Goal: Task Accomplishment & Management: Manage account settings

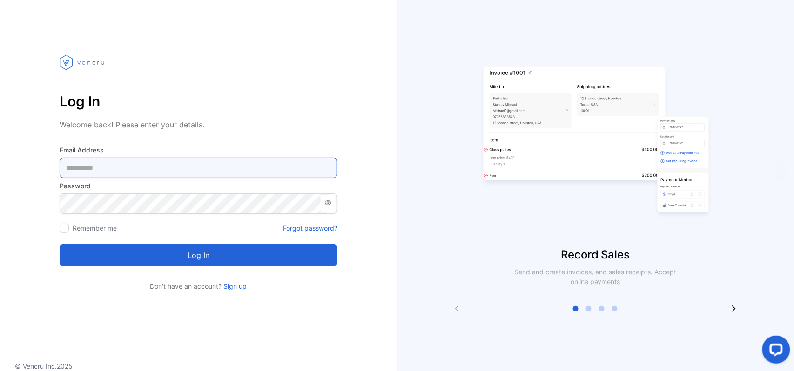
type Address-inputemail "**********"
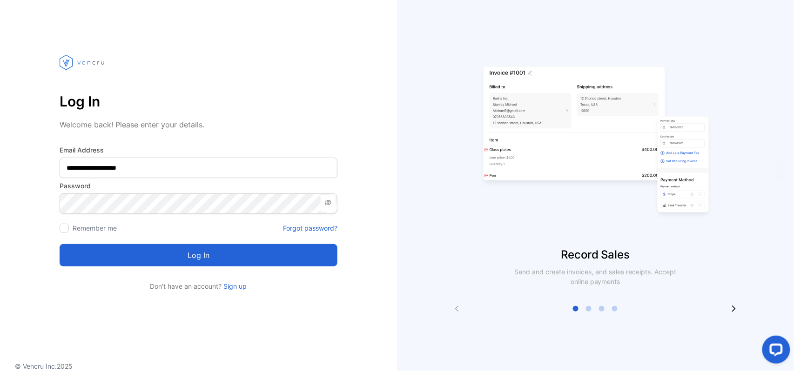
click at [144, 257] on button "Log in" at bounding box center [199, 255] width 278 height 22
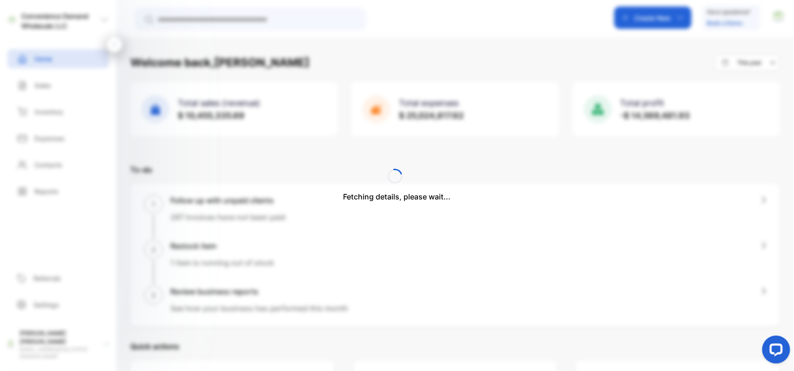
click at [656, 20] on div "Fetching details, please wait..." at bounding box center [397, 185] width 794 height 371
click at [656, 20] on p "Create New" at bounding box center [653, 18] width 36 height 10
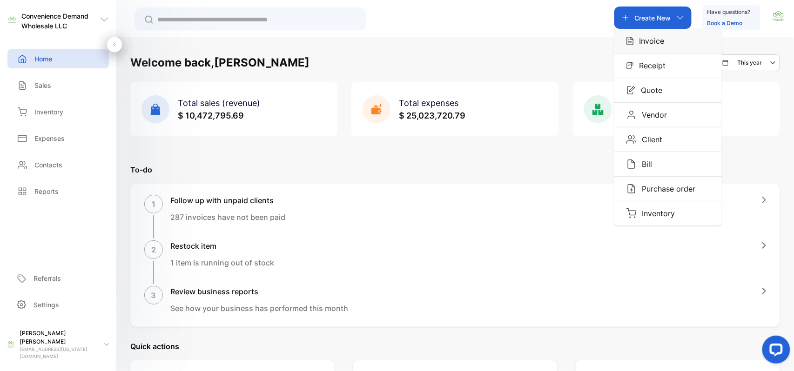
click at [645, 41] on p "Invoice" at bounding box center [649, 40] width 31 height 11
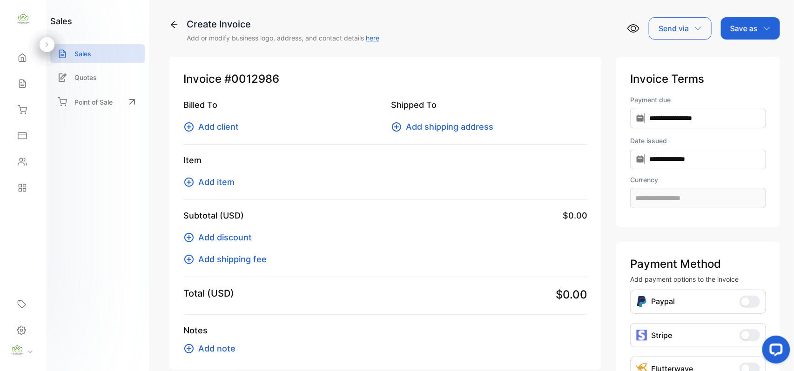
type input "**********"
click at [227, 127] on span "Add client" at bounding box center [218, 127] width 40 height 13
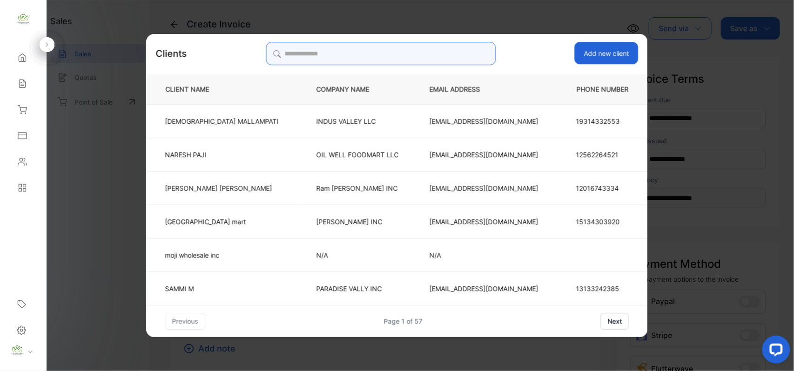
click at [411, 47] on input "search" at bounding box center [381, 53] width 230 height 23
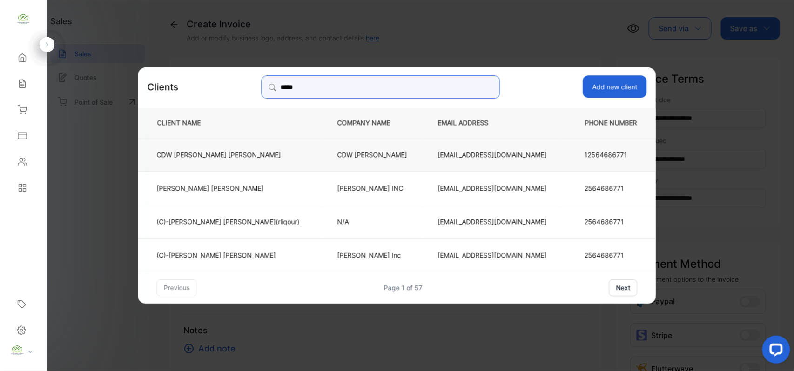
type input "*****"
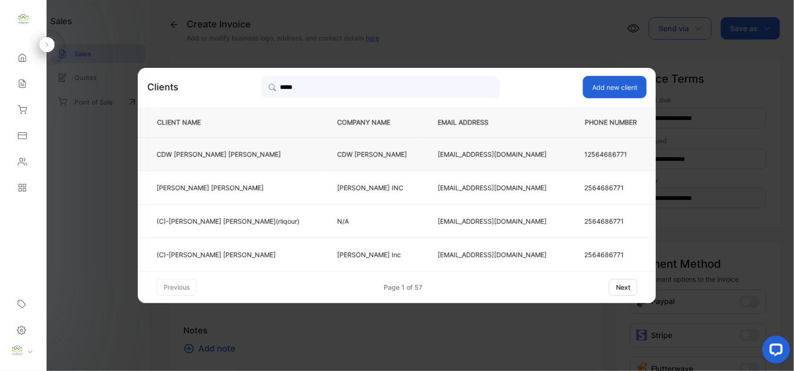
click at [337, 155] on p "CDW Panchal" at bounding box center [372, 154] width 70 height 10
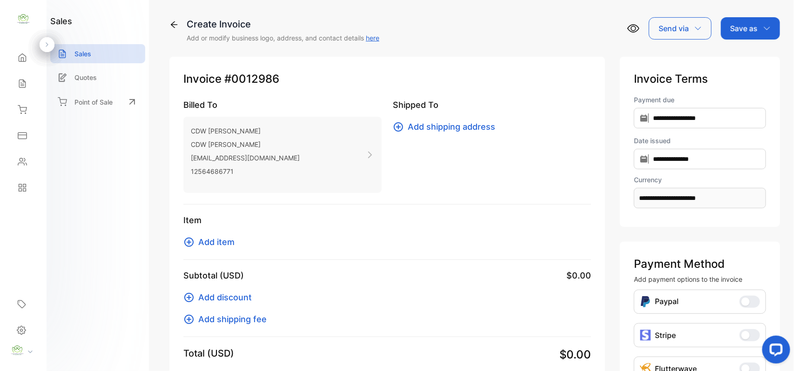
click at [227, 246] on span "Add item" at bounding box center [216, 242] width 36 height 13
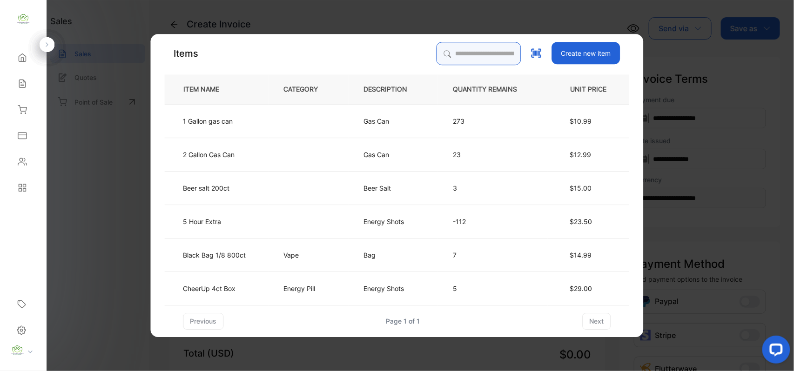
click at [464, 54] on input "search" at bounding box center [479, 53] width 85 height 23
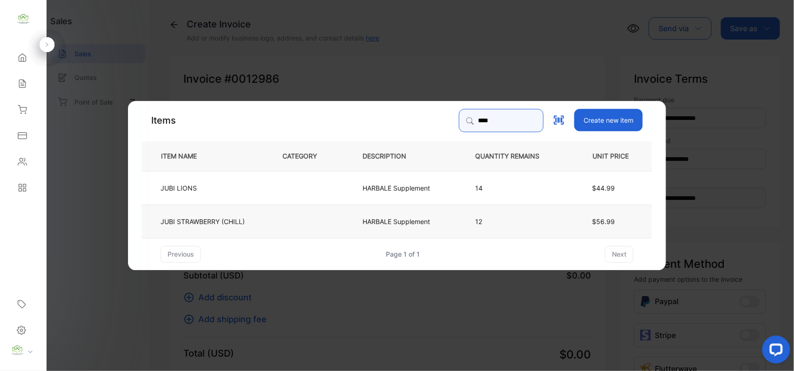
type input "****"
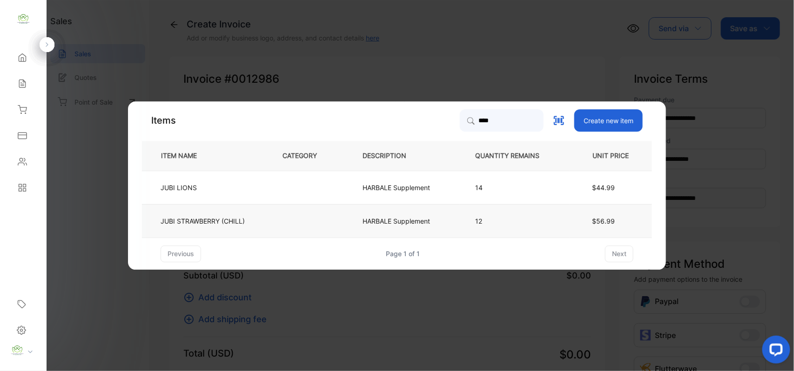
click at [286, 221] on td at bounding box center [307, 221] width 80 height 34
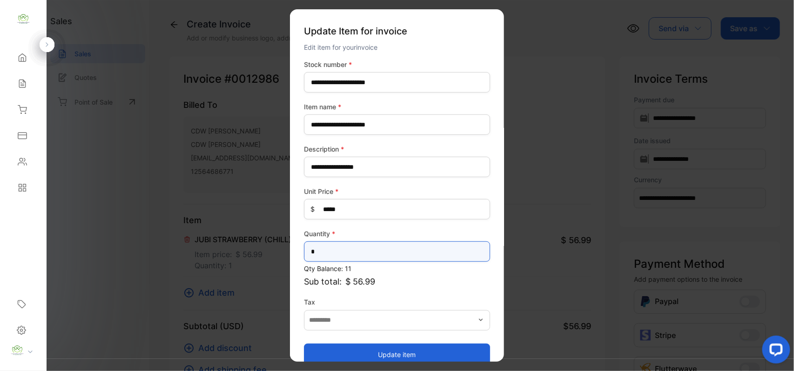
click at [340, 248] on input "*" at bounding box center [397, 252] width 186 height 20
type input "**"
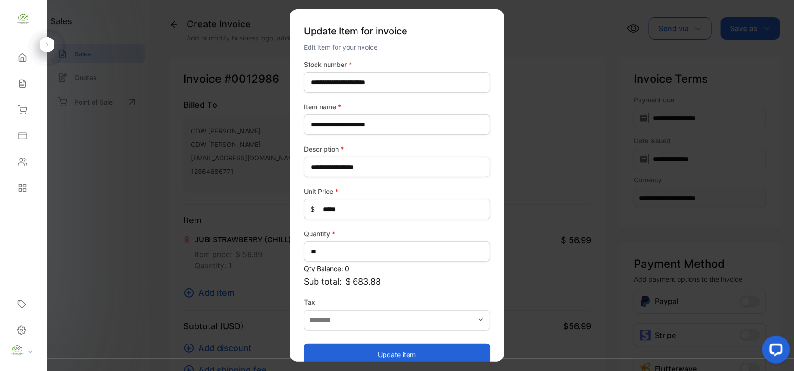
click at [334, 351] on button "Update item" at bounding box center [397, 355] width 186 height 22
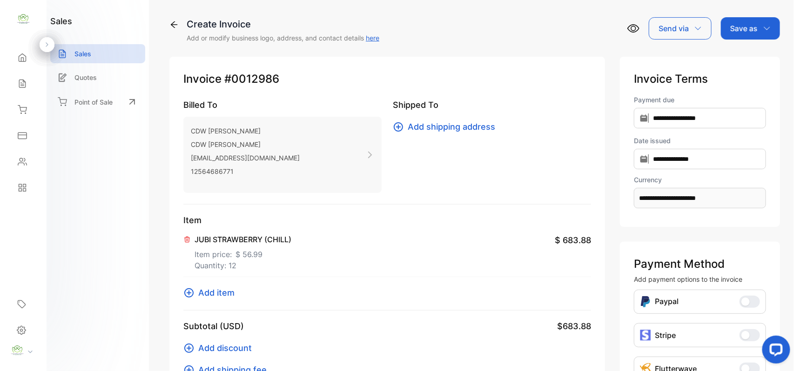
click at [235, 253] on p "Item price: $ 56.99" at bounding box center [243, 252] width 97 height 15
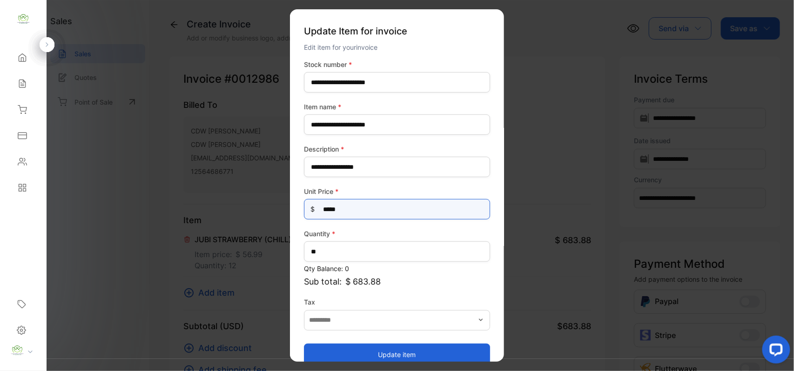
drag, startPoint x: 370, startPoint y: 207, endPoint x: 0, endPoint y: 155, distance: 373.2
click at [0, 159] on div "**********" at bounding box center [397, 195] width 794 height 390
type Price-inputprice "**"
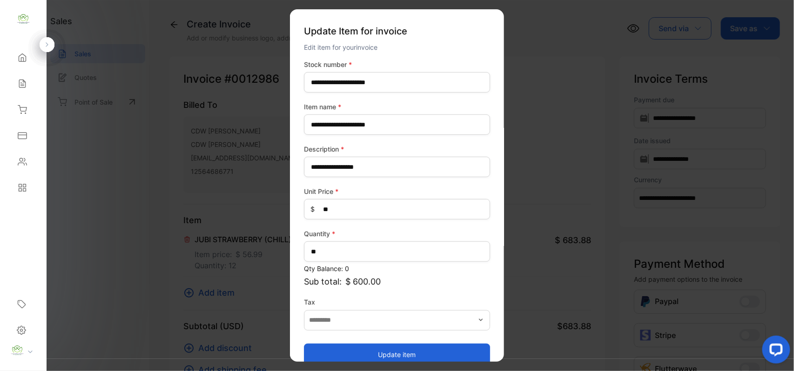
click at [398, 355] on button "Update item" at bounding box center [397, 355] width 186 height 22
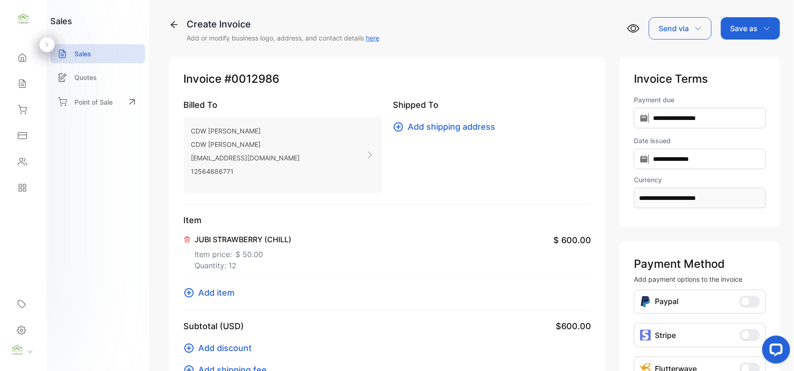
click at [748, 31] on p "Save as" at bounding box center [743, 28] width 27 height 11
click at [734, 53] on div "Invoice" at bounding box center [748, 59] width 54 height 19
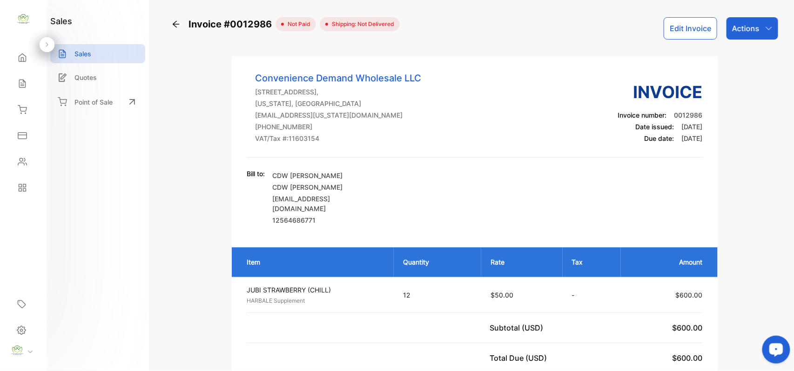
click at [759, 29] on div "Actions" at bounding box center [753, 28] width 52 height 22
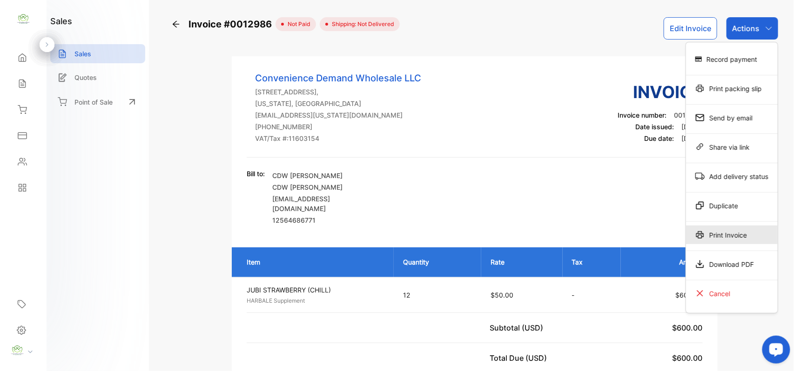
click at [710, 234] on div "Print Invoice" at bounding box center [732, 235] width 92 height 19
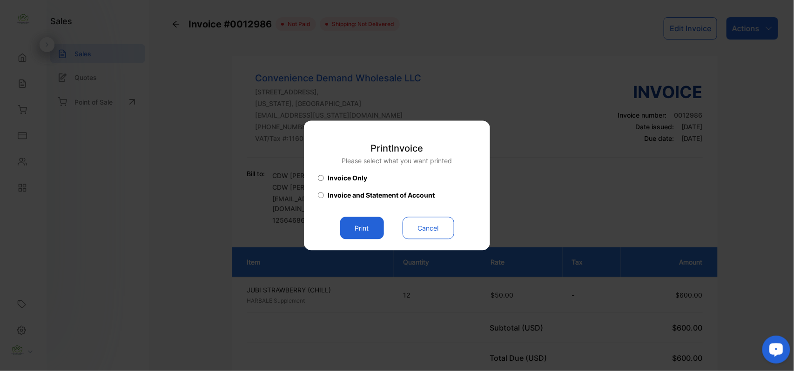
drag, startPoint x: 393, startPoint y: 226, endPoint x: 382, endPoint y: 226, distance: 11.2
click at [384, 226] on div "Print Cancel" at bounding box center [397, 228] width 158 height 22
click at [374, 226] on button "Print" at bounding box center [362, 228] width 44 height 22
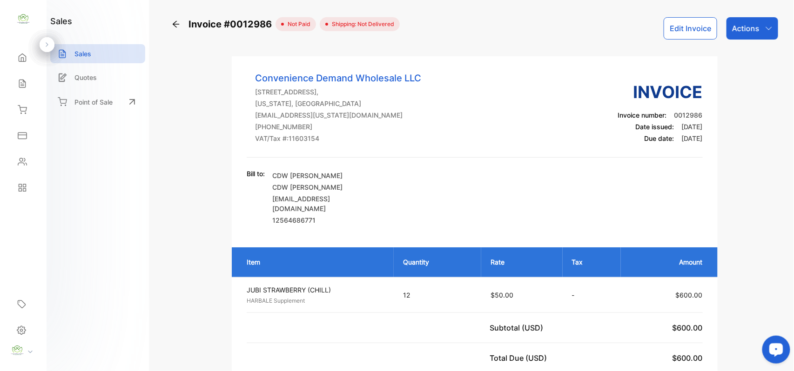
drag, startPoint x: 27, startPoint y: 82, endPoint x: 49, endPoint y: 79, distance: 22.6
click at [27, 82] on div "Sales" at bounding box center [23, 83] width 32 height 19
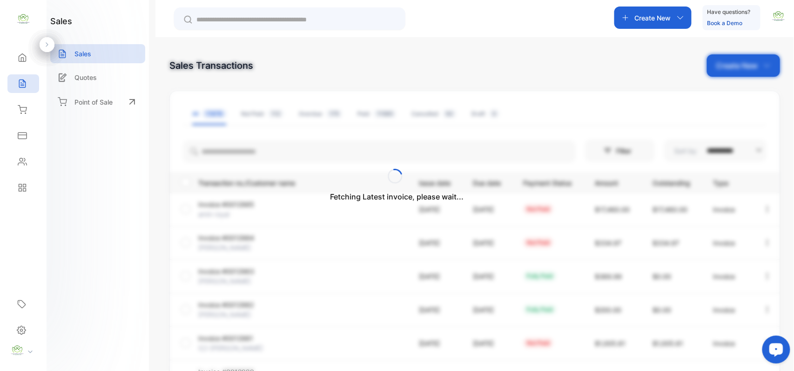
click at [652, 21] on div "Fetching Latest invoice, please wait..." at bounding box center [397, 185] width 794 height 371
click at [653, 20] on div "Fetching Latest invoice, please wait..." at bounding box center [397, 185] width 794 height 371
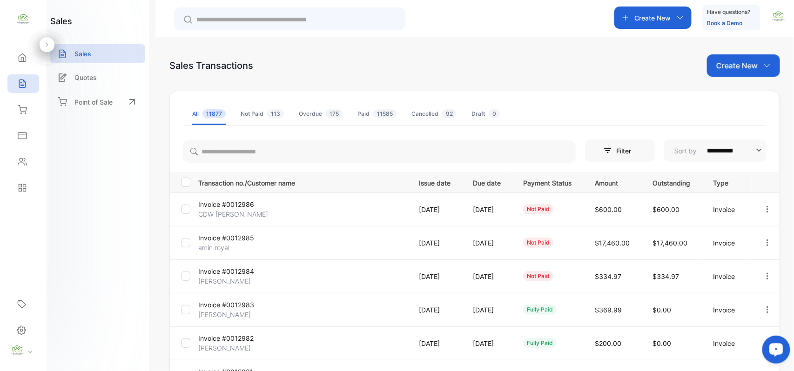
click at [654, 15] on p "Create New" at bounding box center [653, 18] width 36 height 10
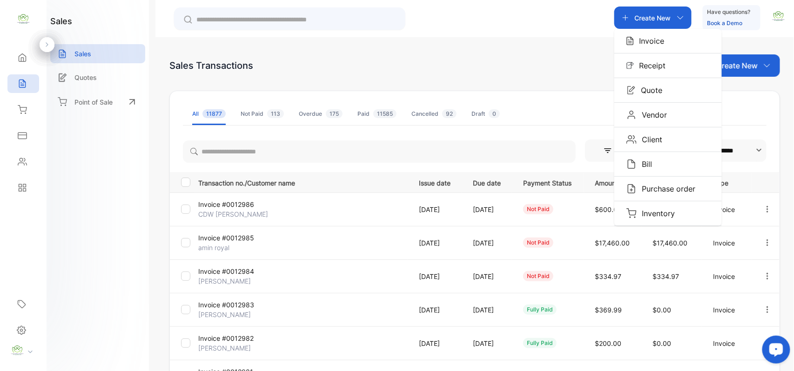
click at [667, 38] on div "Invoice" at bounding box center [668, 41] width 108 height 24
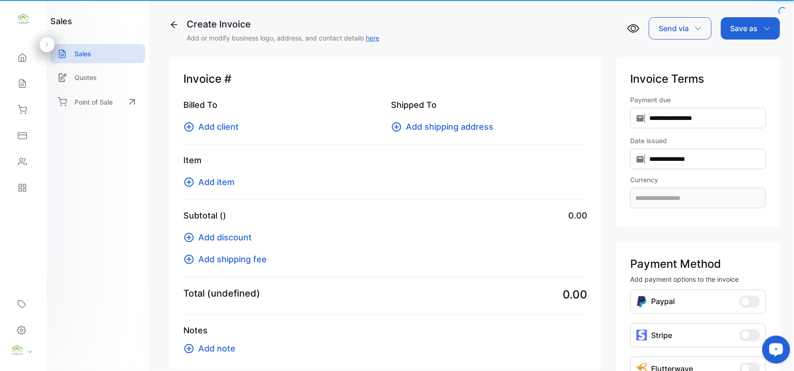
type input "**********"
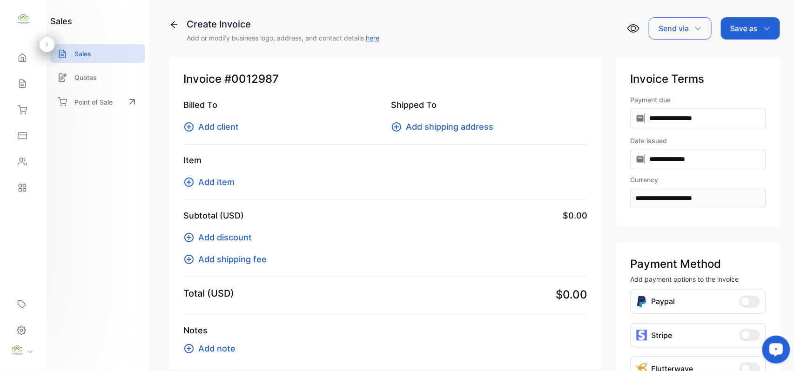
click at [196, 125] on button "Add client" at bounding box center [213, 127] width 61 height 13
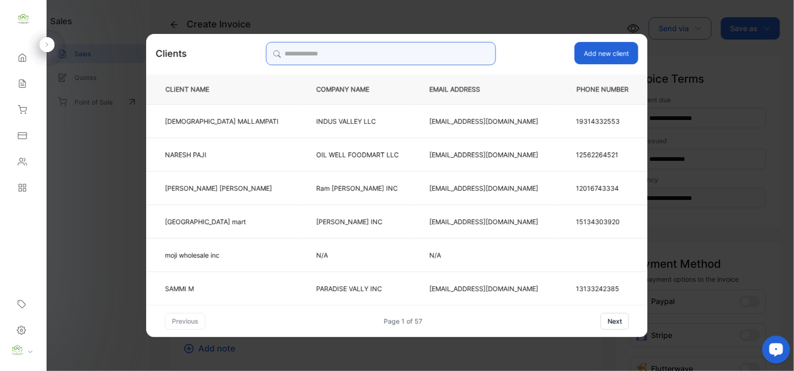
click at [445, 54] on input "search" at bounding box center [381, 53] width 230 height 23
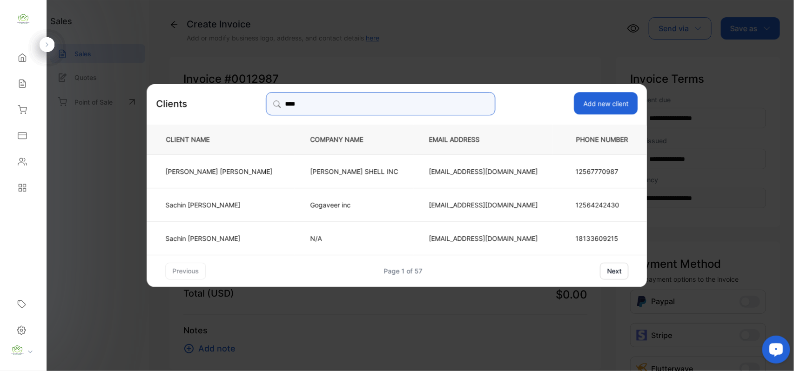
type input "****"
click at [317, 177] on td "BALCH RD SHELL INC" at bounding box center [354, 171] width 119 height 34
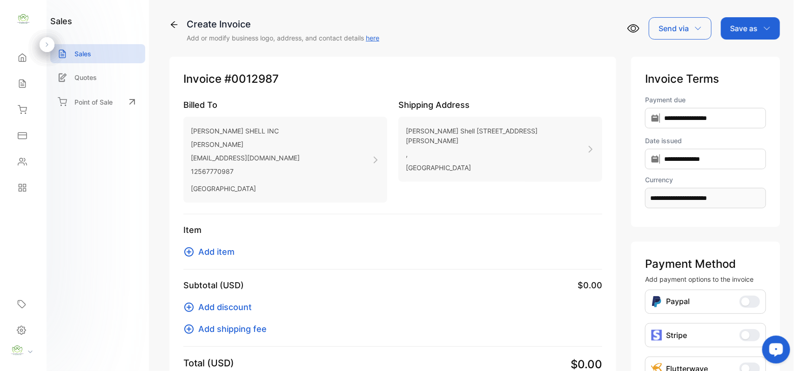
click at [222, 252] on span "Add item" at bounding box center [216, 252] width 36 height 13
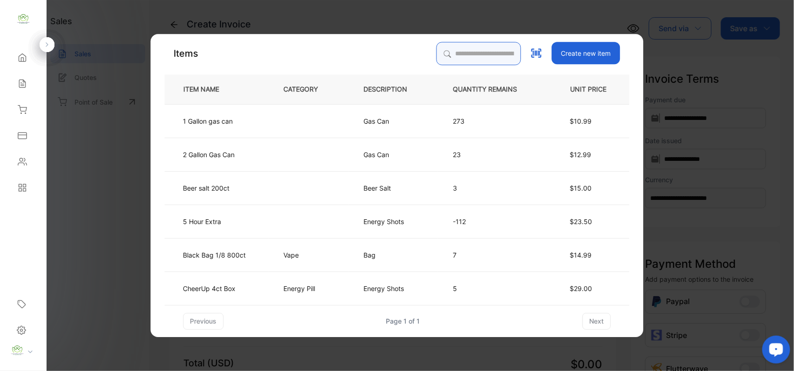
click at [484, 55] on input "search" at bounding box center [479, 53] width 85 height 23
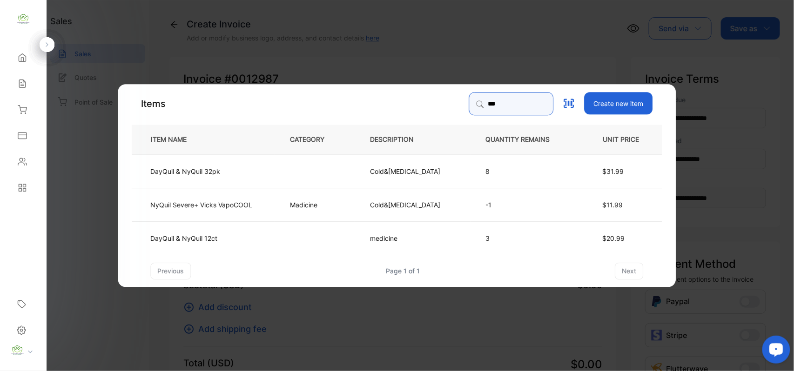
type input "***"
click at [291, 169] on td at bounding box center [315, 171] width 80 height 34
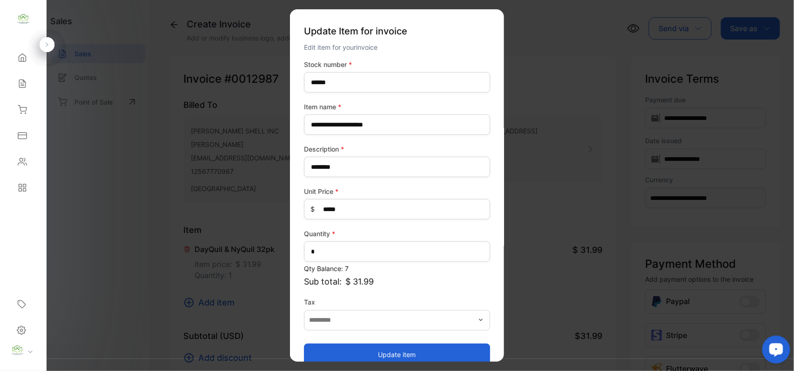
click at [442, 352] on button "Update item" at bounding box center [397, 355] width 186 height 22
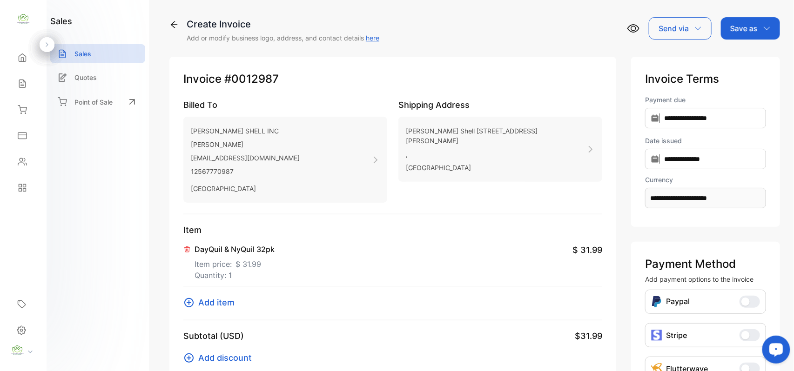
click at [222, 305] on span "Add item" at bounding box center [216, 303] width 36 height 13
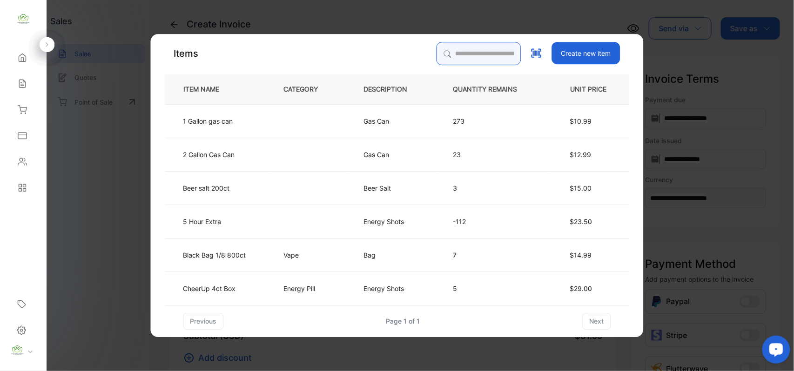
click at [482, 56] on input "search" at bounding box center [479, 53] width 85 height 23
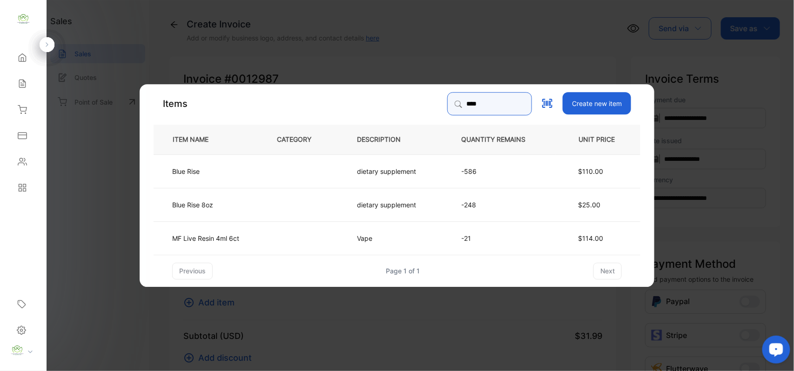
type input "****"
click at [304, 170] on td at bounding box center [302, 171] width 80 height 34
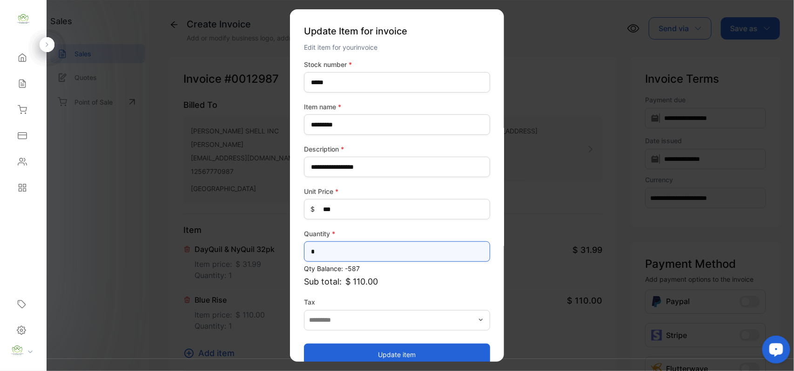
drag, startPoint x: 337, startPoint y: 248, endPoint x: 101, endPoint y: 255, distance: 236.6
type input "*"
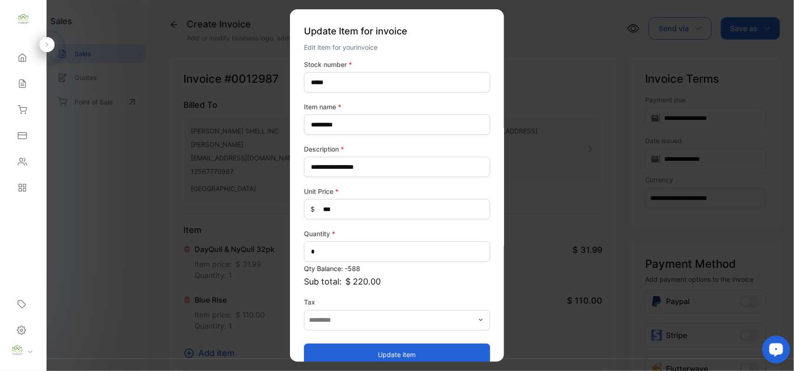
click at [444, 347] on button "Update item" at bounding box center [397, 355] width 186 height 22
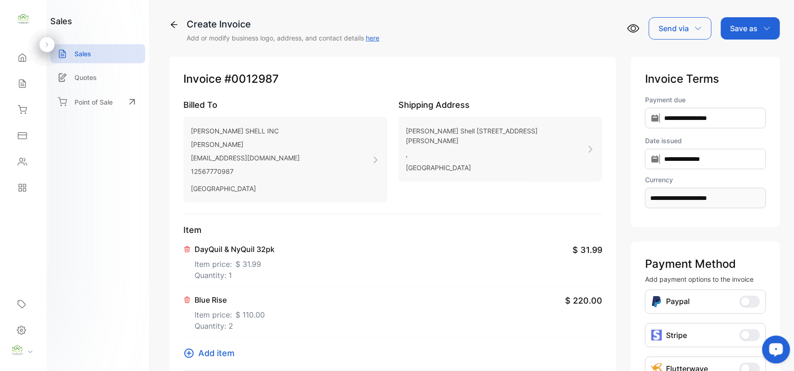
scroll to position [144, 0]
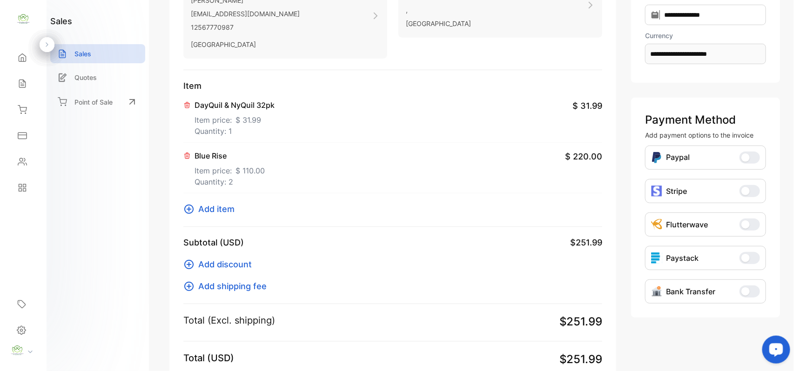
click at [206, 211] on span "Add item" at bounding box center [216, 209] width 36 height 13
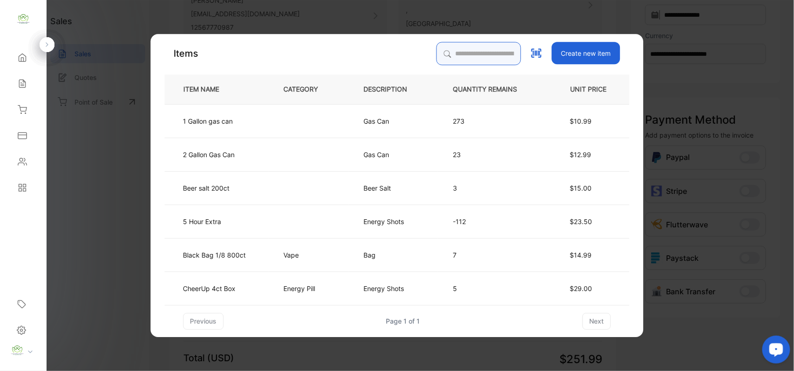
click at [467, 52] on input "search" at bounding box center [479, 53] width 85 height 23
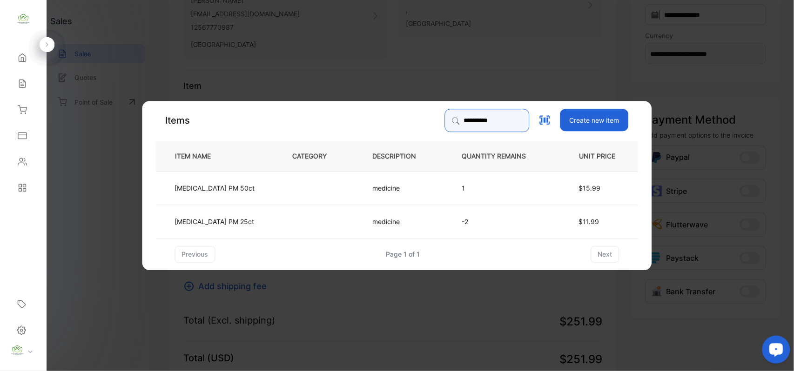
type input "**********"
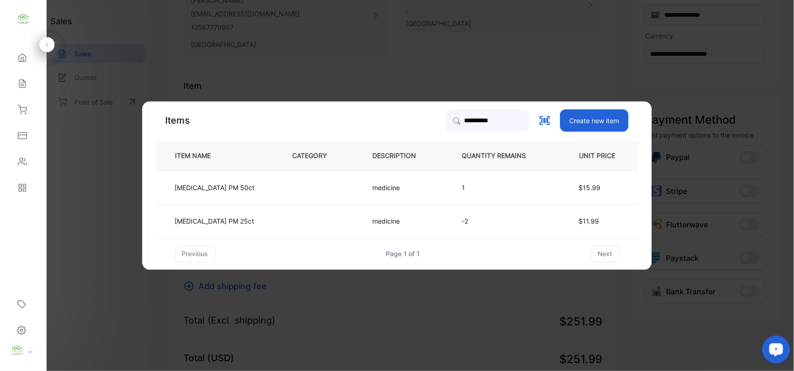
click at [277, 220] on td at bounding box center [317, 221] width 80 height 34
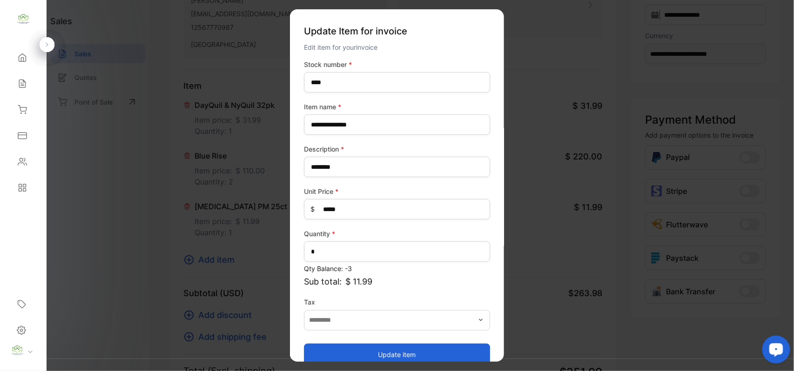
drag, startPoint x: 371, startPoint y: 351, endPoint x: 404, endPoint y: 320, distance: 45.8
click at [371, 351] on button "Update item" at bounding box center [397, 355] width 186 height 22
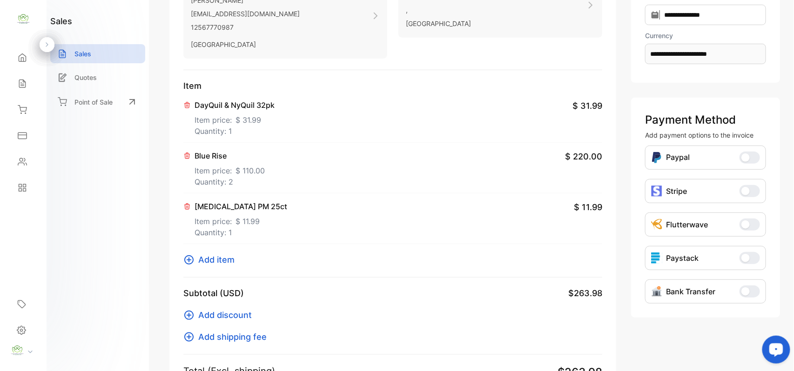
click at [198, 260] on span "Add item" at bounding box center [216, 260] width 36 height 13
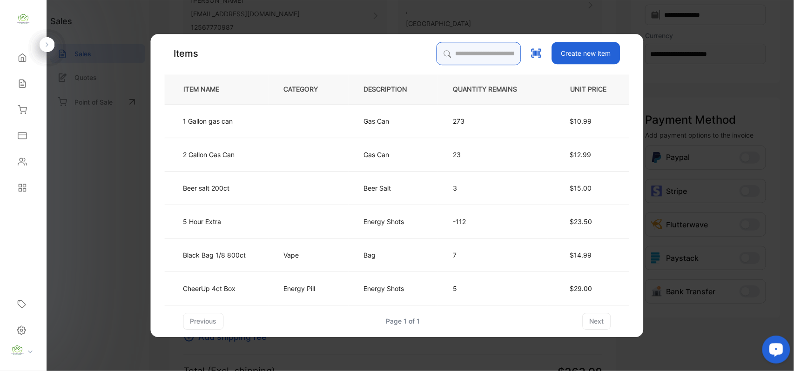
click at [507, 61] on input "search" at bounding box center [479, 53] width 85 height 23
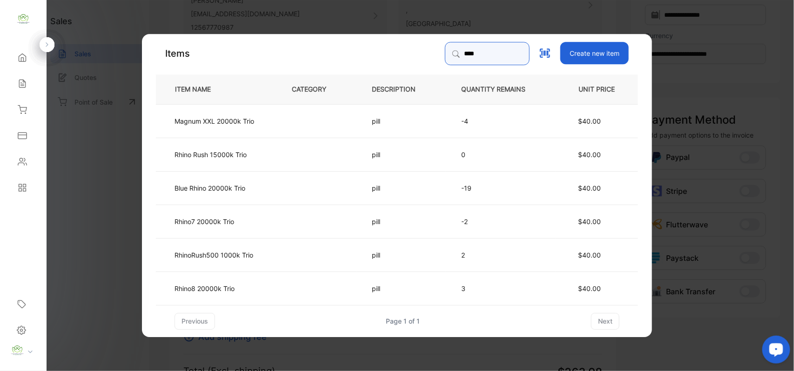
type input "****"
click at [212, 187] on p "Blue Rhino 20000k Trio" at bounding box center [210, 188] width 71 height 10
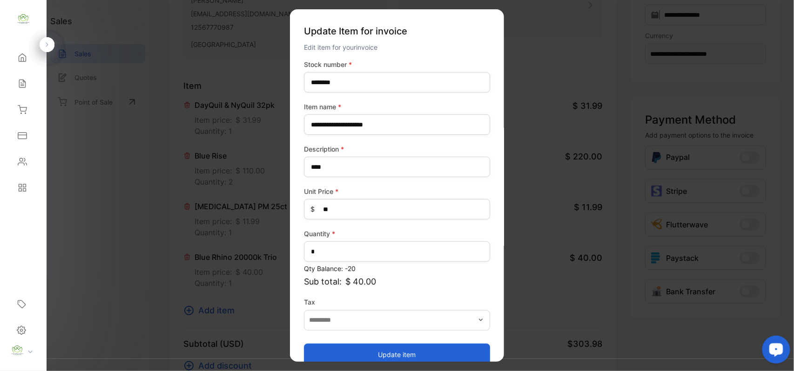
click at [364, 353] on button "Update item" at bounding box center [397, 355] width 186 height 22
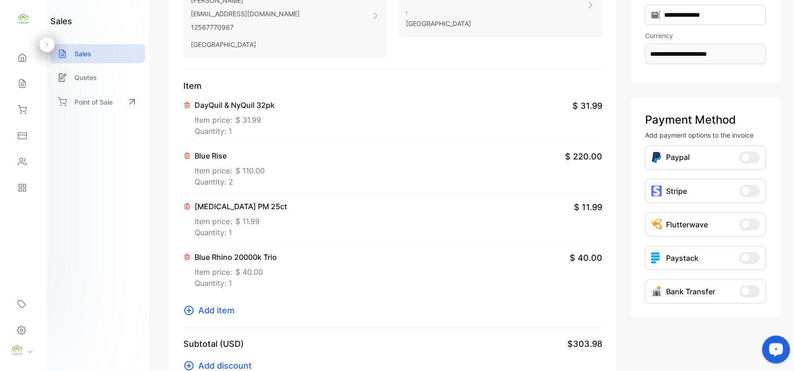
click at [216, 312] on span "Add item" at bounding box center [216, 310] width 36 height 13
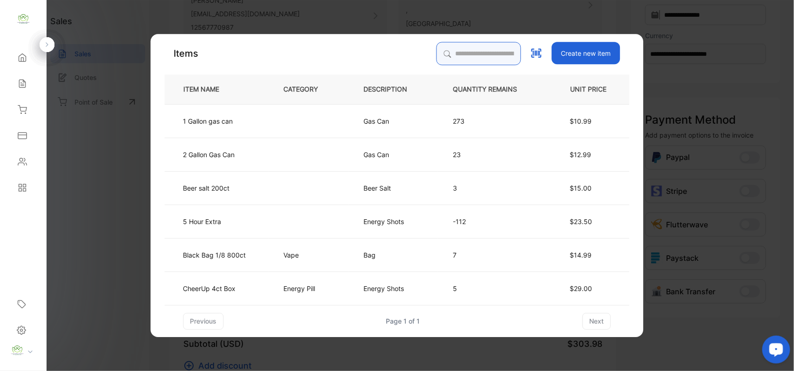
click at [486, 57] on input "search" at bounding box center [479, 53] width 85 height 23
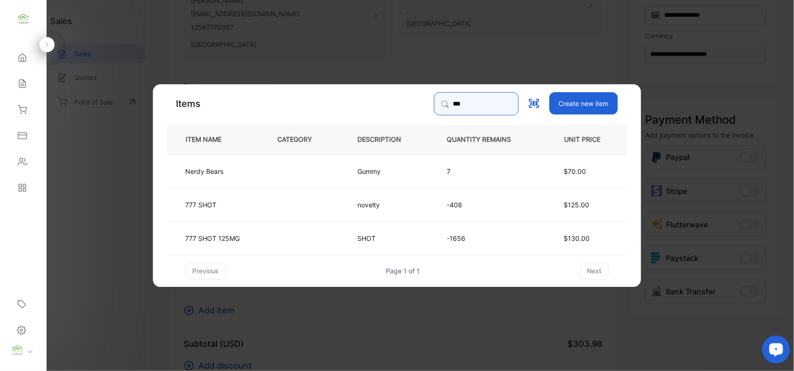
type input "***"
click at [252, 244] on td "777 SHOT 125MG" at bounding box center [214, 238] width 95 height 34
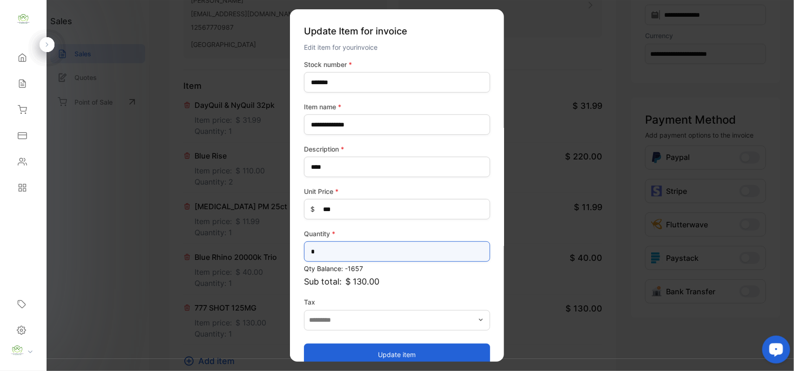
drag, startPoint x: 192, startPoint y: 254, endPoint x: 182, endPoint y: 249, distance: 10.4
type input "*"
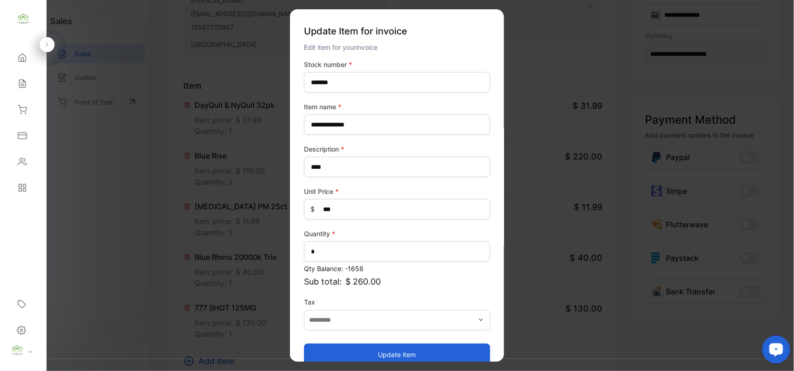
click at [368, 347] on button "Update item" at bounding box center [397, 355] width 186 height 22
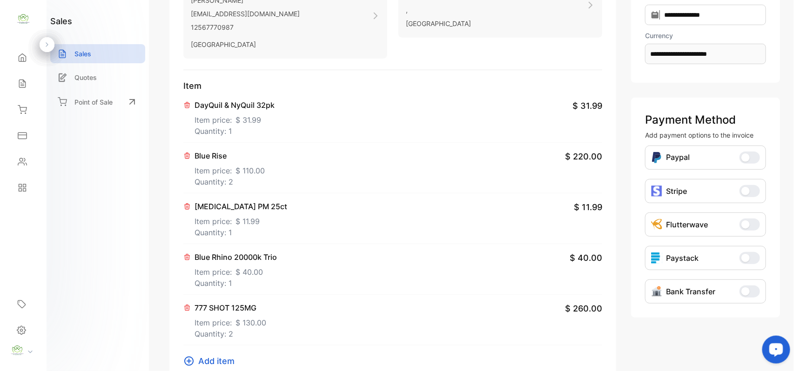
click at [226, 360] on span "Add item" at bounding box center [216, 361] width 36 height 13
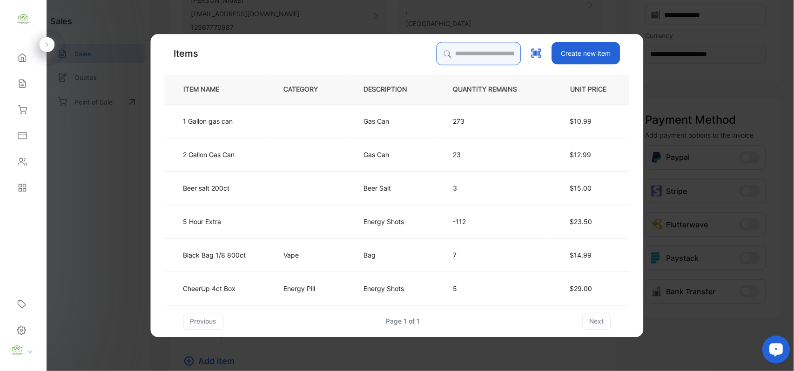
click at [477, 58] on input "search" at bounding box center [479, 53] width 85 height 23
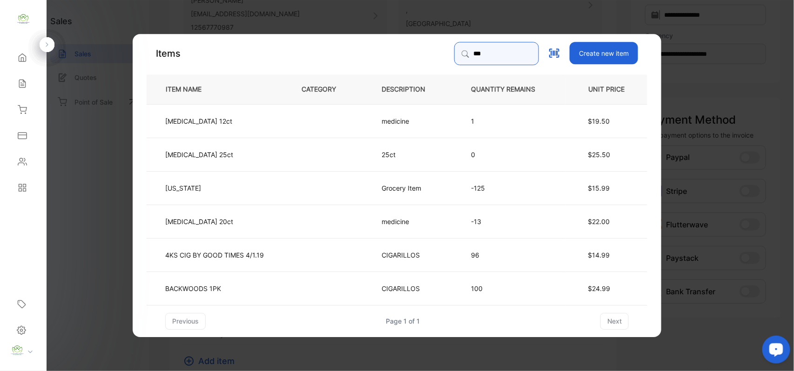
type input "***"
click at [305, 177] on td at bounding box center [326, 188] width 80 height 34
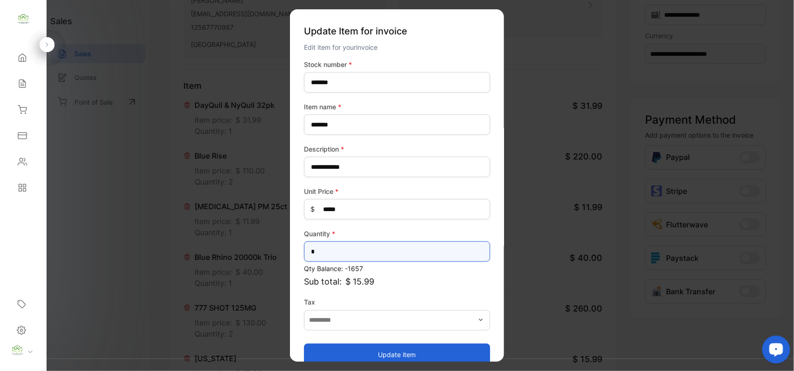
drag, startPoint x: 131, startPoint y: 249, endPoint x: 99, endPoint y: 231, distance: 36.7
type input "*"
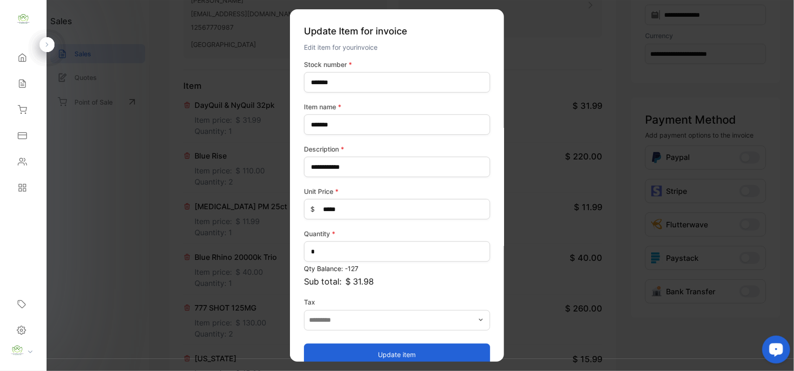
click at [449, 352] on button "Update item" at bounding box center [397, 355] width 186 height 22
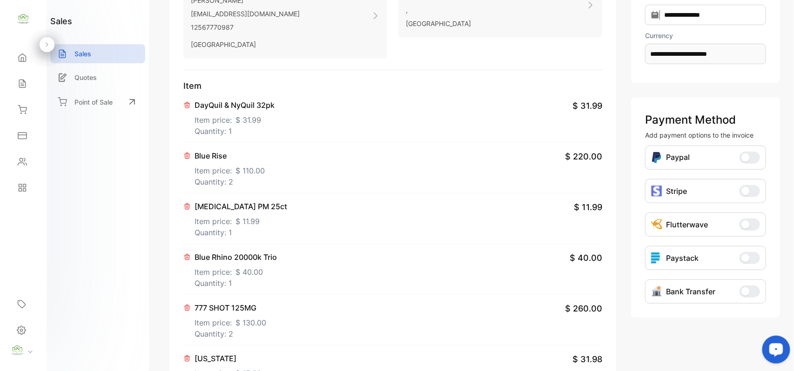
scroll to position [0, 0]
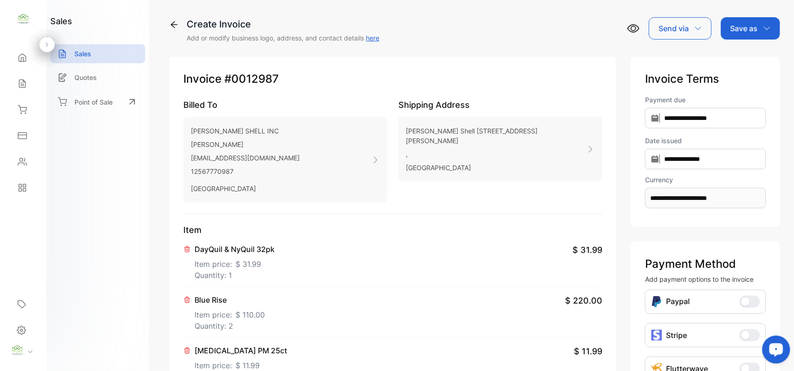
click at [755, 25] on p "Save as" at bounding box center [743, 28] width 27 height 11
click at [744, 52] on div "Invoice" at bounding box center [748, 59] width 54 height 19
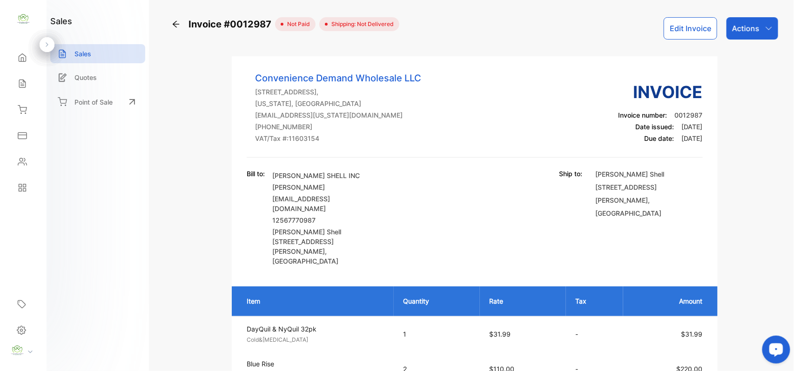
click at [743, 26] on p "Actions" at bounding box center [745, 28] width 27 height 11
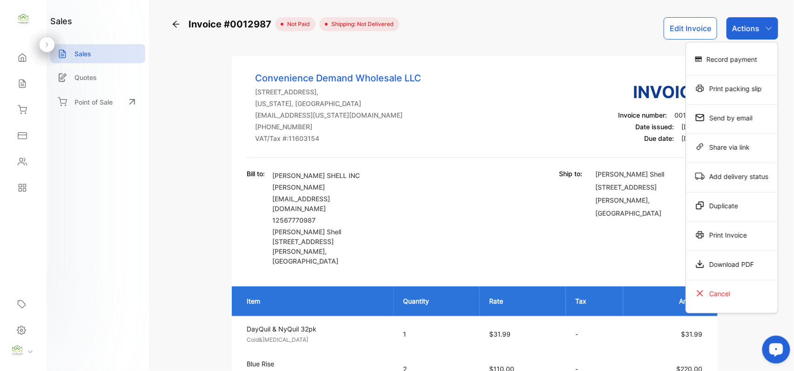
click at [735, 59] on div "Record payment" at bounding box center [732, 59] width 92 height 19
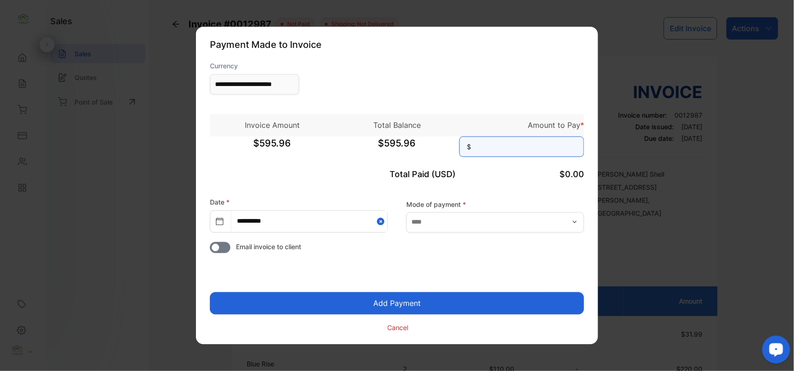
click at [498, 148] on input at bounding box center [521, 147] width 125 height 20
type input "******"
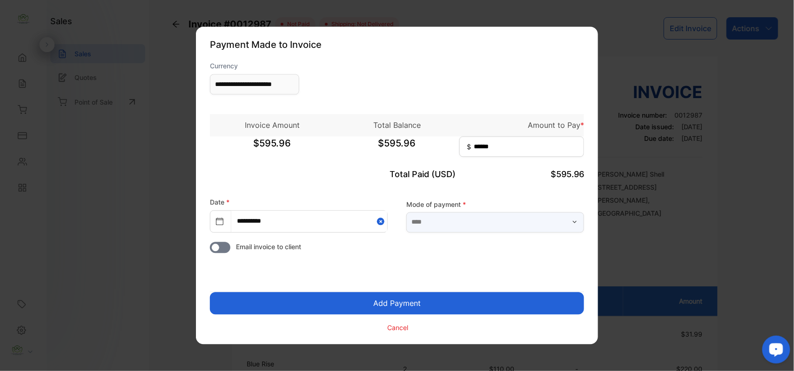
click at [473, 223] on input "text" at bounding box center [495, 222] width 178 height 20
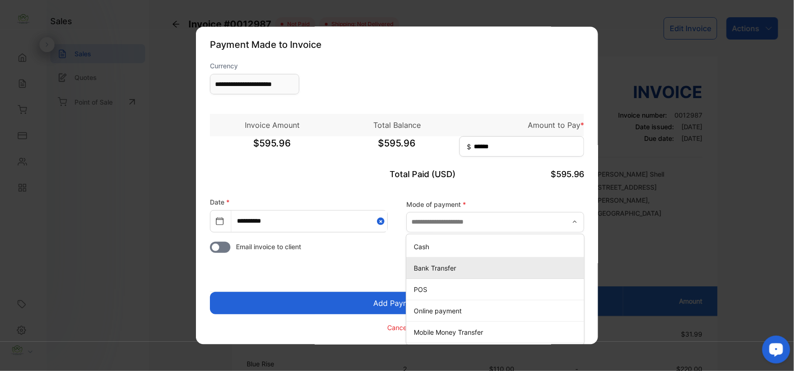
click at [449, 262] on div "Bank Transfer" at bounding box center [495, 268] width 178 height 13
type input "**********"
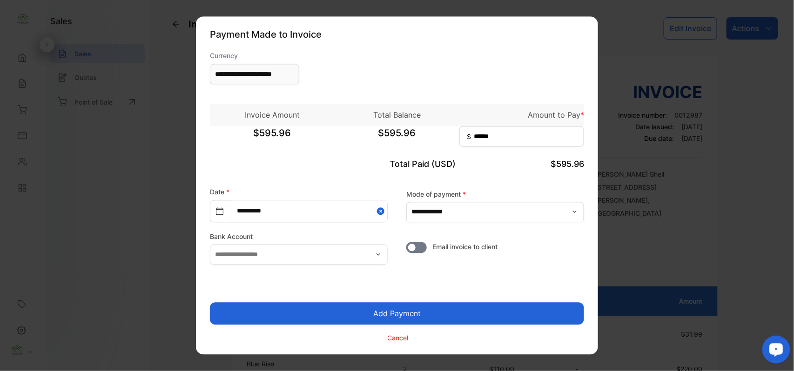
drag, startPoint x: 361, startPoint y: 314, endPoint x: 531, endPoint y: 296, distance: 170.4
click at [362, 314] on button "Add Payment" at bounding box center [397, 314] width 374 height 22
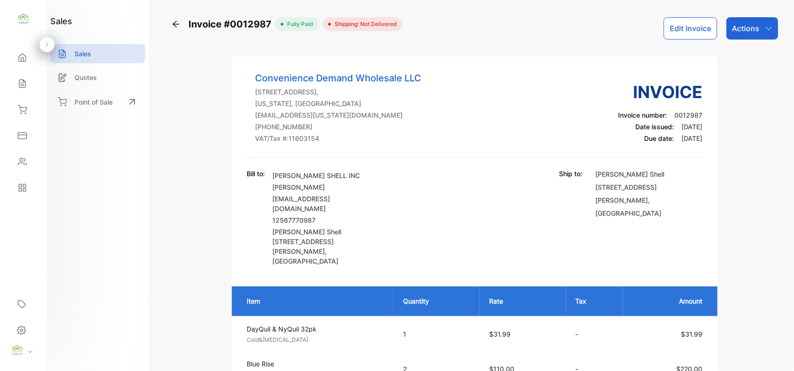
click at [756, 29] on p "Actions" at bounding box center [745, 28] width 27 height 11
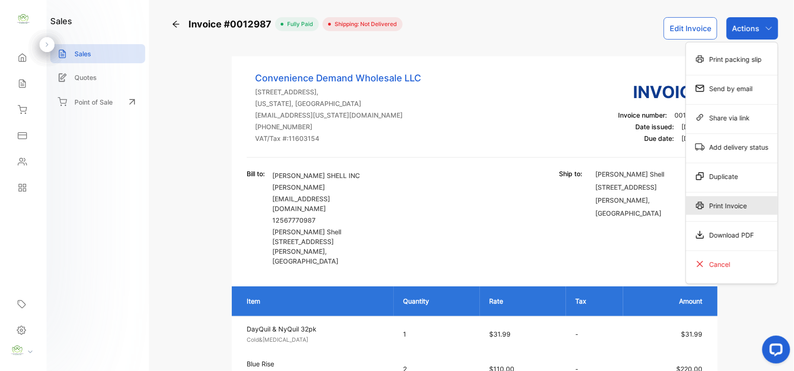
click at [734, 199] on div "Print Invoice" at bounding box center [732, 205] width 92 height 19
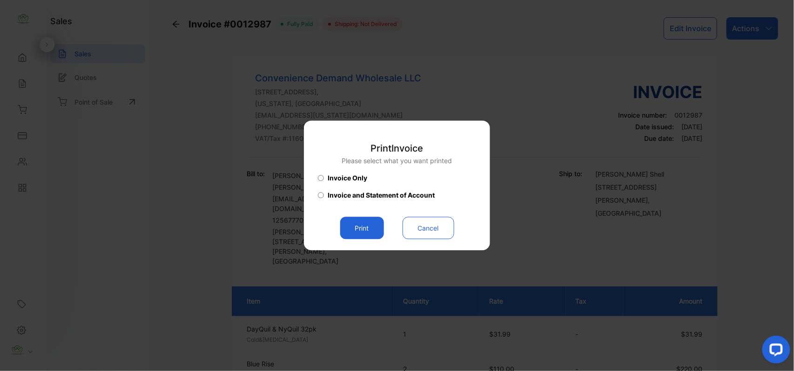
drag, startPoint x: 354, startPoint y: 233, endPoint x: 557, endPoint y: 229, distance: 203.0
click at [356, 233] on button "Print" at bounding box center [362, 228] width 44 height 22
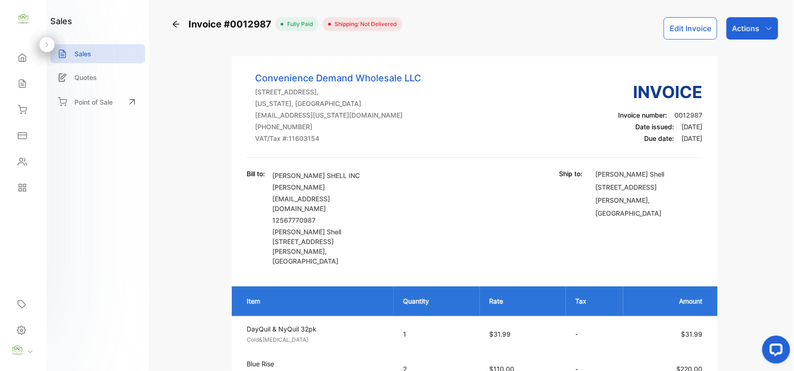
click at [754, 32] on p "Actions" at bounding box center [745, 28] width 27 height 11
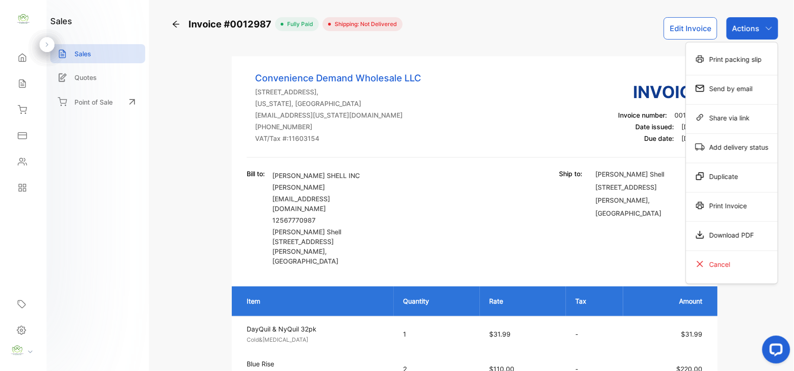
click at [745, 200] on div "Print Invoice" at bounding box center [732, 205] width 92 height 19
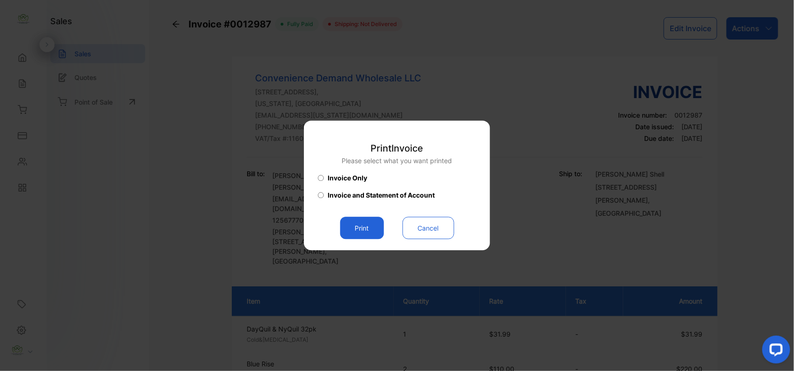
click at [367, 221] on button "Print" at bounding box center [362, 228] width 44 height 22
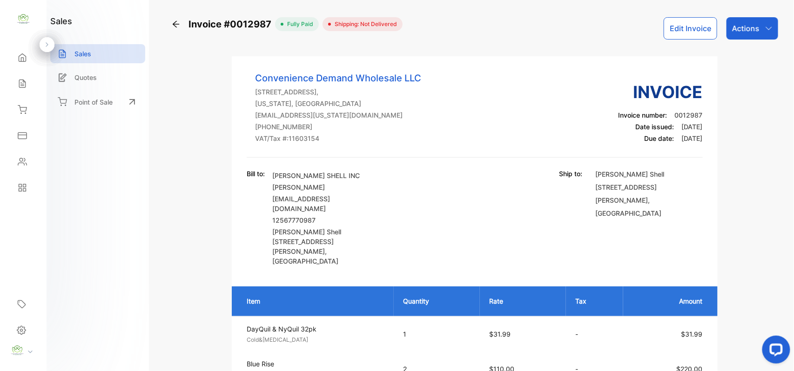
click at [31, 163] on div "Contacts" at bounding box center [23, 162] width 32 height 19
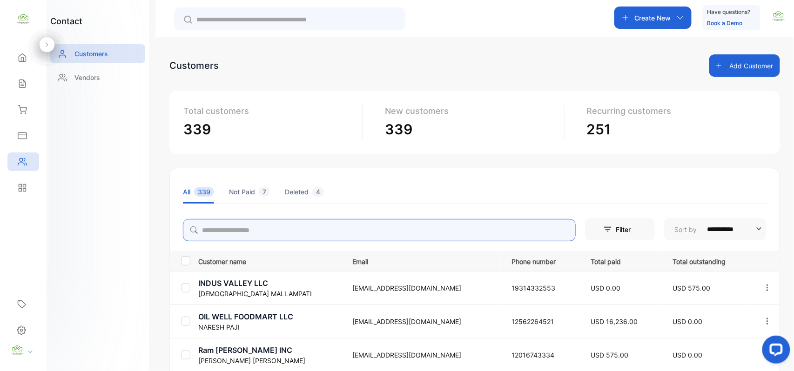
click at [259, 226] on input "search" at bounding box center [379, 230] width 393 height 22
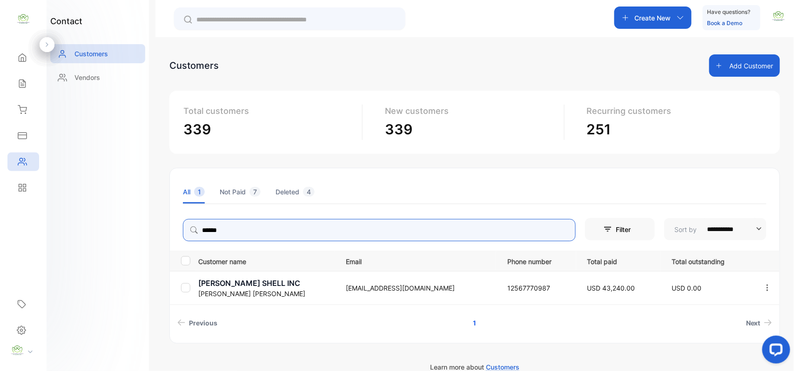
click at [765, 290] on icon "button" at bounding box center [767, 288] width 8 height 8
type input "******"
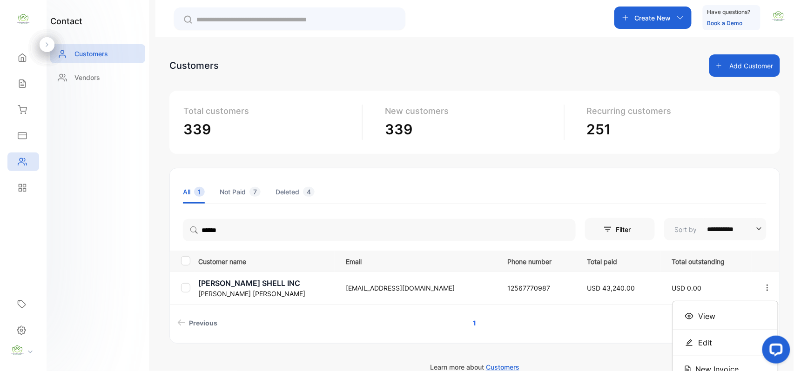
click at [714, 312] on div "View" at bounding box center [725, 316] width 105 height 19
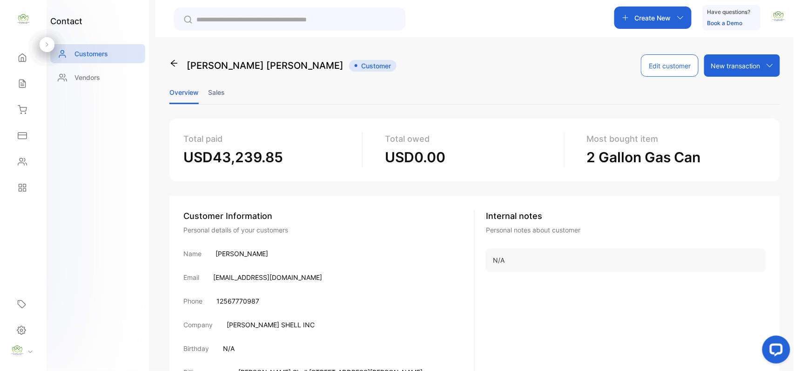
click at [646, 20] on p "Create New" at bounding box center [653, 18] width 36 height 10
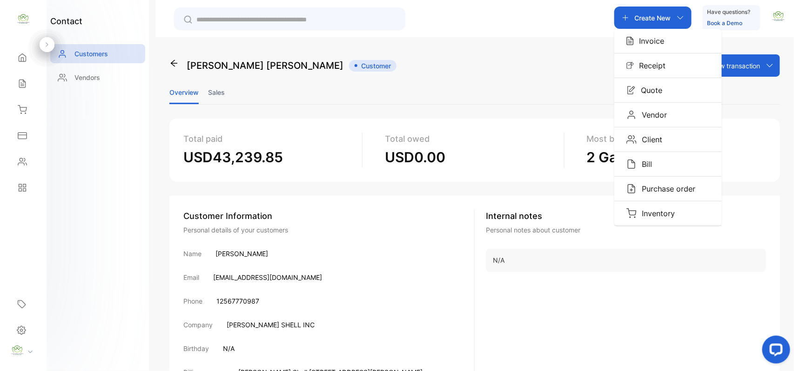
click at [659, 37] on p "Invoice" at bounding box center [649, 40] width 31 height 11
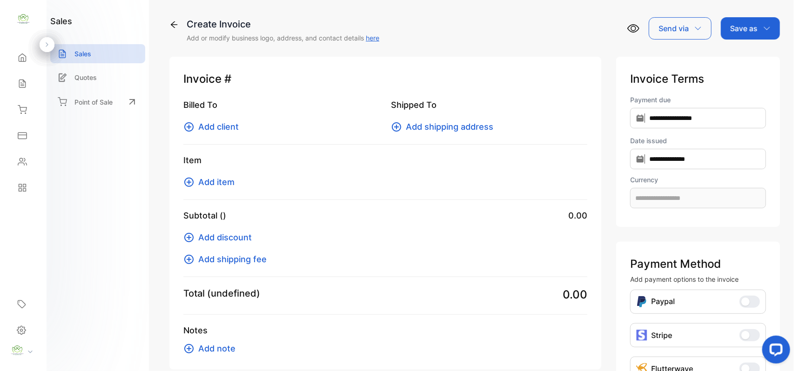
type input "**********"
click at [218, 125] on span "Add client" at bounding box center [218, 127] width 40 height 13
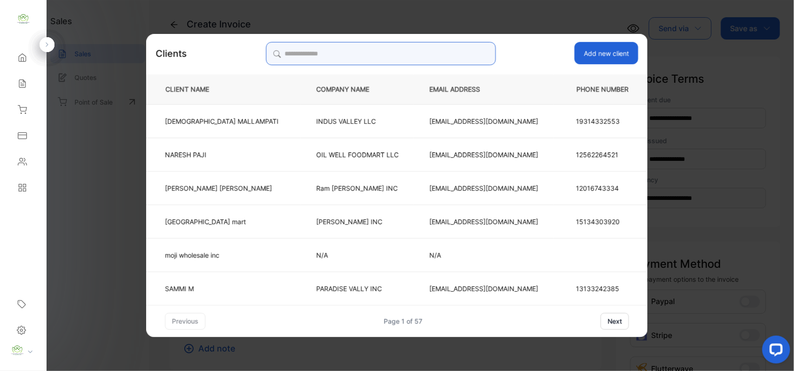
click at [442, 62] on input "search" at bounding box center [381, 53] width 230 height 23
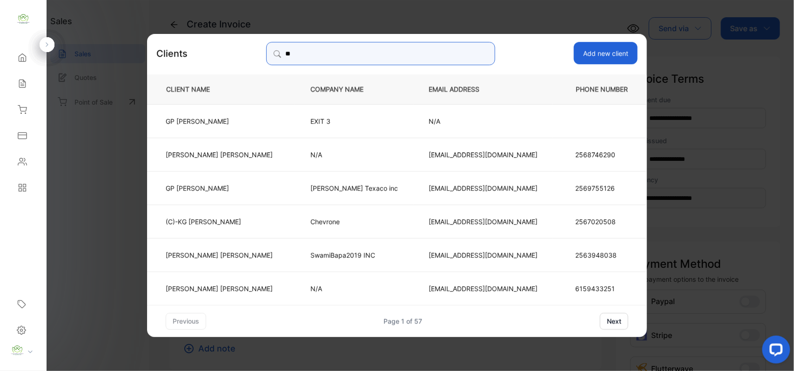
type input "**"
click at [319, 192] on p "ryland Texaco inc" at bounding box center [354, 188] width 88 height 10
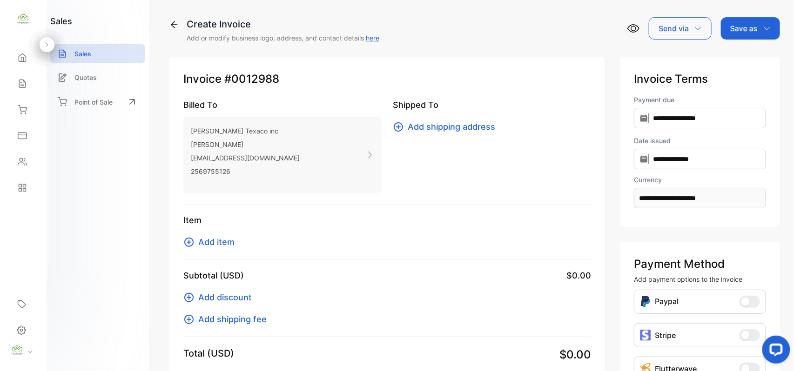
click at [201, 239] on span "Add item" at bounding box center [216, 242] width 36 height 13
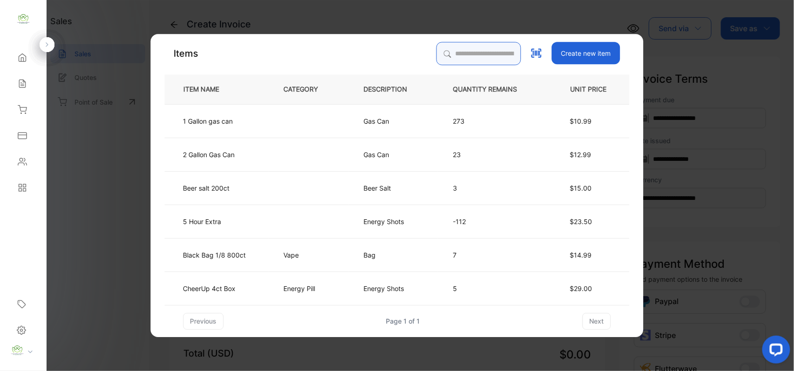
click at [476, 56] on input "search" at bounding box center [479, 53] width 85 height 23
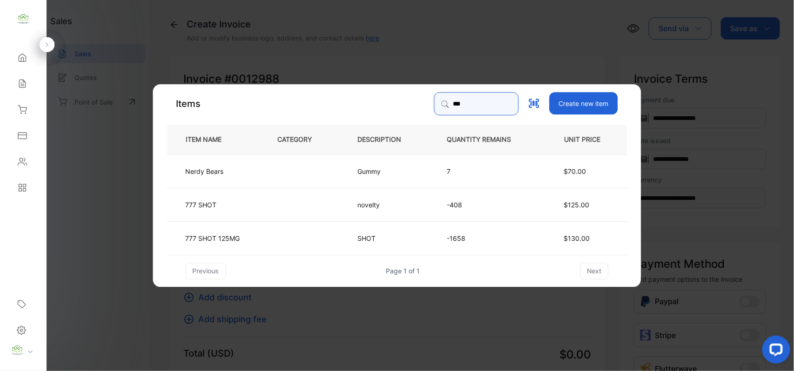
type input "***"
click at [289, 245] on td at bounding box center [303, 238] width 80 height 34
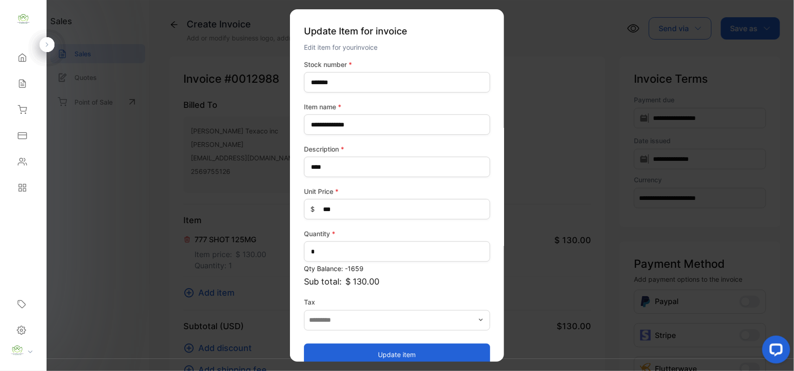
click at [373, 352] on button "Update item" at bounding box center [397, 355] width 186 height 22
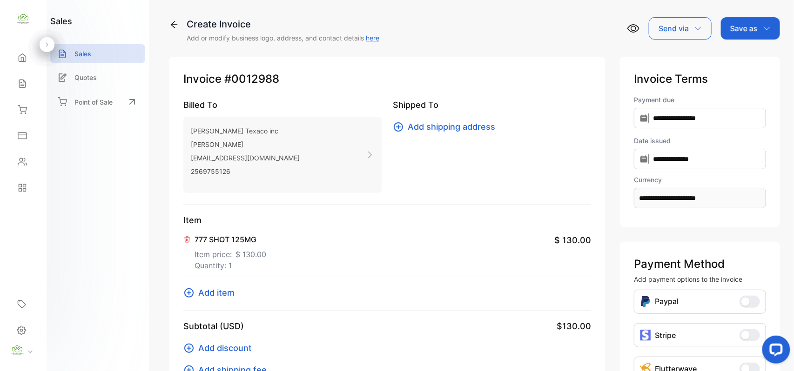
click at [201, 294] on span "Add item" at bounding box center [216, 293] width 36 height 13
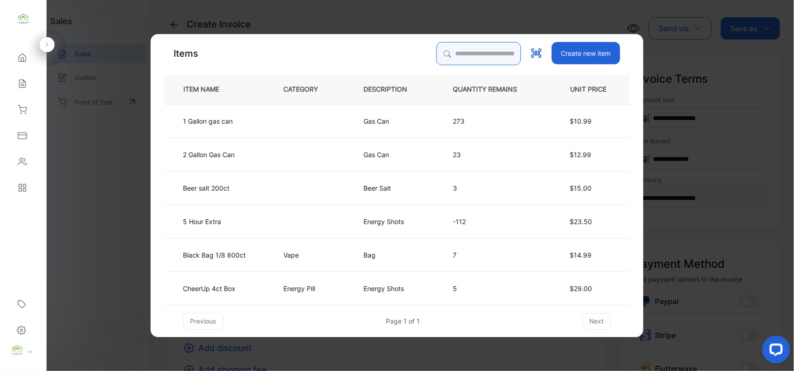
click at [483, 59] on input "search" at bounding box center [479, 53] width 85 height 23
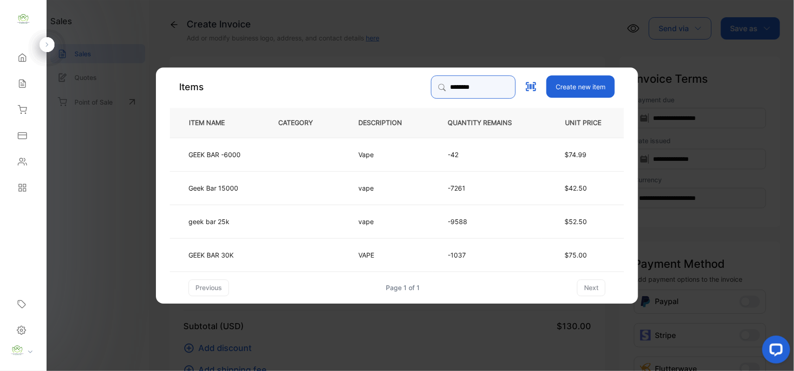
type input "********"
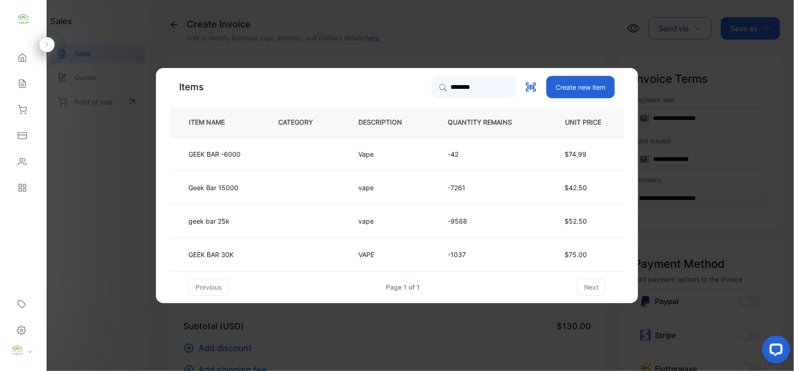
click at [261, 155] on td "GEEK BAR -6000" at bounding box center [216, 154] width 93 height 34
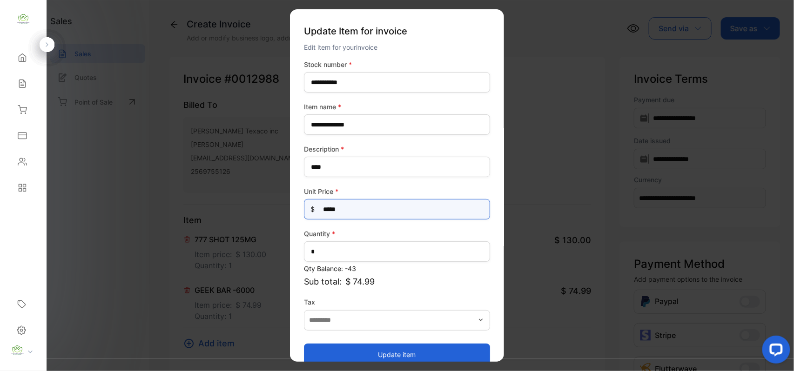
drag, startPoint x: 377, startPoint y: 209, endPoint x: 0, endPoint y: 212, distance: 377.0
click at [0, 213] on div "**********" at bounding box center [397, 195] width 794 height 390
type Price-inputprice "**"
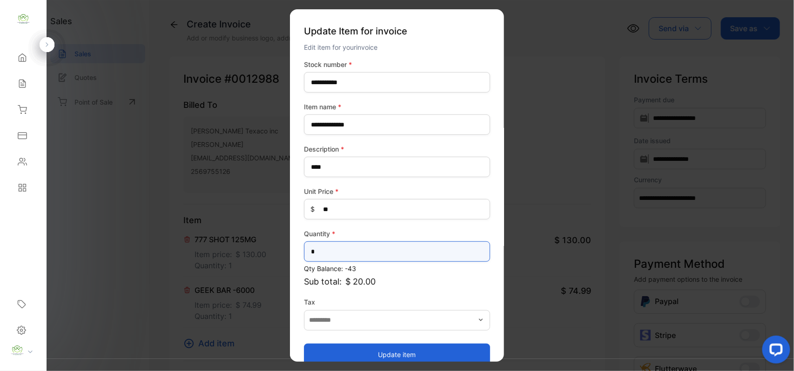
drag, startPoint x: 328, startPoint y: 253, endPoint x: 198, endPoint y: 252, distance: 129.9
type input "*"
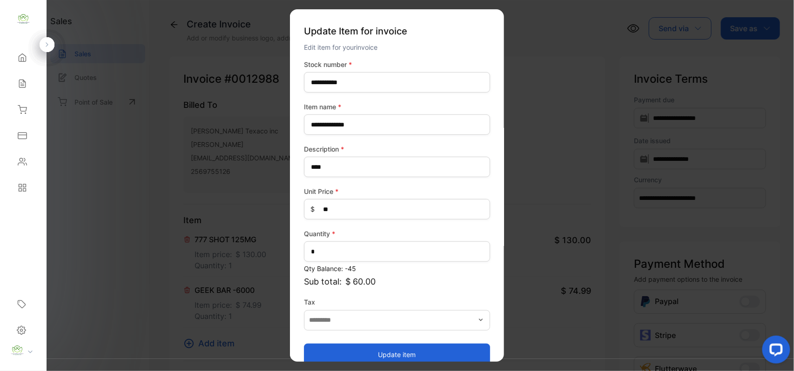
click at [340, 352] on button "Update item" at bounding box center [397, 355] width 186 height 22
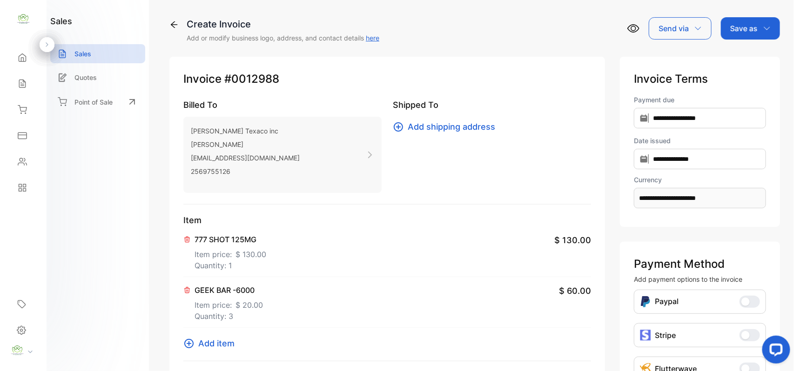
click at [221, 344] on span "Add item" at bounding box center [216, 343] width 36 height 13
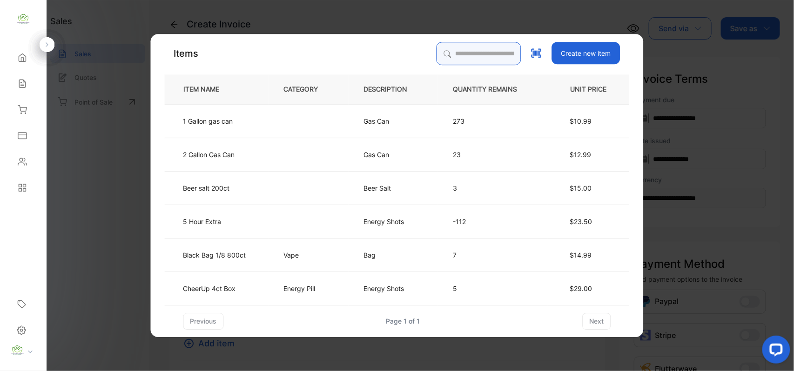
click at [468, 53] on input "search" at bounding box center [479, 53] width 85 height 23
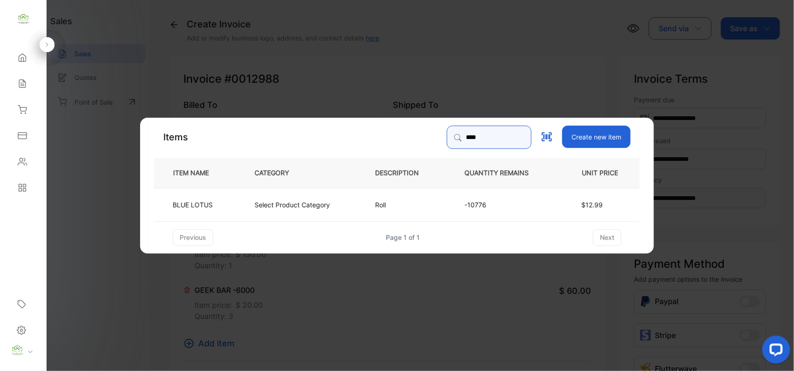
type input "****"
click at [211, 210] on td "BLUE LOTUS" at bounding box center [196, 205] width 85 height 34
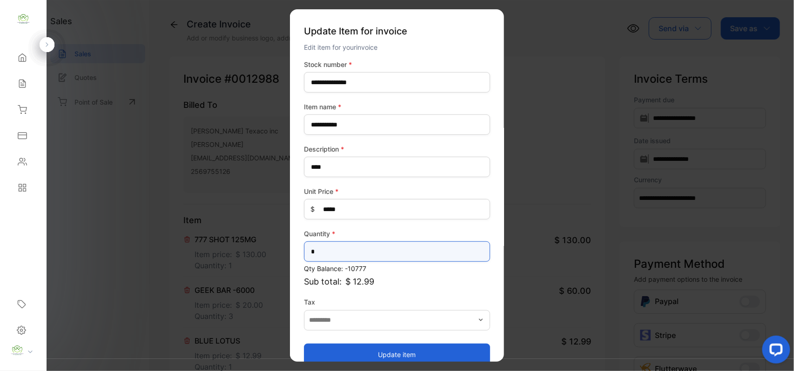
drag, startPoint x: 333, startPoint y: 252, endPoint x: 32, endPoint y: 263, distance: 301.8
type input "*"
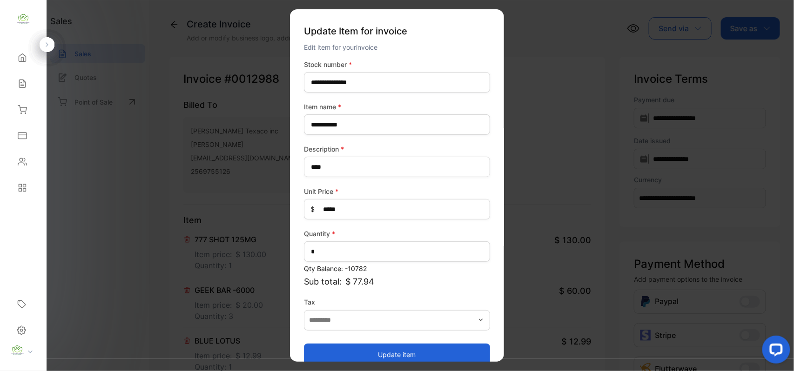
click at [326, 354] on button "Update item" at bounding box center [397, 355] width 186 height 22
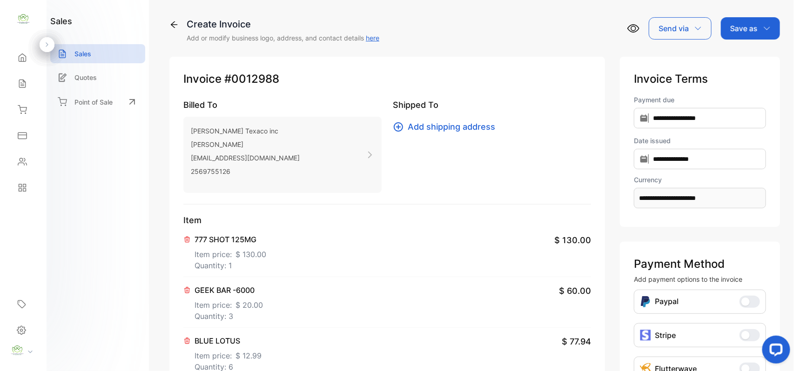
click at [764, 32] on div "Save as" at bounding box center [750, 28] width 59 height 22
click at [750, 60] on div "Invoice" at bounding box center [748, 59] width 54 height 19
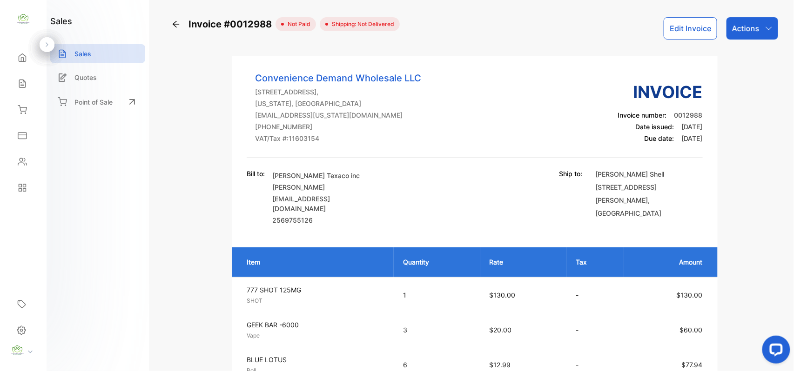
click at [745, 24] on p "Actions" at bounding box center [745, 28] width 27 height 11
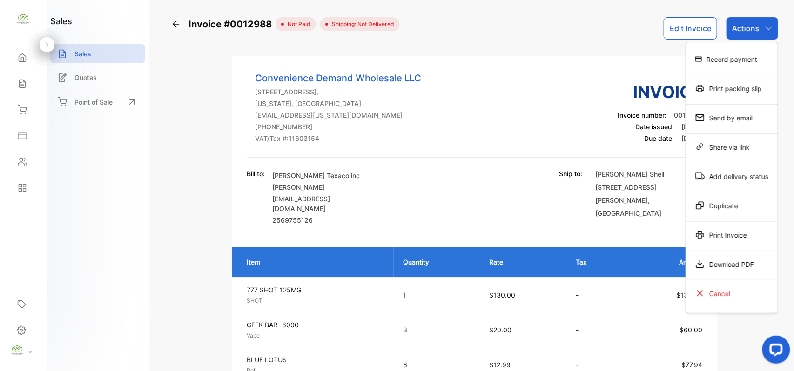
click at [714, 241] on div "Print Invoice" at bounding box center [732, 235] width 92 height 19
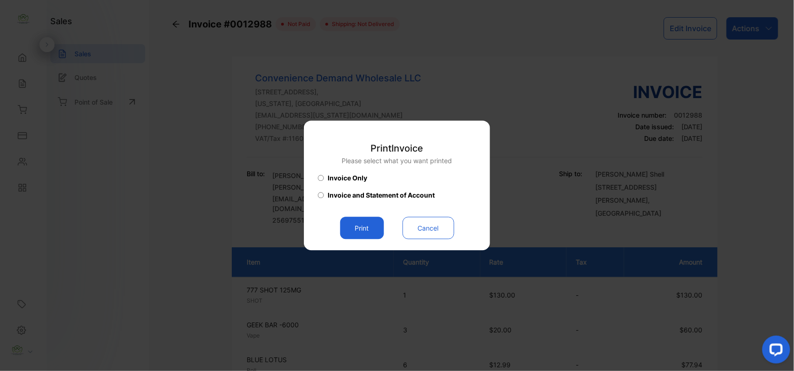
click at [376, 229] on button "Print" at bounding box center [362, 228] width 44 height 22
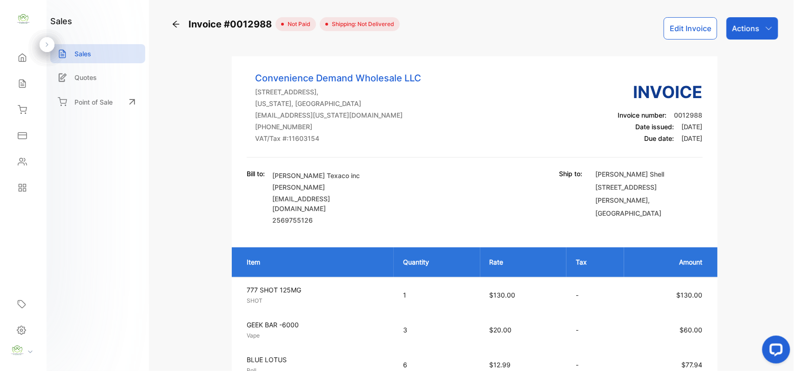
click at [757, 29] on p "Actions" at bounding box center [745, 28] width 27 height 11
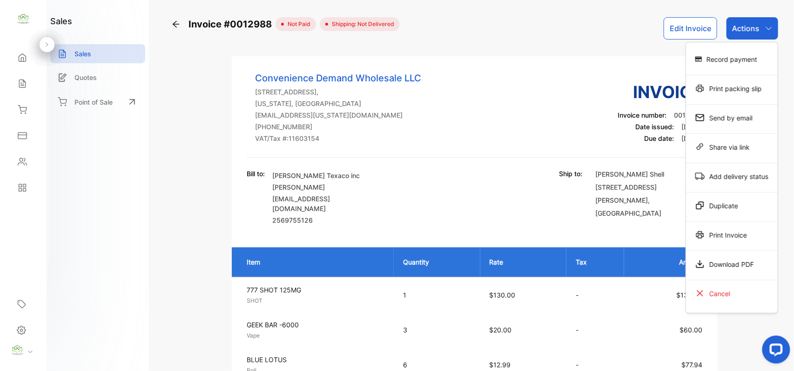
click at [708, 236] on div "Print Invoice" at bounding box center [732, 235] width 92 height 19
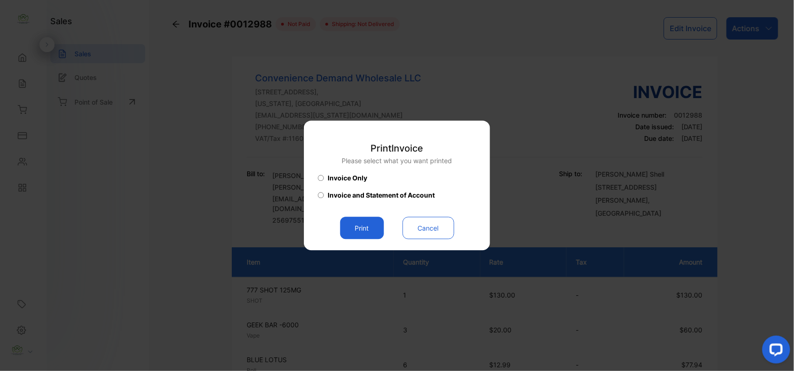
click at [380, 229] on button "Print" at bounding box center [362, 228] width 44 height 22
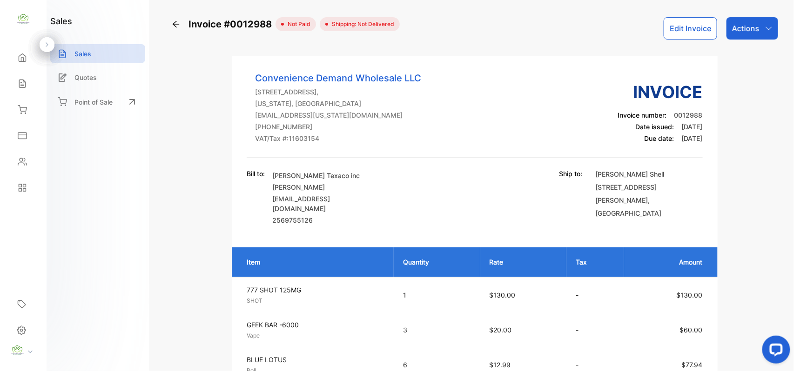
click at [29, 56] on div "Home" at bounding box center [23, 57] width 32 height 19
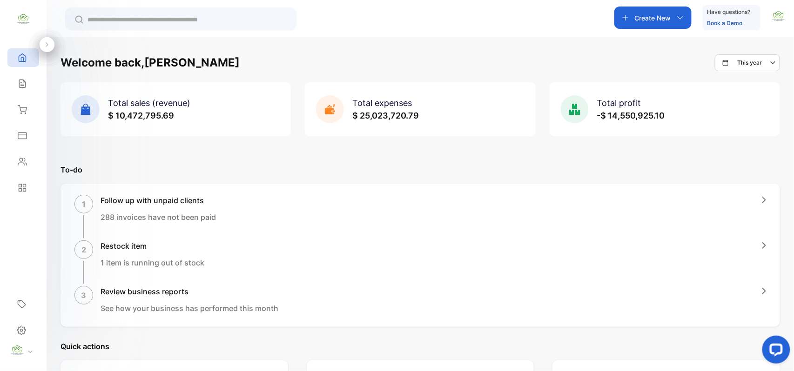
click at [667, 23] on div "Create New" at bounding box center [652, 18] width 77 height 22
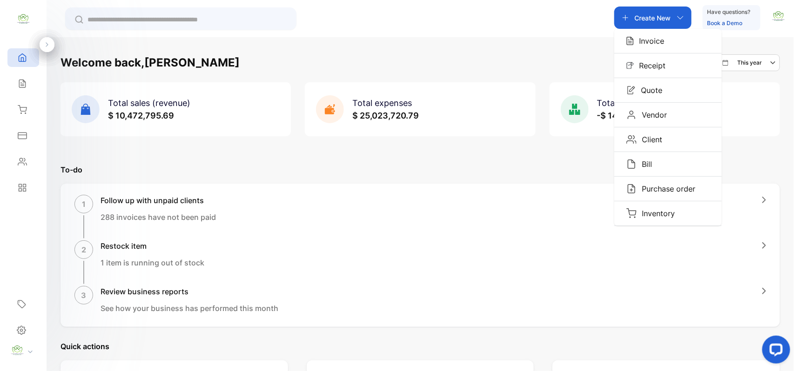
click at [667, 43] on div "Invoice" at bounding box center [668, 41] width 108 height 24
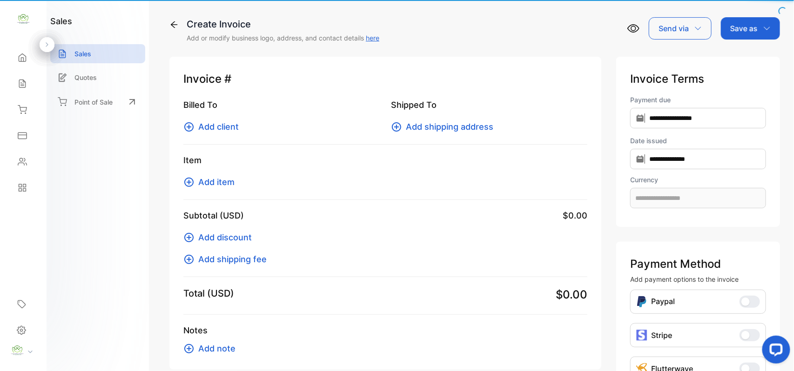
type input "**********"
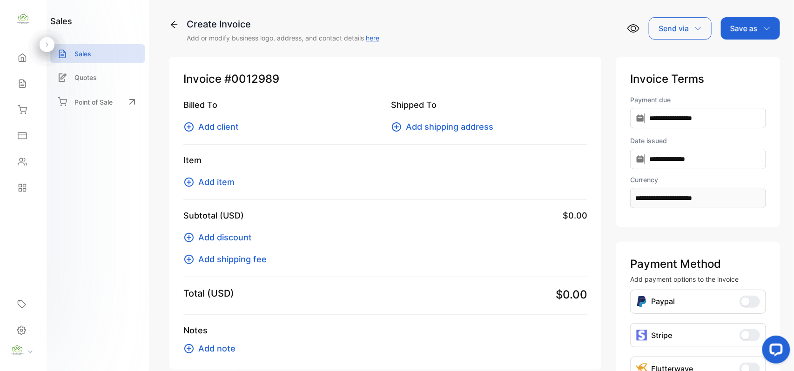
click at [220, 128] on span "Add client" at bounding box center [218, 127] width 40 height 13
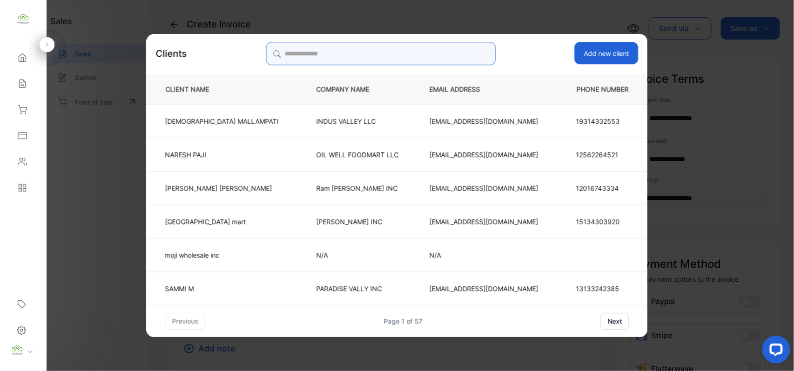
click at [418, 59] on input "search" at bounding box center [381, 53] width 230 height 23
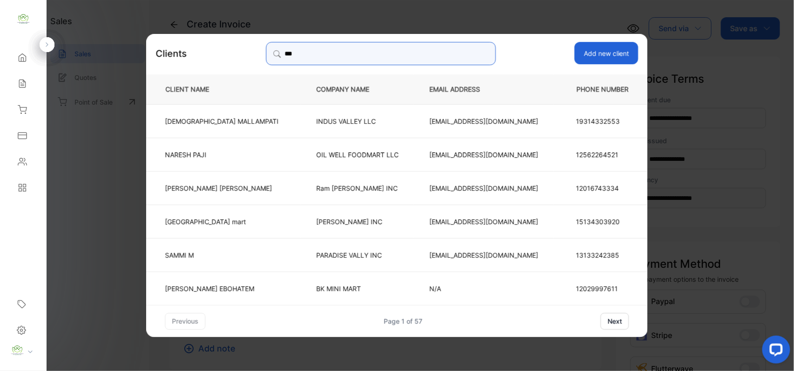
type input "****"
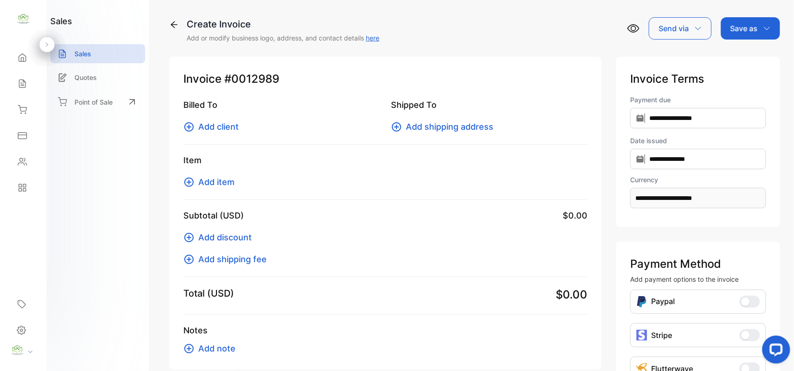
click at [213, 123] on span "Add client" at bounding box center [218, 127] width 40 height 13
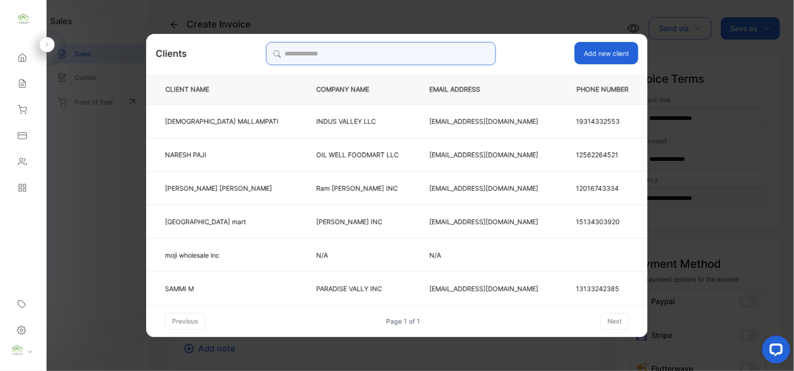
click at [343, 56] on input "search" at bounding box center [381, 53] width 230 height 23
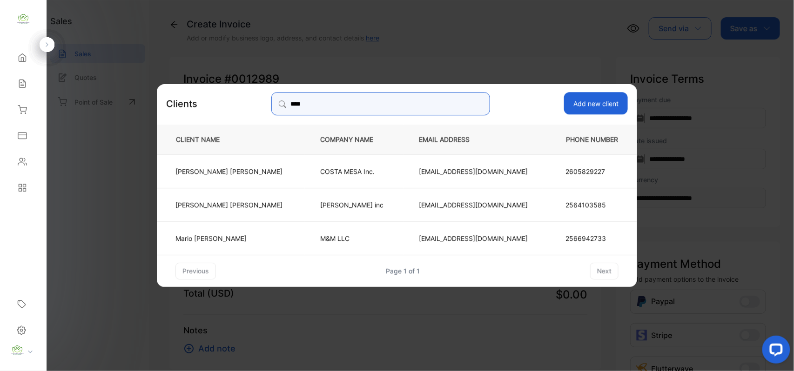
type input "****"
click at [320, 236] on p "M&M LLC" at bounding box center [354, 238] width 68 height 10
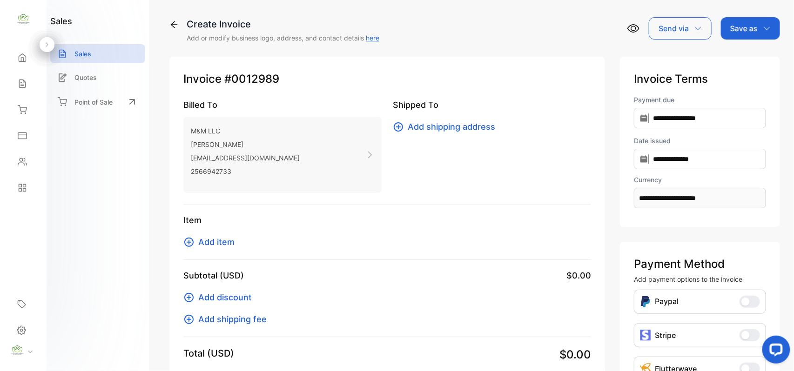
click at [228, 243] on span "Add item" at bounding box center [216, 242] width 36 height 13
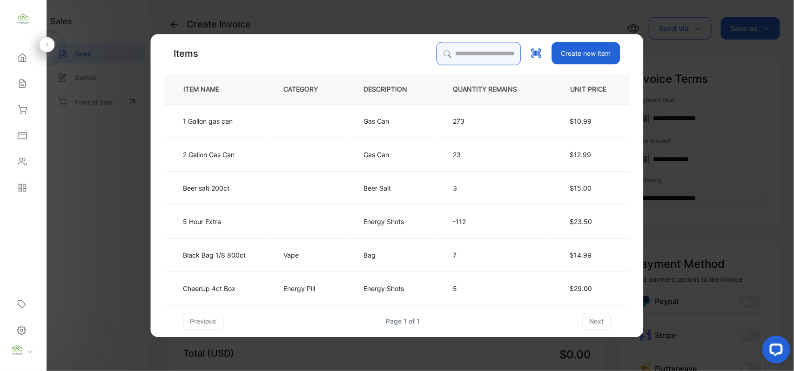
click at [486, 59] on input "search" at bounding box center [479, 53] width 85 height 23
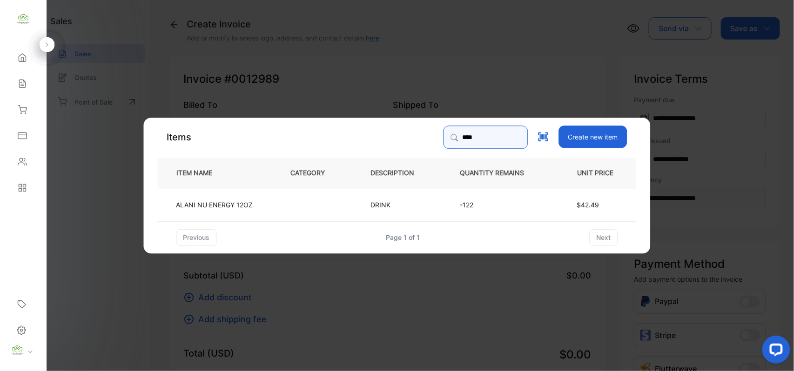
type input "****"
click at [255, 205] on td "ALANI NU ENERGY 12OZ" at bounding box center [217, 205] width 118 height 34
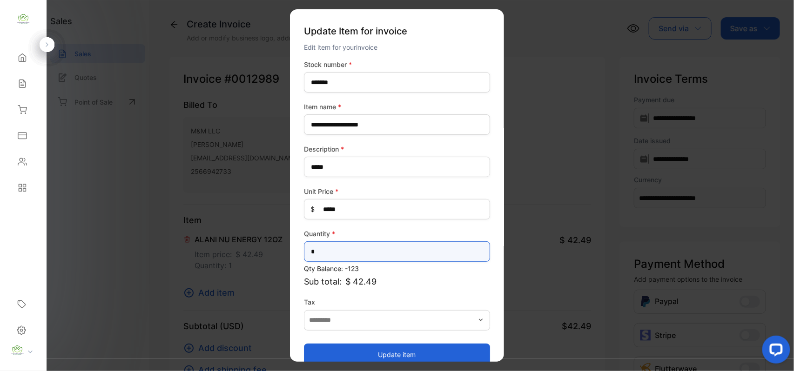
drag, startPoint x: 321, startPoint y: 254, endPoint x: 226, endPoint y: 246, distance: 95.3
type input "*"
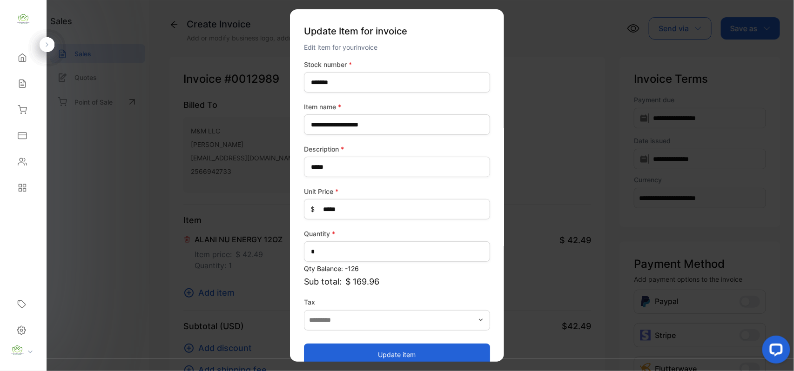
drag, startPoint x: 418, startPoint y: 350, endPoint x: 411, endPoint y: 341, distance: 11.6
click at [418, 350] on button "Update item" at bounding box center [397, 355] width 186 height 22
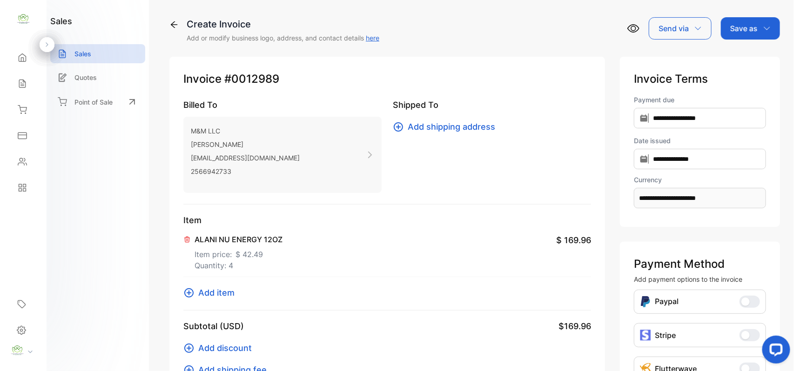
click at [205, 295] on span "Add item" at bounding box center [216, 293] width 36 height 13
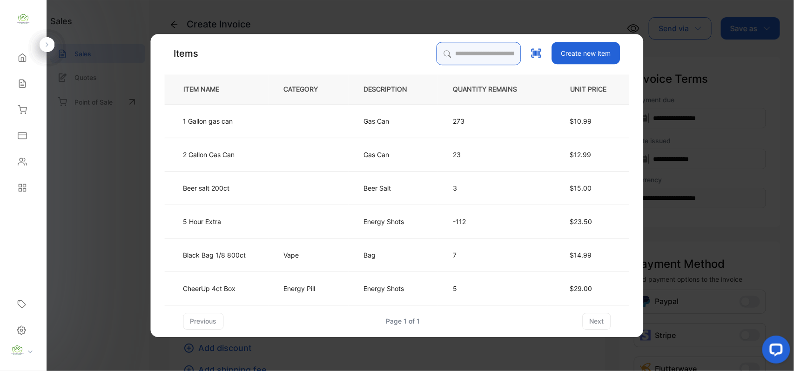
click at [479, 54] on input "search" at bounding box center [479, 53] width 85 height 23
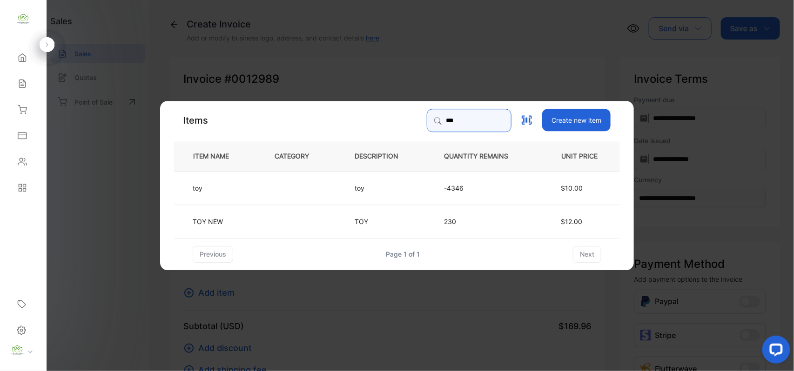
type input "***"
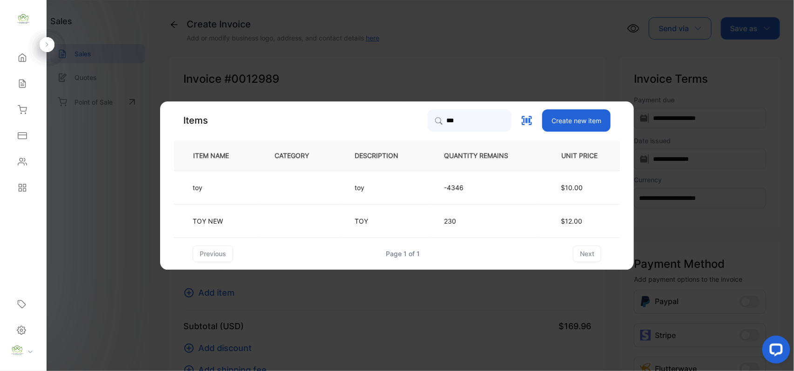
click at [265, 187] on td at bounding box center [299, 188] width 80 height 34
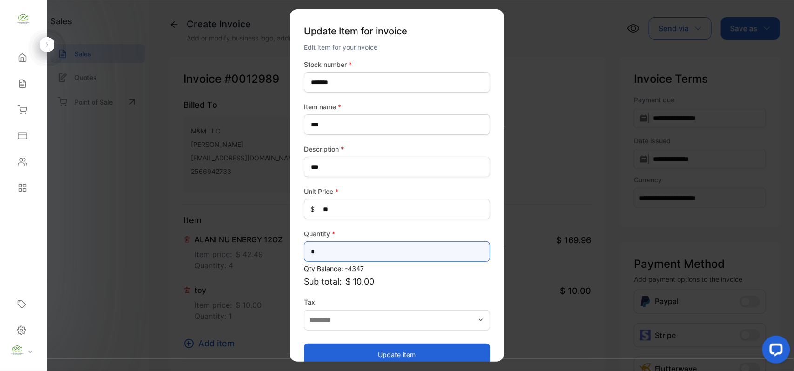
drag, startPoint x: 261, startPoint y: 253, endPoint x: 37, endPoint y: 256, distance: 223.4
click at [44, 252] on div "Convenience Demand Wholesale LLC Convenience Demand Wholesale LLC Home Home Sal…" at bounding box center [397, 195] width 794 height 390
drag, startPoint x: 332, startPoint y: 250, endPoint x: 94, endPoint y: 265, distance: 238.8
type input "**"
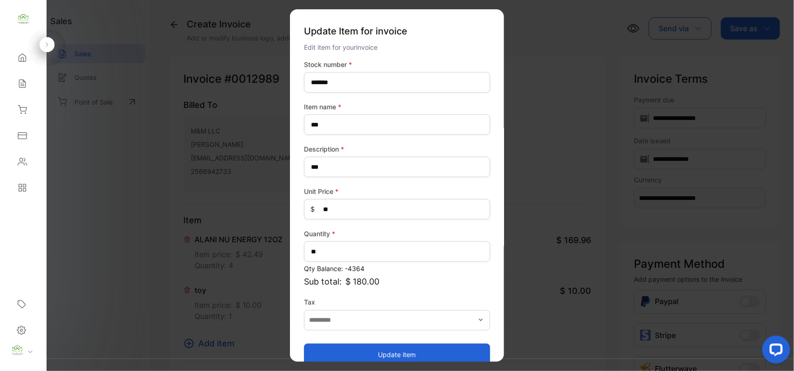
drag, startPoint x: 334, startPoint y: 356, endPoint x: 335, endPoint y: 326, distance: 29.8
click at [334, 355] on button "Update item" at bounding box center [397, 355] width 186 height 22
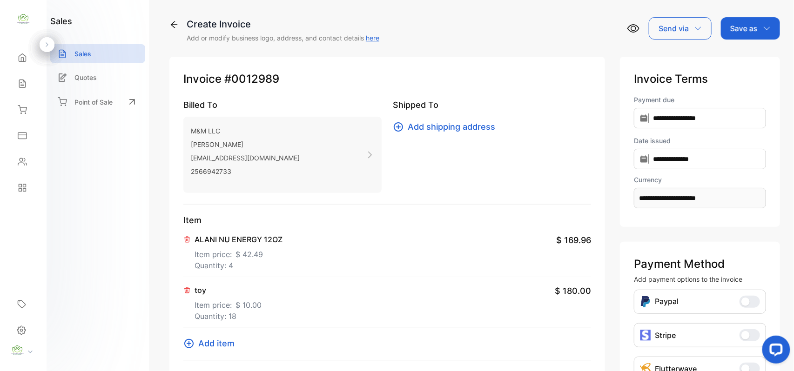
click at [199, 342] on button "Add item" at bounding box center [211, 343] width 57 height 13
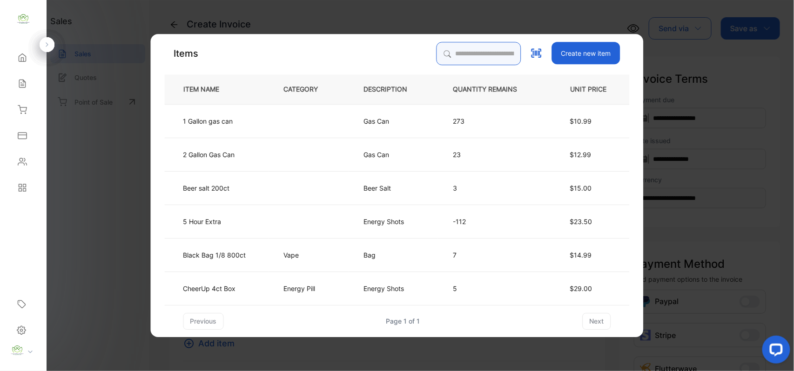
click at [461, 56] on input "search" at bounding box center [479, 53] width 85 height 23
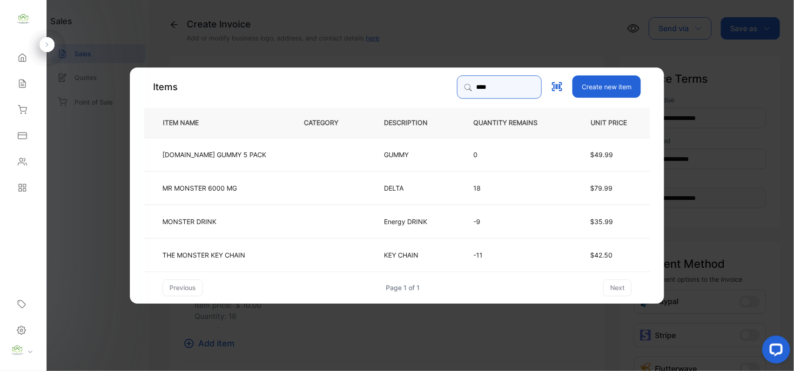
type input "****"
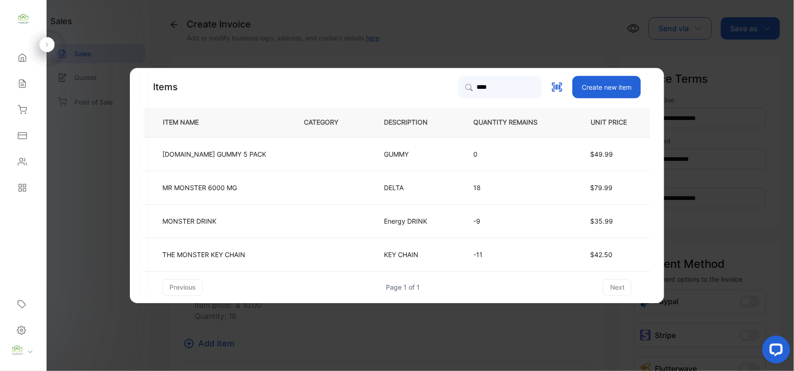
click at [289, 252] on td at bounding box center [329, 255] width 80 height 34
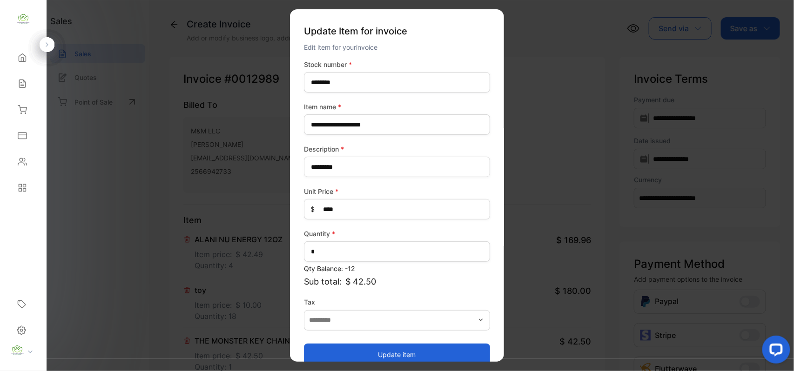
click at [375, 354] on button "Update item" at bounding box center [397, 355] width 186 height 22
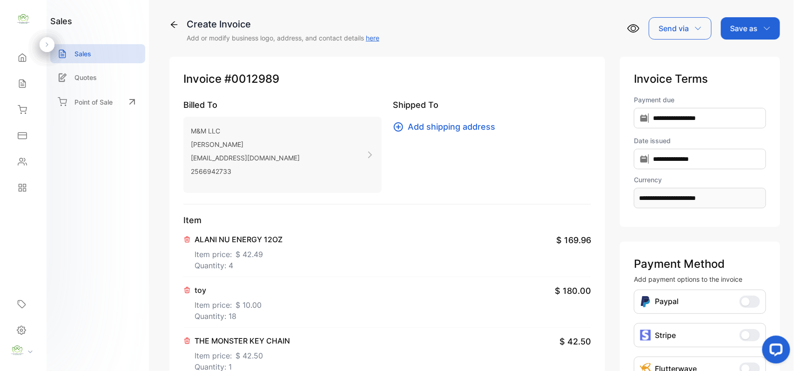
click at [753, 10] on div "**********" at bounding box center [474, 185] width 639 height 371
click at [763, 28] on icon "button" at bounding box center [766, 28] width 7 height 7
click at [745, 57] on div "Invoice" at bounding box center [748, 59] width 54 height 19
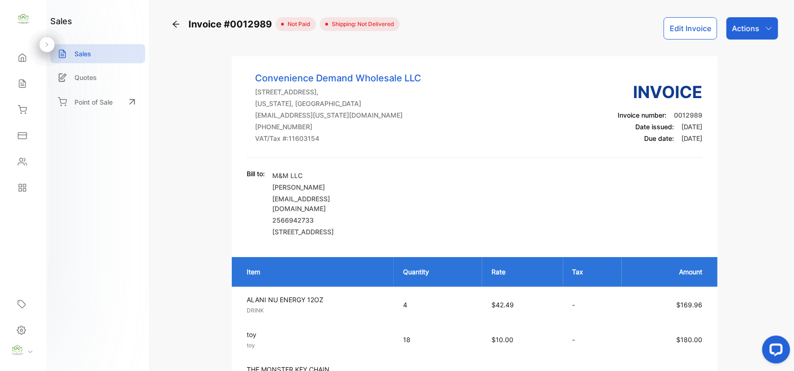
click at [745, 30] on p "Actions" at bounding box center [745, 28] width 27 height 11
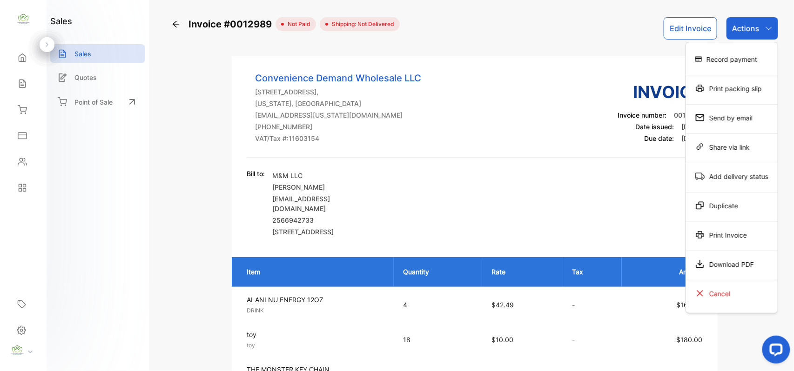
click at [730, 236] on div "Print Invoice" at bounding box center [732, 235] width 92 height 19
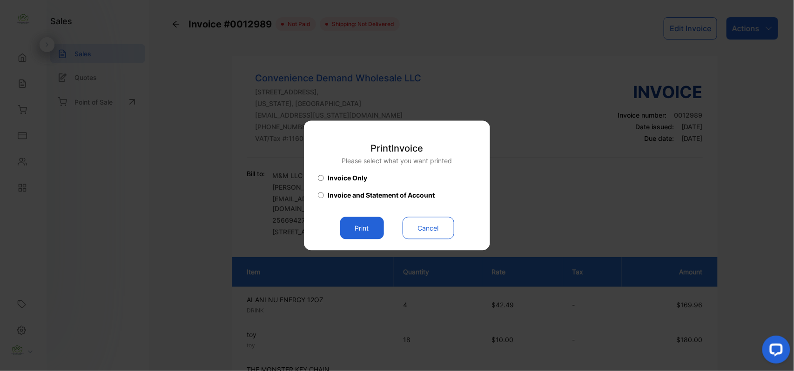
click at [367, 231] on button "Print" at bounding box center [362, 228] width 44 height 22
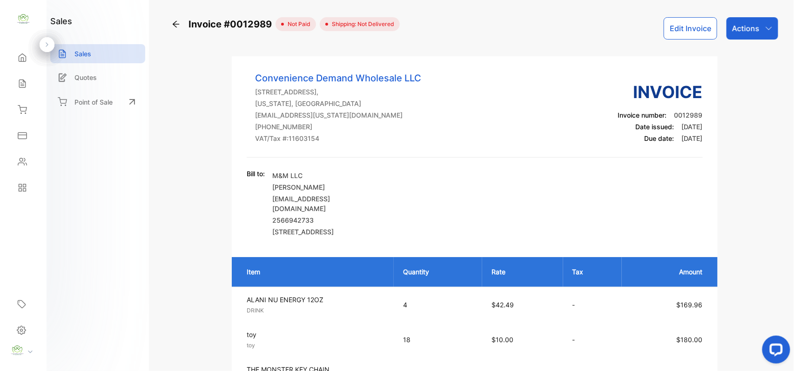
click at [758, 25] on div "Actions" at bounding box center [753, 28] width 52 height 22
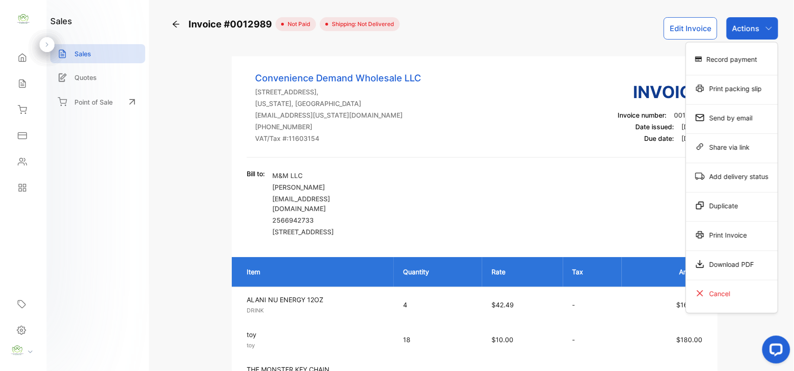
click at [759, 239] on div "Print Invoice" at bounding box center [732, 235] width 92 height 19
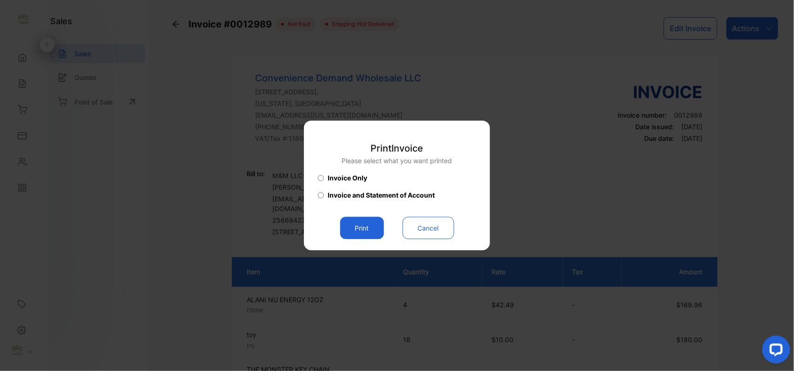
click at [360, 231] on button "Print" at bounding box center [362, 228] width 44 height 22
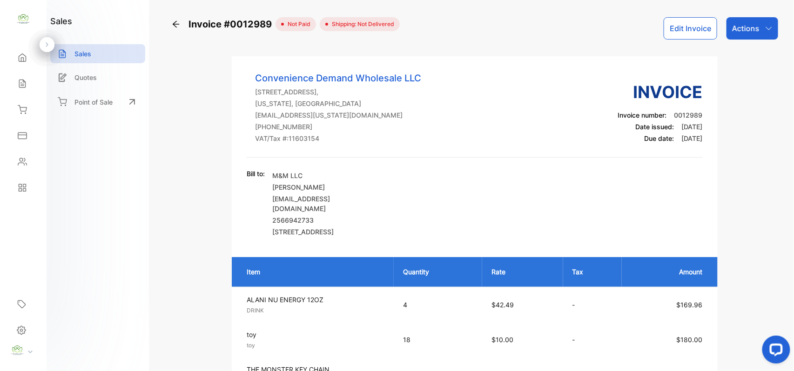
click at [747, 34] on div "Actions" at bounding box center [753, 28] width 52 height 22
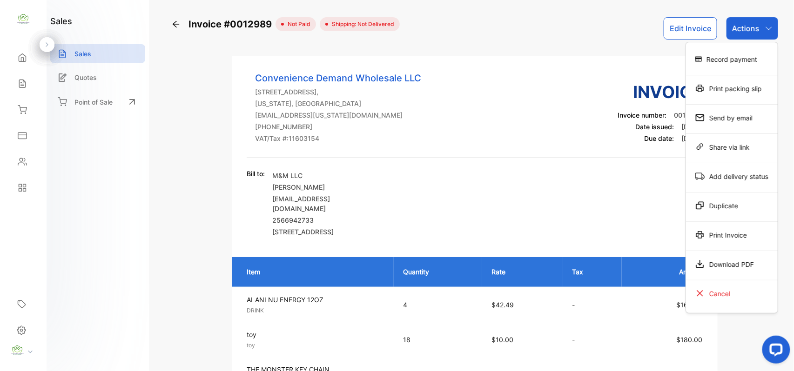
click at [727, 242] on div "Print Invoice" at bounding box center [732, 235] width 92 height 19
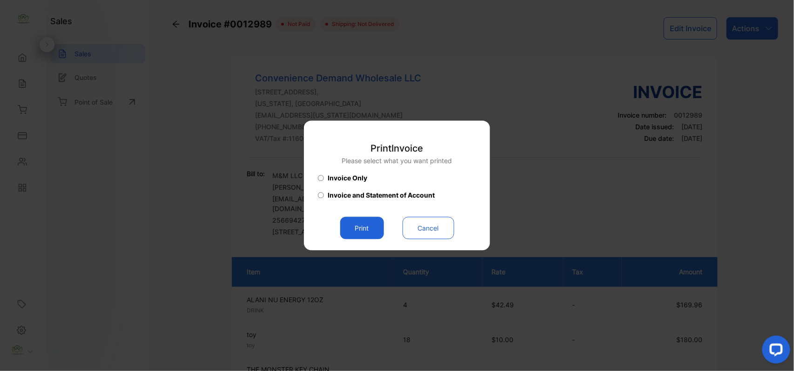
click at [427, 222] on button "Cancel" at bounding box center [429, 228] width 52 height 22
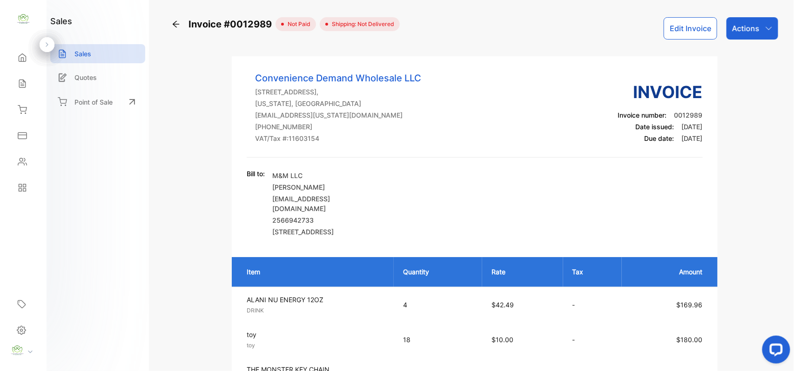
click at [753, 23] on p "Actions" at bounding box center [745, 28] width 27 height 11
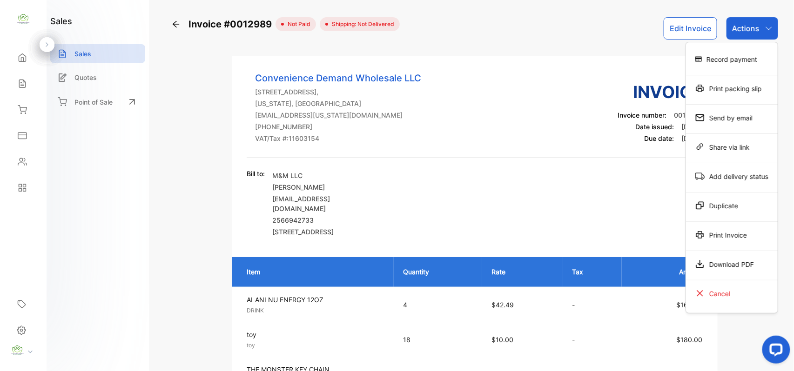
click at [749, 63] on div "Record payment" at bounding box center [732, 59] width 92 height 19
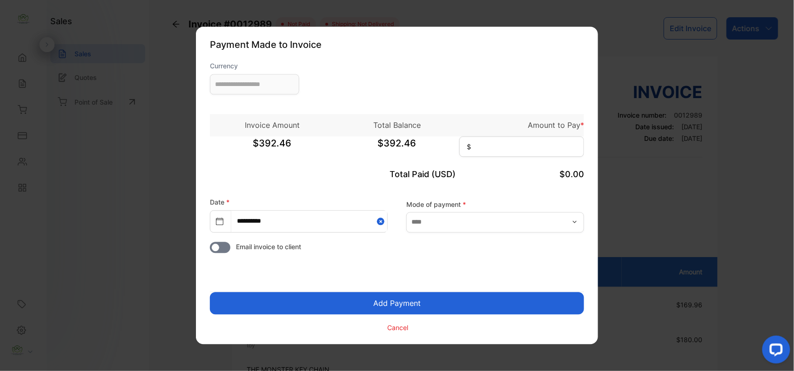
type input "**********"
click at [498, 148] on input at bounding box center [521, 147] width 125 height 20
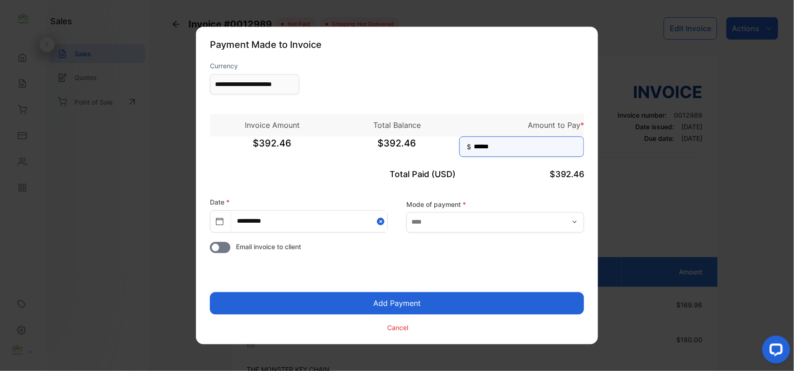
type input "******"
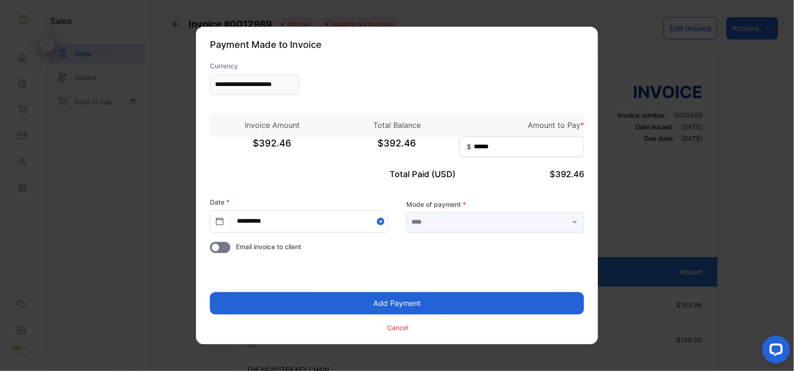
click at [488, 222] on input "text" at bounding box center [495, 222] width 178 height 20
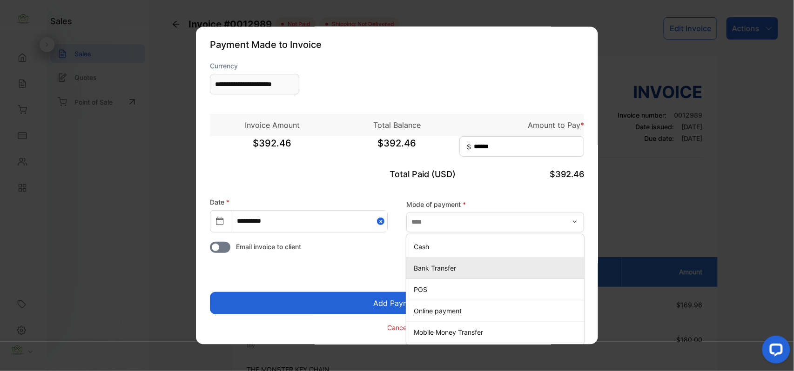
click at [449, 274] on div "Bank Transfer" at bounding box center [495, 268] width 178 height 13
type input "**********"
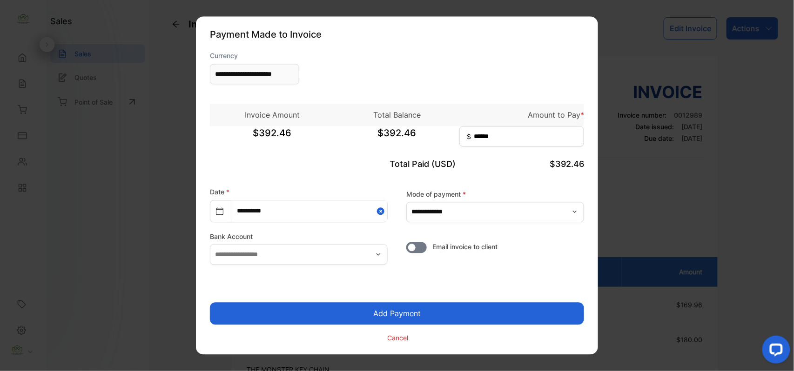
click at [401, 308] on button "Add Payment" at bounding box center [397, 314] width 374 height 22
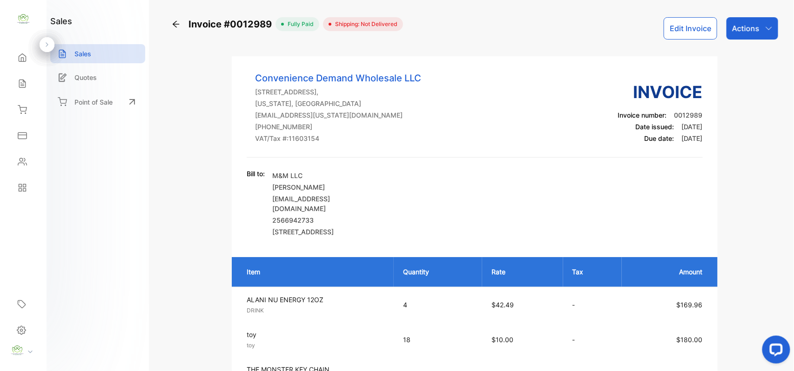
scroll to position [325, 0]
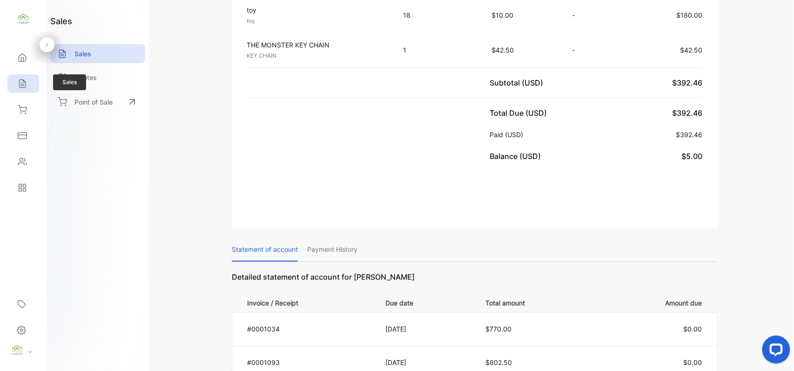
click at [26, 86] on icon at bounding box center [22, 83] width 9 height 9
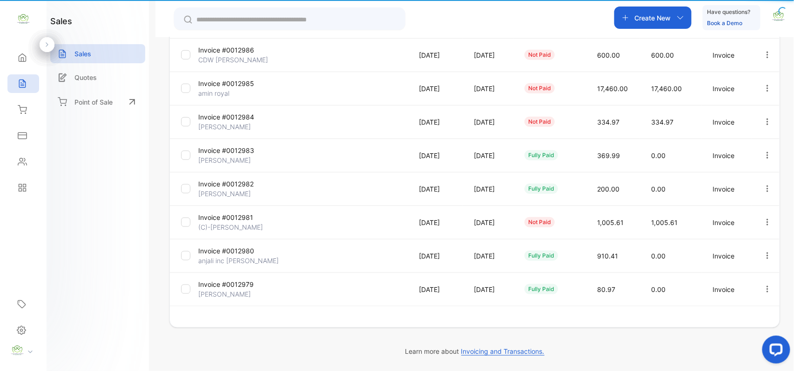
type input "**********"
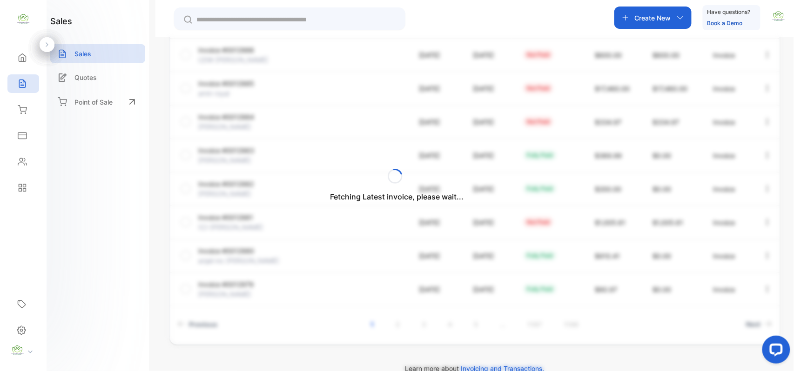
scroll to position [239, 0]
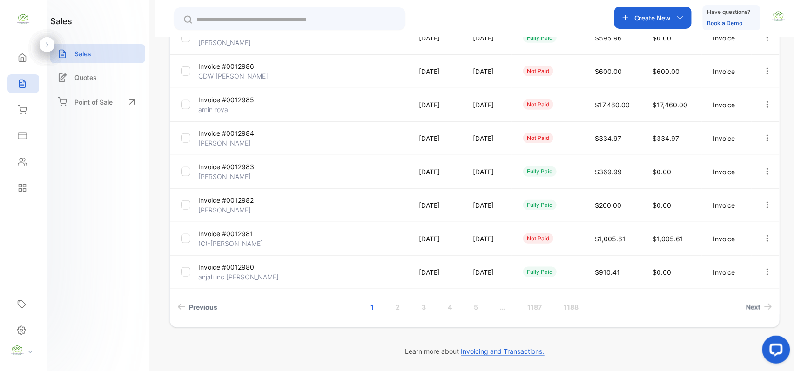
click at [768, 136] on icon "button" at bounding box center [767, 138] width 8 height 8
click at [730, 195] on span "Record payment" at bounding box center [741, 191] width 58 height 11
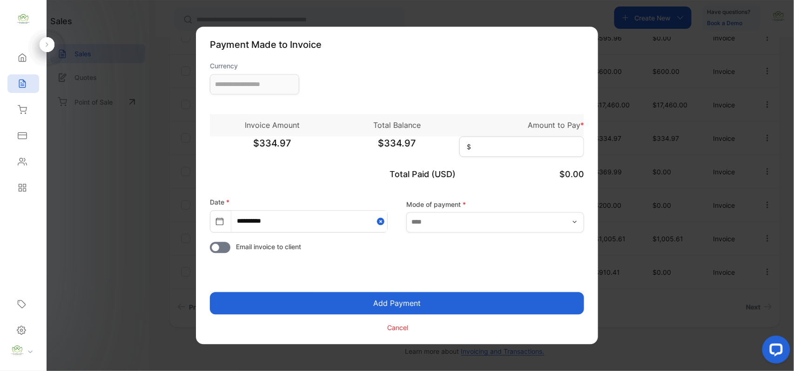
type input "**********"
click at [513, 145] on input at bounding box center [521, 147] width 125 height 20
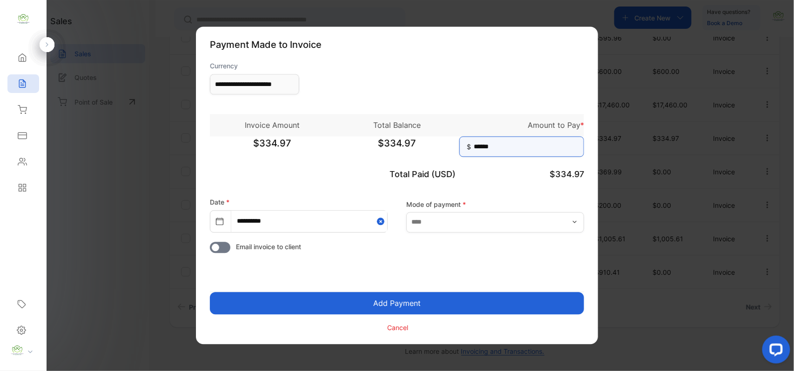
type input "******"
click at [391, 310] on button "Add Payment" at bounding box center [397, 304] width 374 height 22
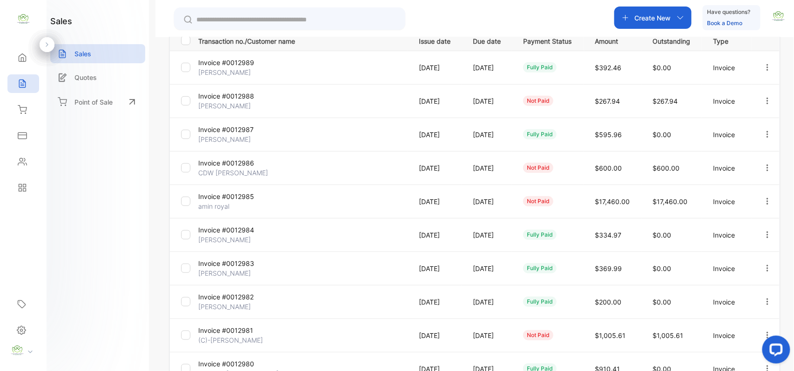
scroll to position [94, 0]
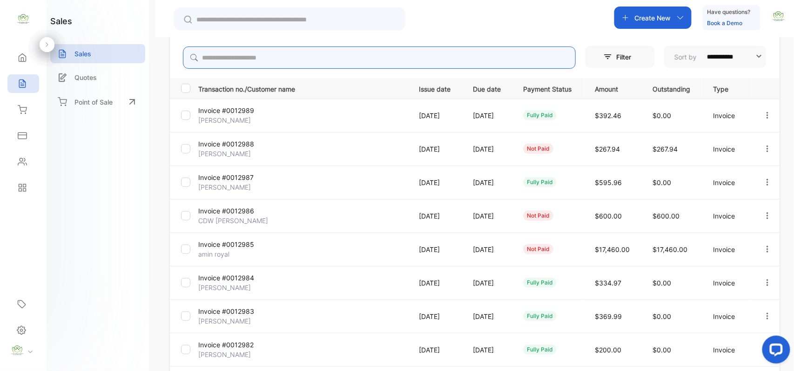
click at [276, 61] on input "search" at bounding box center [379, 58] width 393 height 22
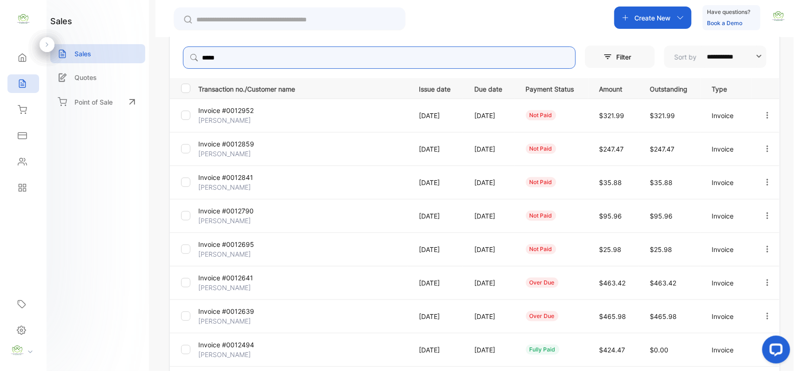
type input "*****"
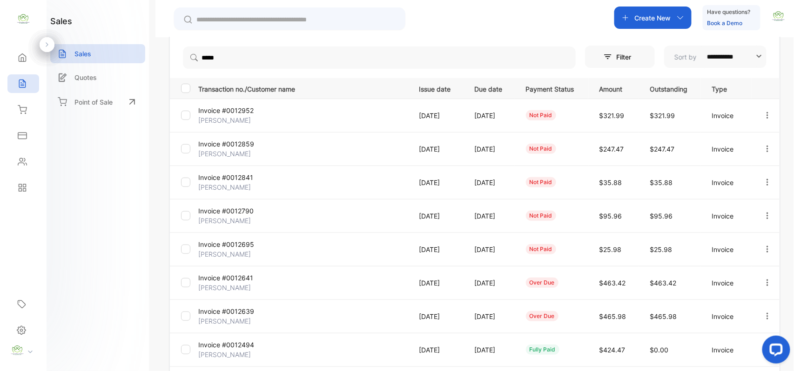
click at [386, 121] on td "Invoice #0012952 Hirenkumar Mansukhbhai" at bounding box center [302, 116] width 214 height 34
click at [24, 163] on icon at bounding box center [22, 161] width 9 height 9
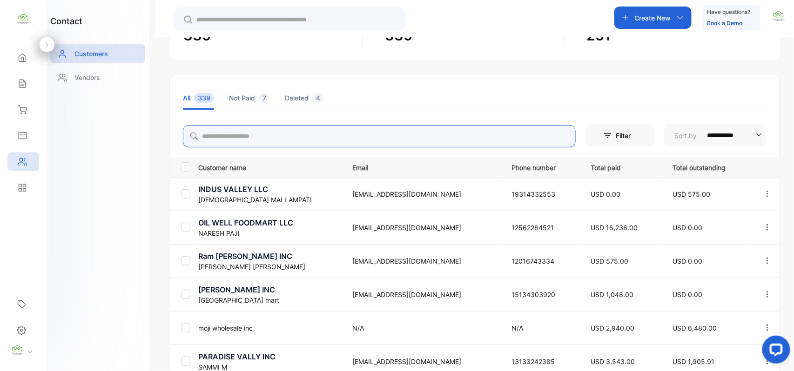
click at [311, 138] on input "search" at bounding box center [379, 136] width 393 height 22
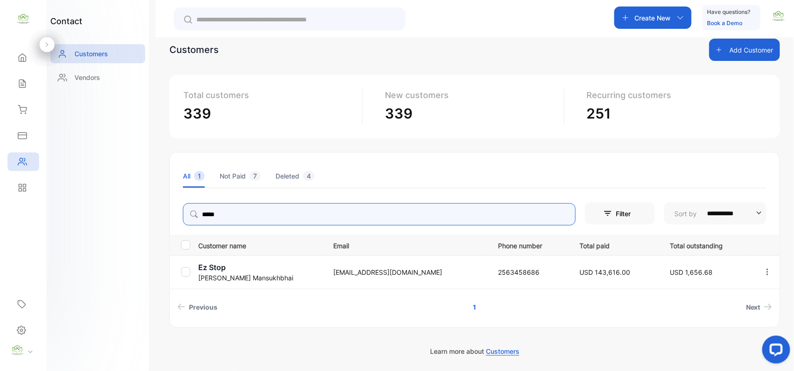
scroll to position [16, 0]
type input "*****"
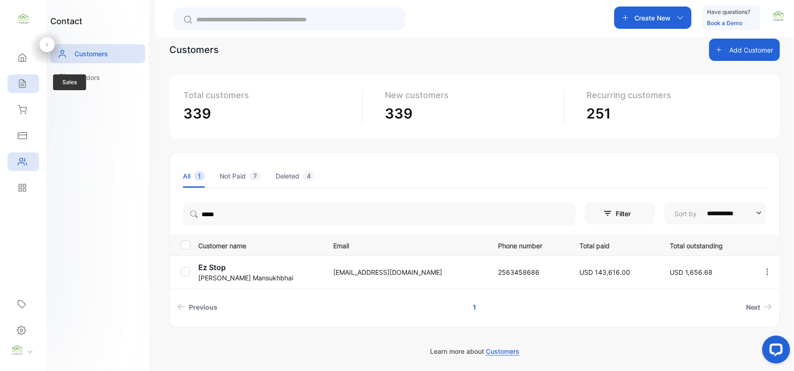
click at [20, 75] on div "Sales" at bounding box center [23, 83] width 32 height 19
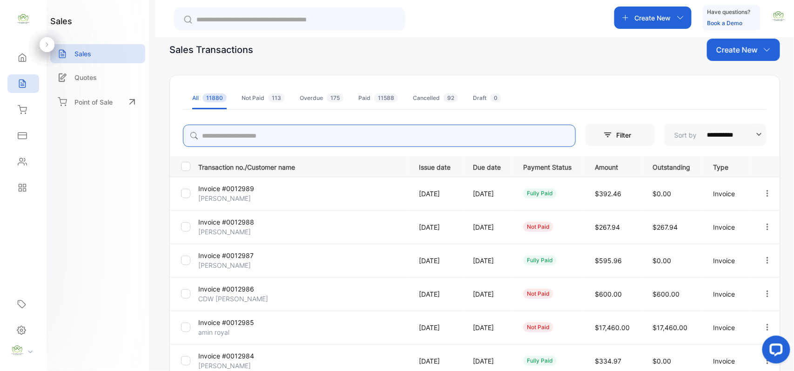
click at [256, 136] on input "search" at bounding box center [379, 136] width 393 height 22
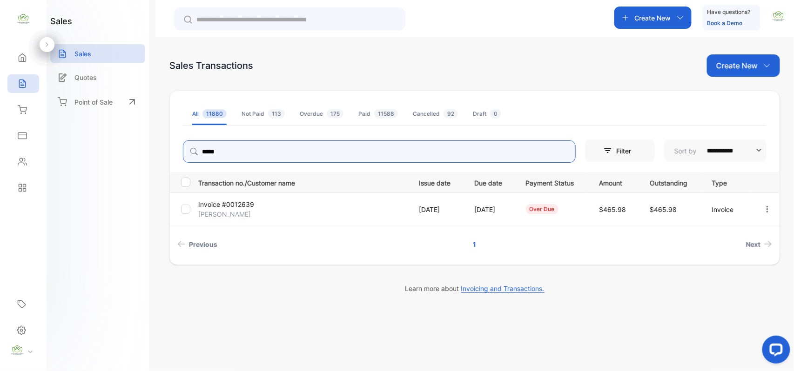
type input "*****"
click at [759, 210] on div at bounding box center [767, 209] width 24 height 19
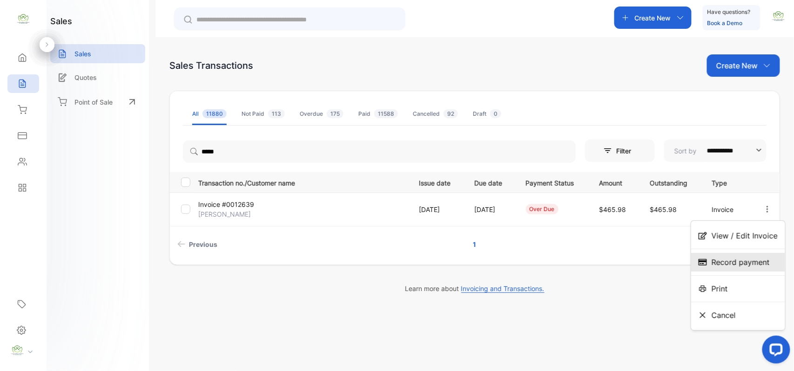
click at [730, 263] on span "Record payment" at bounding box center [741, 262] width 58 height 11
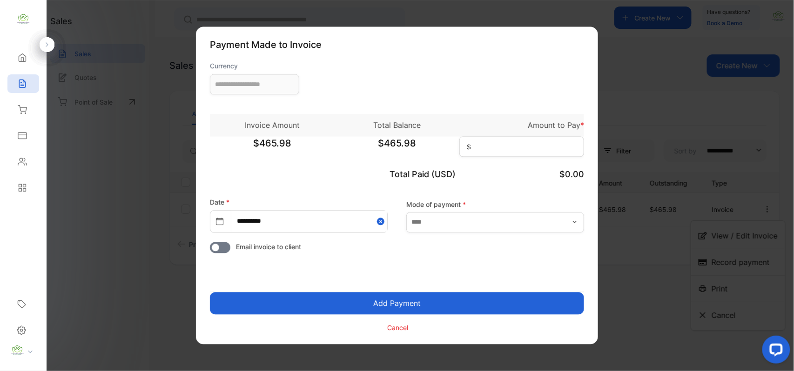
type input "**********"
click at [494, 149] on input at bounding box center [521, 147] width 125 height 20
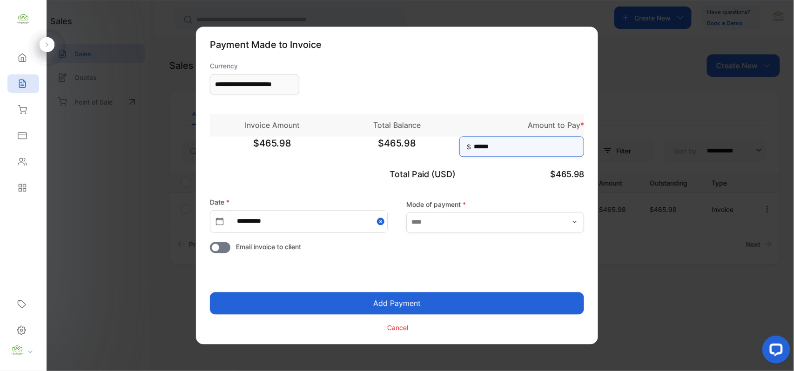
type input "******"
click at [448, 308] on button "Add Payment" at bounding box center [397, 304] width 374 height 22
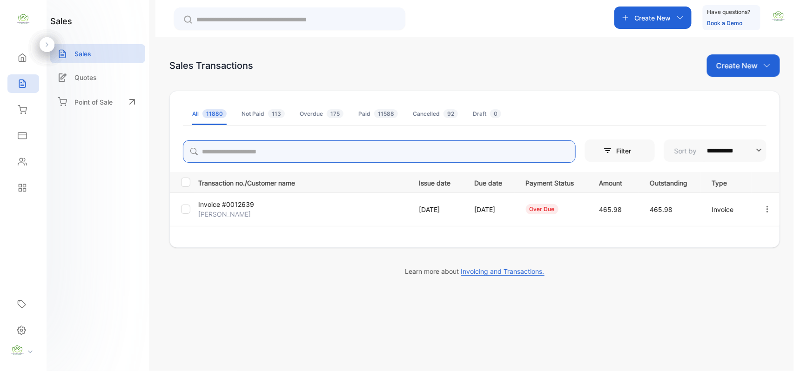
drag, startPoint x: 0, startPoint y: 0, endPoint x: 292, endPoint y: 154, distance: 330.2
click at [292, 154] on input "search" at bounding box center [379, 152] width 393 height 22
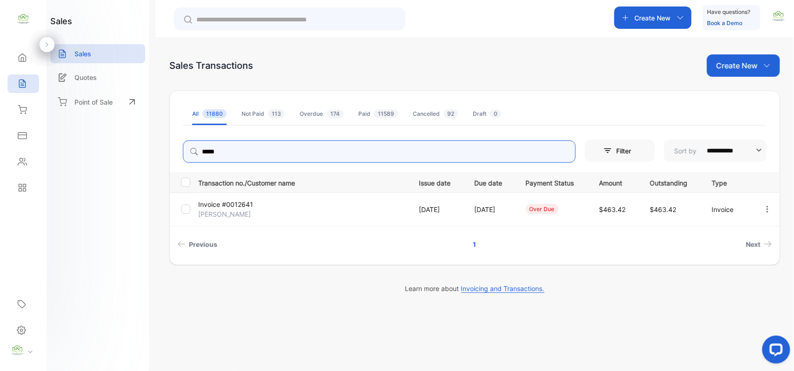
click at [769, 209] on icon "button" at bounding box center [767, 209] width 8 height 8
type input "*****"
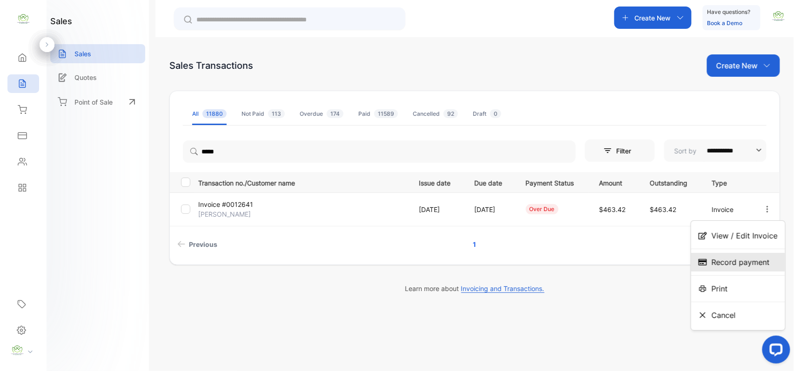
click at [723, 256] on div "Record payment" at bounding box center [738, 262] width 94 height 19
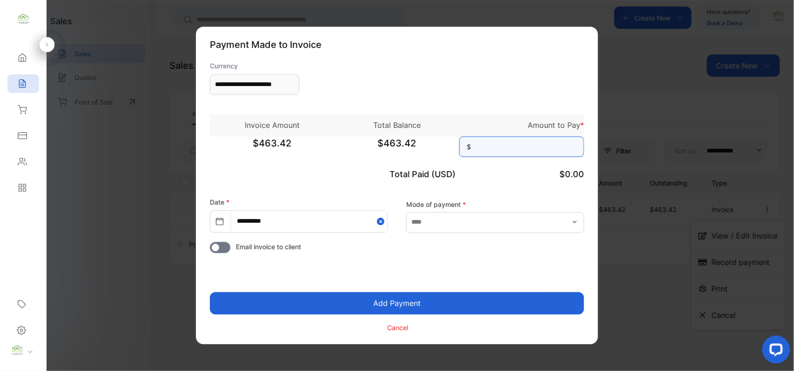
click at [519, 148] on input at bounding box center [521, 147] width 125 height 20
type input "******"
click at [383, 305] on button "Add Payment" at bounding box center [397, 304] width 374 height 22
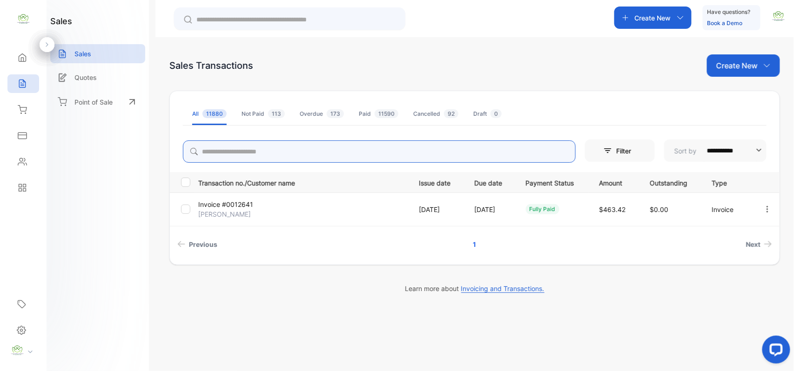
click at [242, 151] on input "search" at bounding box center [379, 152] width 393 height 22
click at [770, 209] on icon "button" at bounding box center [767, 209] width 8 height 8
type input "*****"
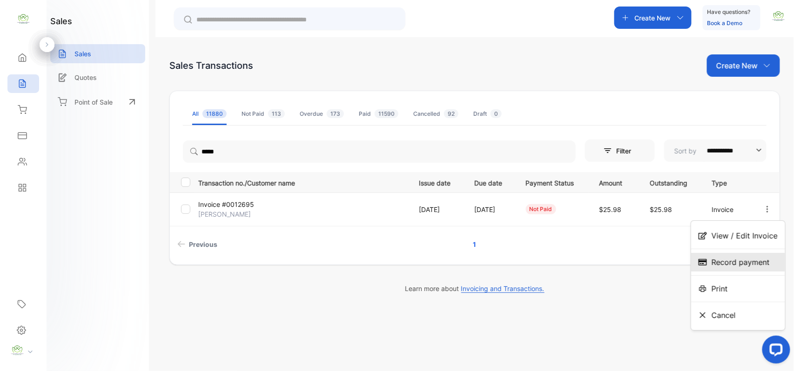
click at [717, 263] on span "Record payment" at bounding box center [741, 262] width 58 height 11
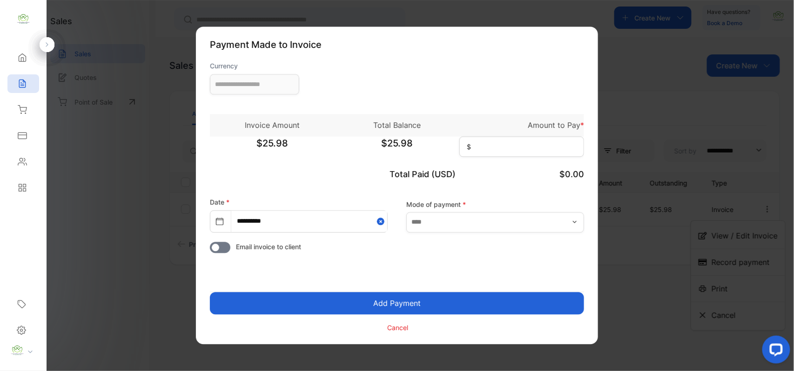
type input "**********"
click at [518, 145] on input at bounding box center [521, 147] width 125 height 20
click at [414, 310] on button "Add Payment" at bounding box center [397, 304] width 374 height 22
click at [376, 304] on button "Add Payment" at bounding box center [397, 304] width 374 height 22
drag, startPoint x: 520, startPoint y: 148, endPoint x: 280, endPoint y: 153, distance: 240.7
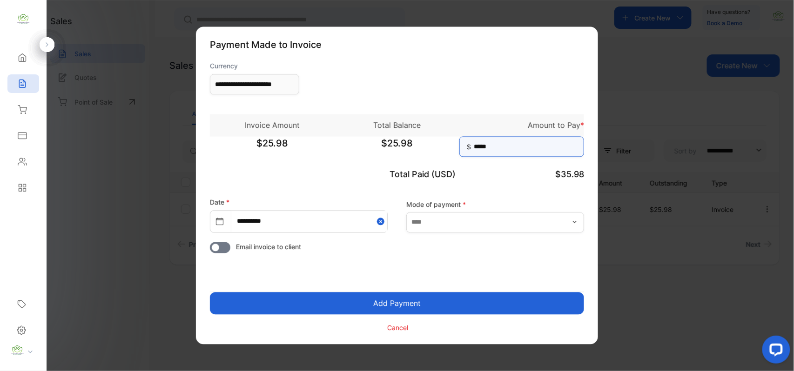
click at [280, 153] on div "$25.98 $25.98 $ *****" at bounding box center [397, 148] width 374 height 23
type input "*****"
click at [350, 298] on button "Add Payment" at bounding box center [397, 304] width 374 height 22
click at [394, 332] on p "Cancel" at bounding box center [398, 328] width 21 height 10
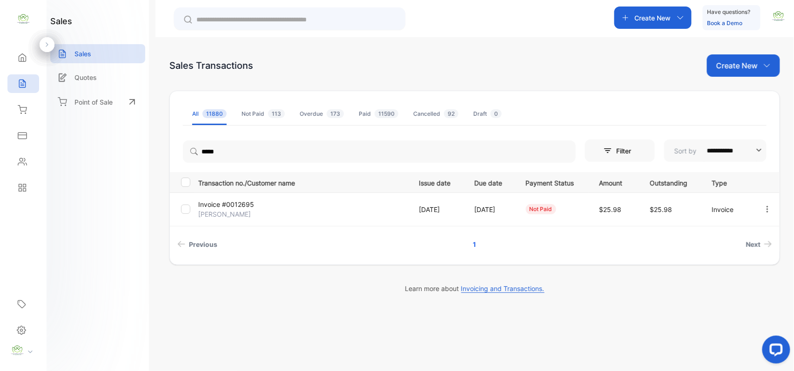
click at [766, 207] on icon "button" at bounding box center [767, 209] width 8 height 8
click at [734, 263] on span "Record payment" at bounding box center [741, 262] width 58 height 11
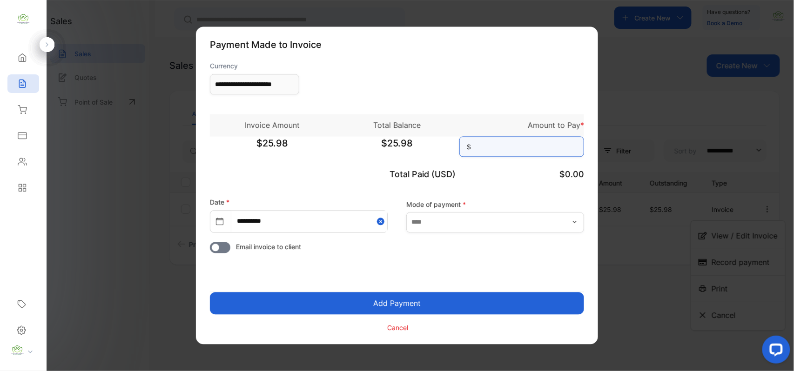
click at [527, 148] on input at bounding box center [521, 147] width 125 height 20
type input "*****"
click at [452, 306] on button "Add Payment" at bounding box center [397, 304] width 374 height 22
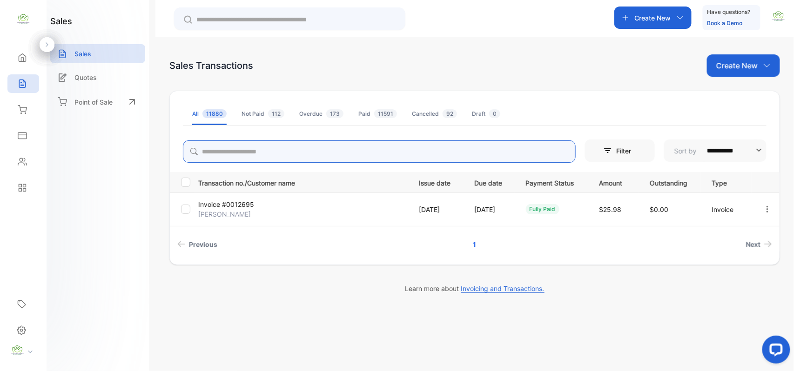
click at [274, 154] on input "search" at bounding box center [379, 152] width 393 height 22
click at [766, 212] on icon "button" at bounding box center [767, 209] width 8 height 8
type input "*****"
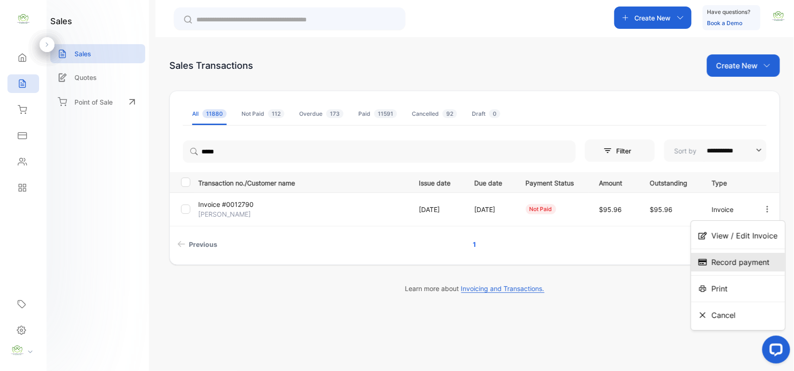
click at [721, 257] on span "Record payment" at bounding box center [741, 262] width 58 height 11
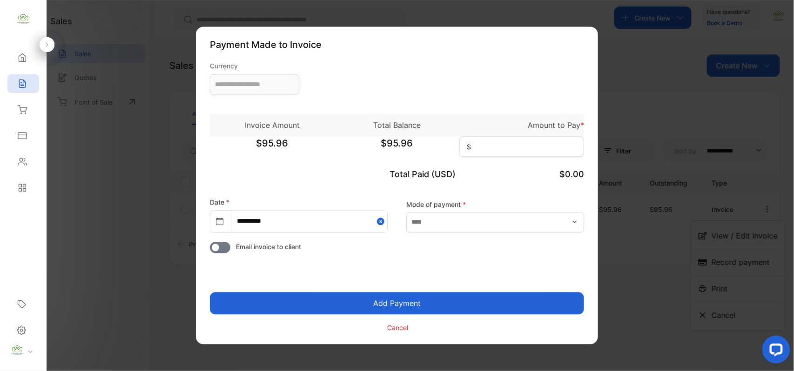
type input "**********"
click at [564, 148] on input at bounding box center [521, 147] width 125 height 20
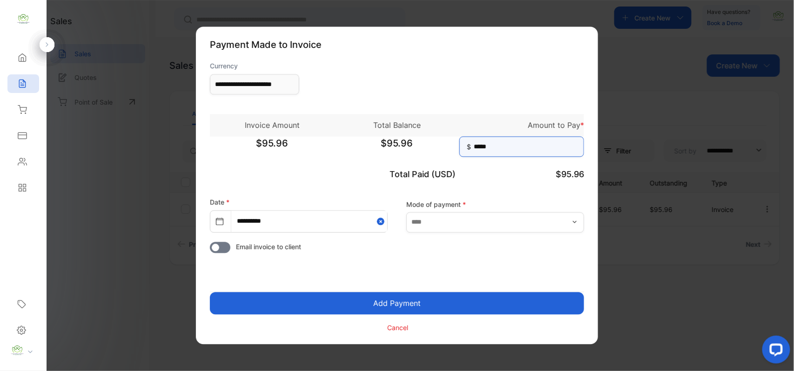
type input "*****"
click at [393, 297] on button "Add Payment" at bounding box center [397, 304] width 374 height 22
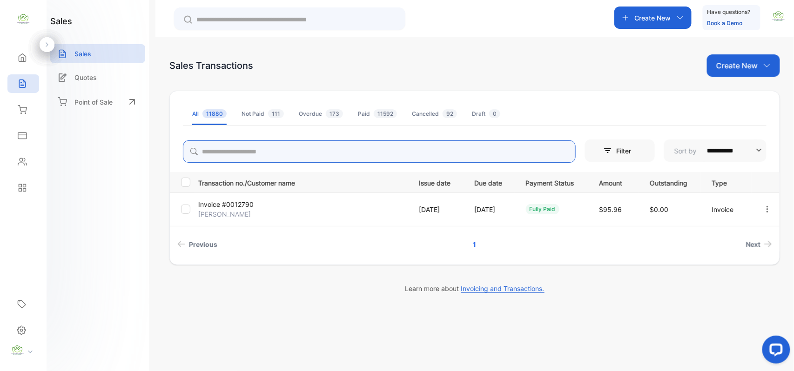
click at [262, 149] on input "search" at bounding box center [379, 152] width 393 height 22
click at [763, 209] on icon "button" at bounding box center [767, 209] width 8 height 8
type input "*****"
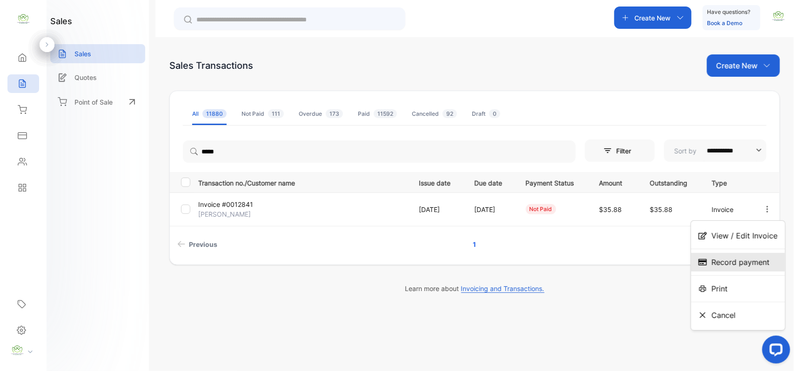
click at [733, 259] on span "Record payment" at bounding box center [741, 262] width 58 height 11
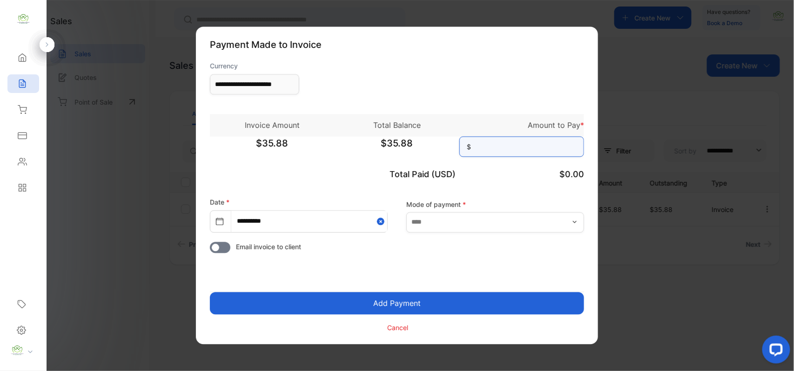
click at [510, 142] on input at bounding box center [521, 147] width 125 height 20
type input "*****"
click at [390, 305] on button "Add Payment" at bounding box center [397, 304] width 374 height 22
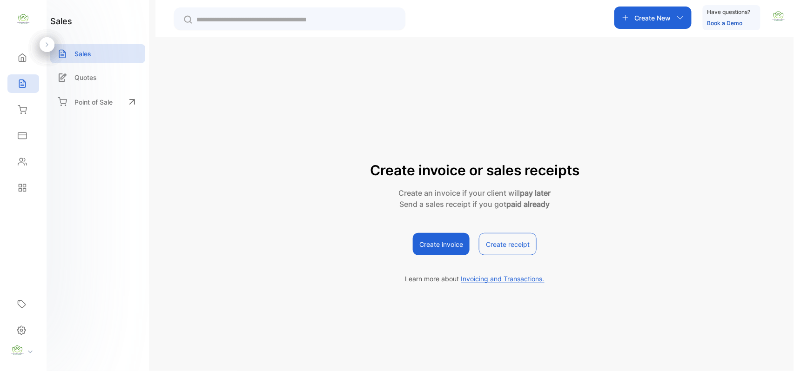
click at [273, 149] on div "Create invoice or sales receipts Create an invoice if your client will pay late…" at bounding box center [474, 184] width 611 height 260
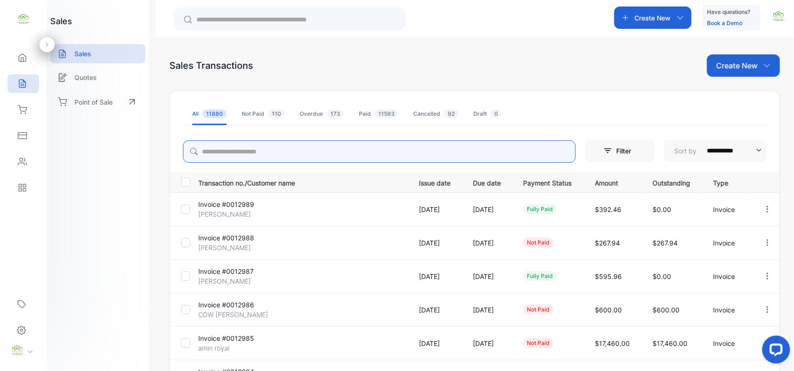
click at [263, 150] on input "search" at bounding box center [379, 152] width 393 height 22
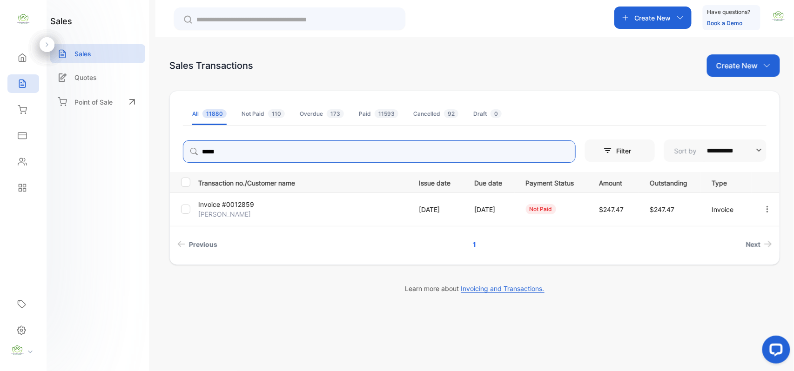
click at [771, 212] on icon "button" at bounding box center [767, 209] width 8 height 8
type input "*****"
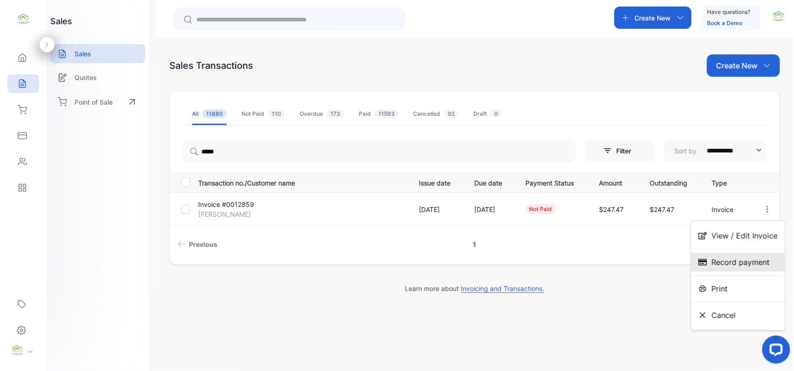
click at [716, 263] on span "Record payment" at bounding box center [741, 262] width 58 height 11
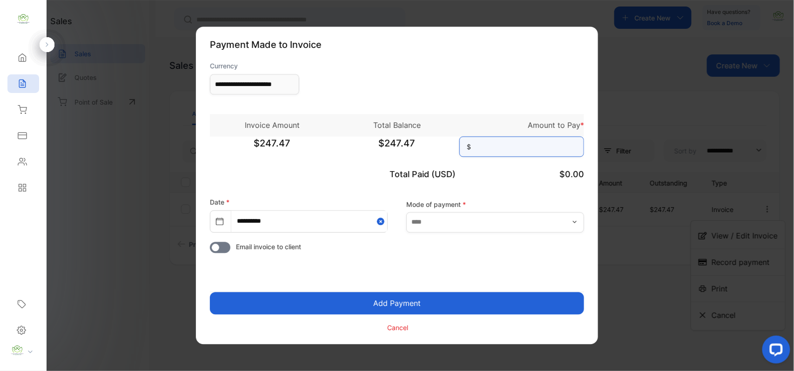
click at [507, 144] on input at bounding box center [521, 147] width 125 height 20
type input "******"
click at [467, 296] on button "Add Payment" at bounding box center [397, 304] width 374 height 22
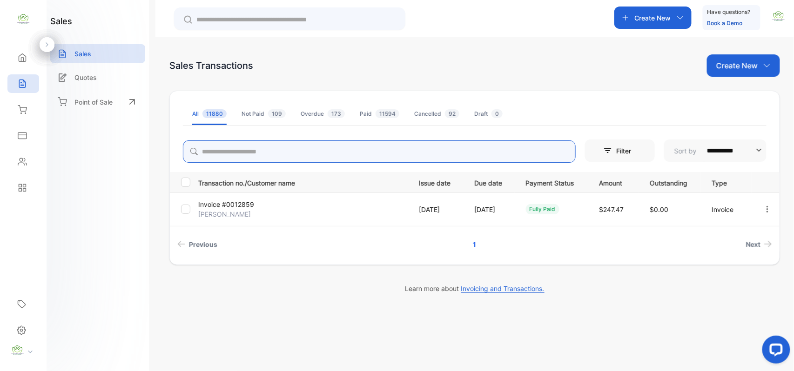
click at [266, 151] on input "search" at bounding box center [379, 152] width 393 height 22
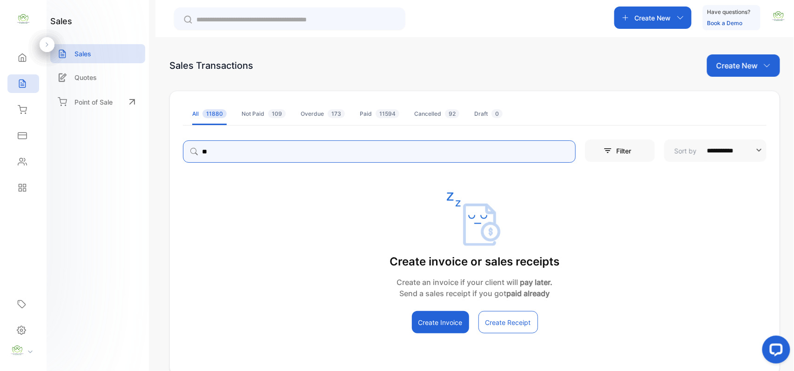
type input "*"
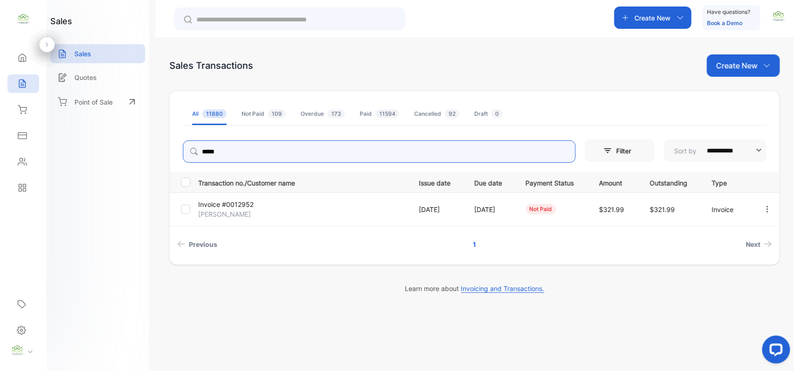
type input "*****"
click at [772, 212] on div at bounding box center [767, 209] width 24 height 19
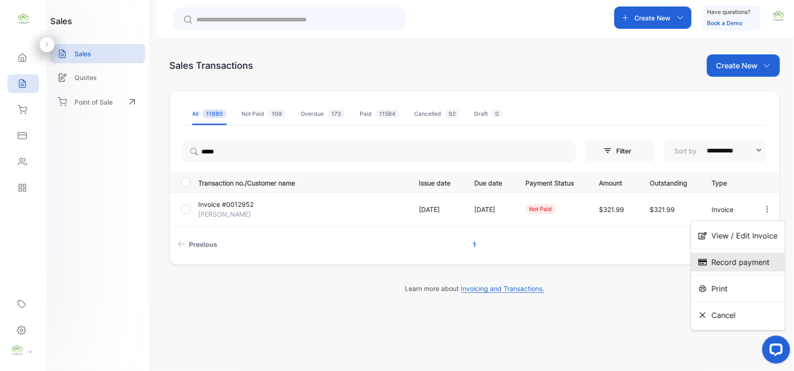
click at [740, 261] on span "Record payment" at bounding box center [741, 262] width 58 height 11
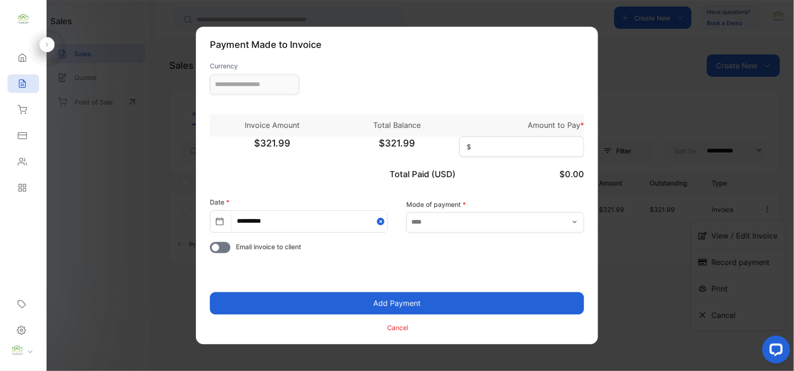
type input "**********"
click at [501, 149] on input at bounding box center [521, 147] width 125 height 20
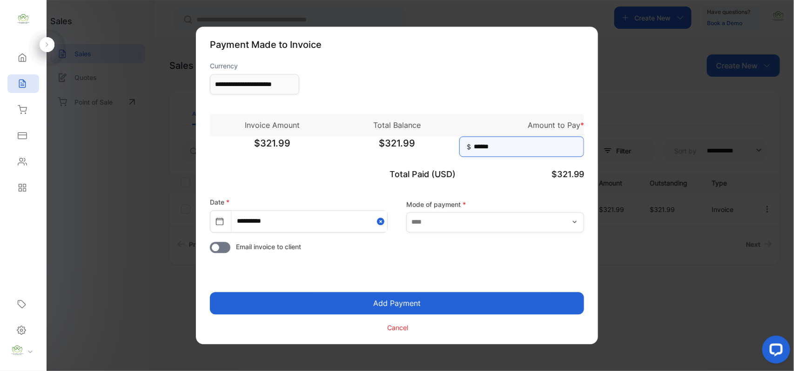
type input "******"
click at [447, 304] on button "Add Payment" at bounding box center [397, 304] width 374 height 22
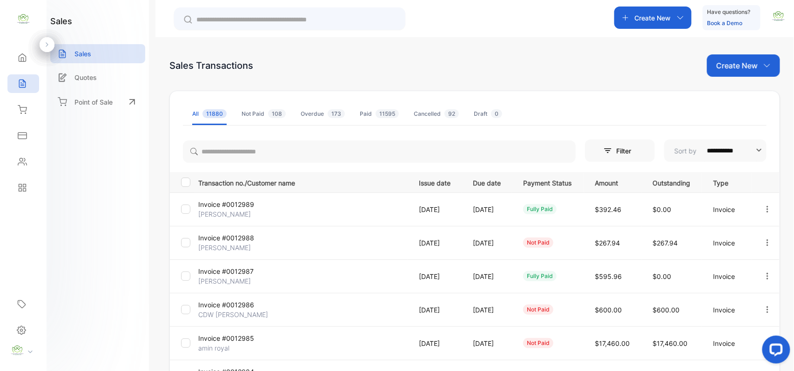
click at [766, 241] on icon "button" at bounding box center [767, 243] width 8 height 8
click at [714, 294] on span "Record payment" at bounding box center [741, 295] width 58 height 11
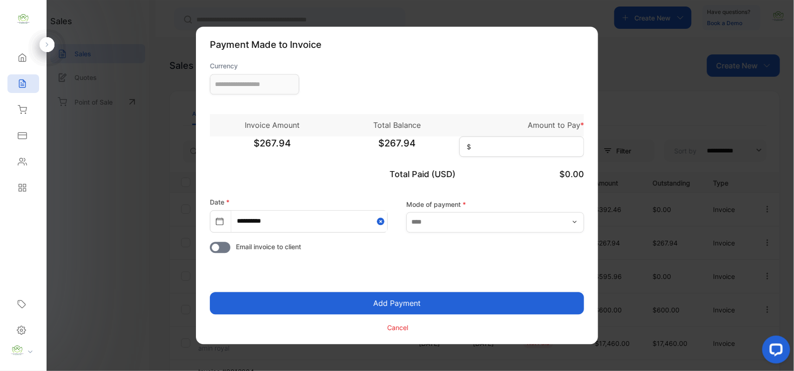
type input "**********"
click at [506, 146] on input at bounding box center [521, 147] width 125 height 20
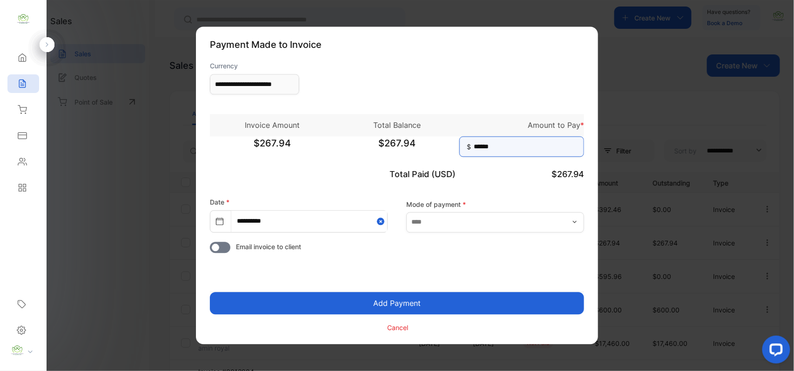
type input "******"
click at [395, 303] on button "Add Payment" at bounding box center [397, 304] width 374 height 22
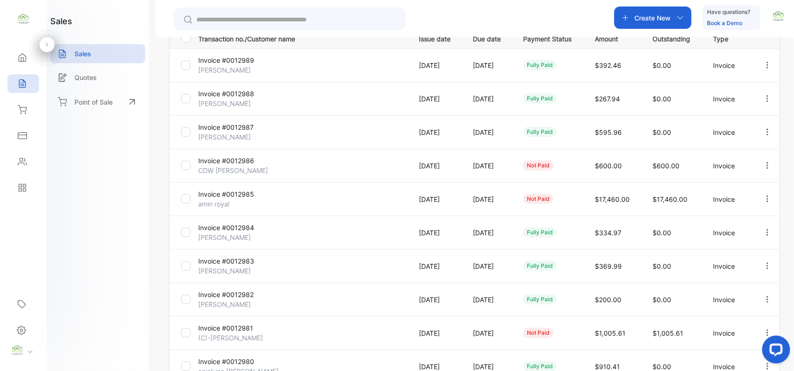
scroll to position [239, 0]
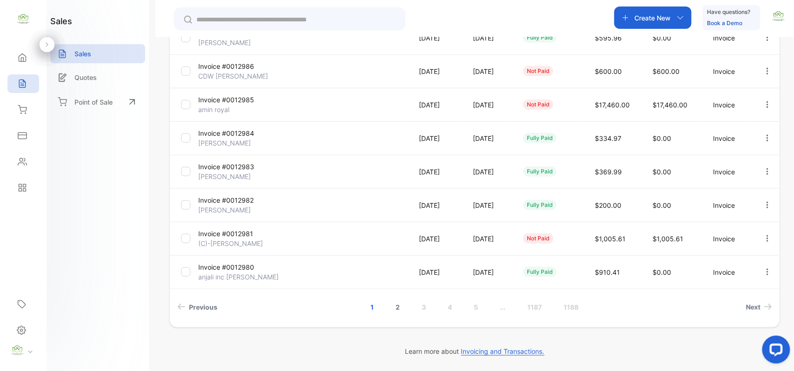
click at [399, 304] on link "2" at bounding box center [398, 307] width 27 height 17
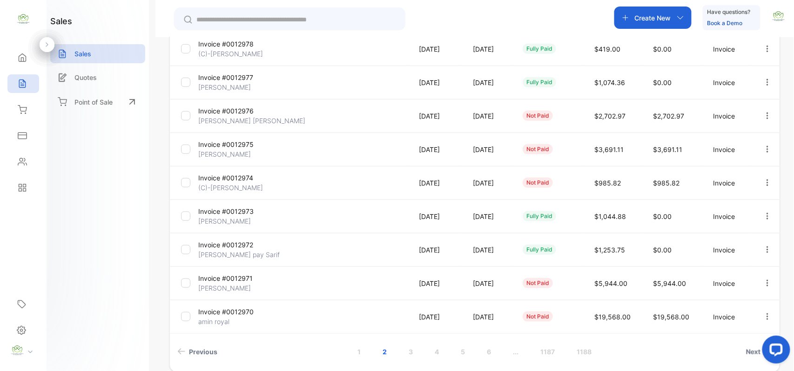
scroll to position [222, 0]
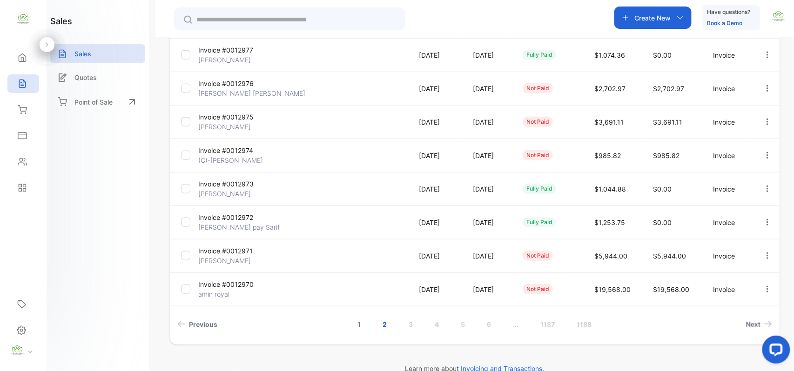
click at [359, 324] on link "1" at bounding box center [360, 324] width 26 height 17
click at [395, 328] on link "2" at bounding box center [398, 324] width 27 height 17
click at [411, 324] on link "3" at bounding box center [411, 324] width 27 height 17
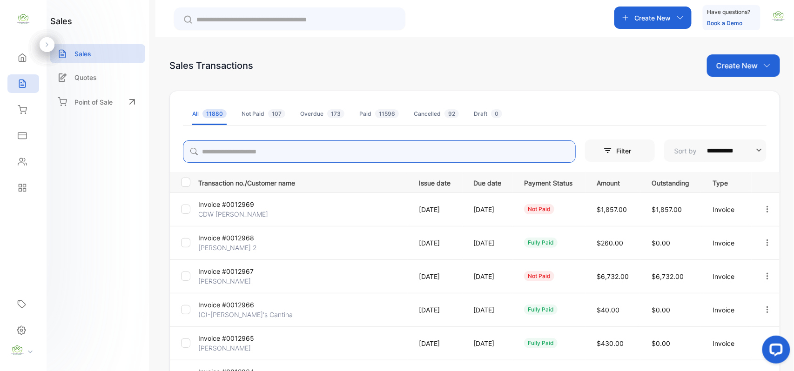
click at [285, 152] on input "search" at bounding box center [379, 152] width 393 height 22
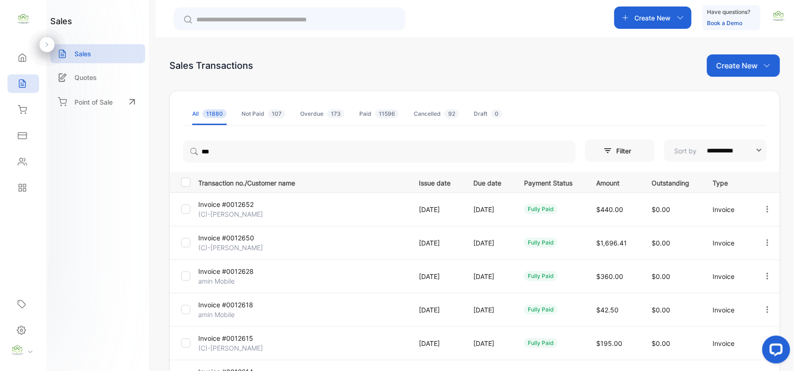
click at [598, 95] on div "**********" at bounding box center [474, 329] width 611 height 476
click at [248, 156] on input "***" at bounding box center [379, 152] width 393 height 22
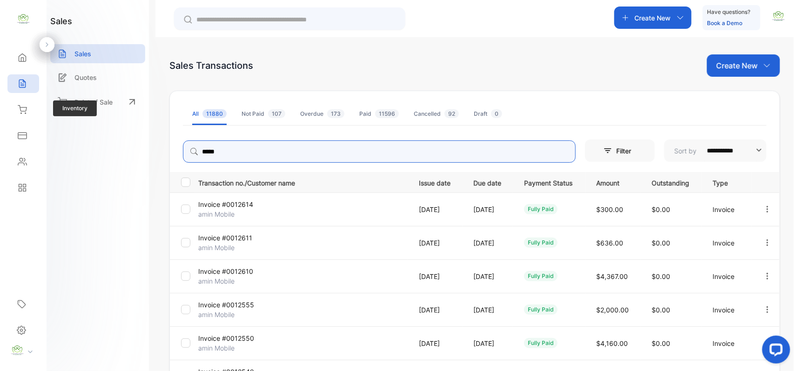
drag, startPoint x: 254, startPoint y: 146, endPoint x: 7, endPoint y: 118, distance: 248.3
click at [0, 127] on div "**********" at bounding box center [397, 213] width 794 height 427
type input "****"
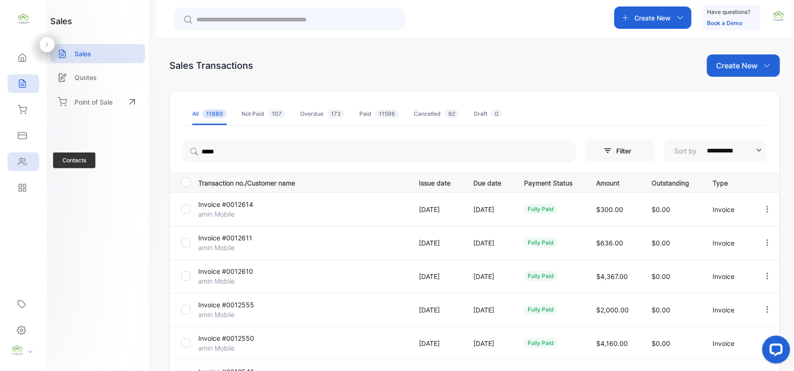
click at [23, 163] on icon at bounding box center [22, 162] width 8 height 7
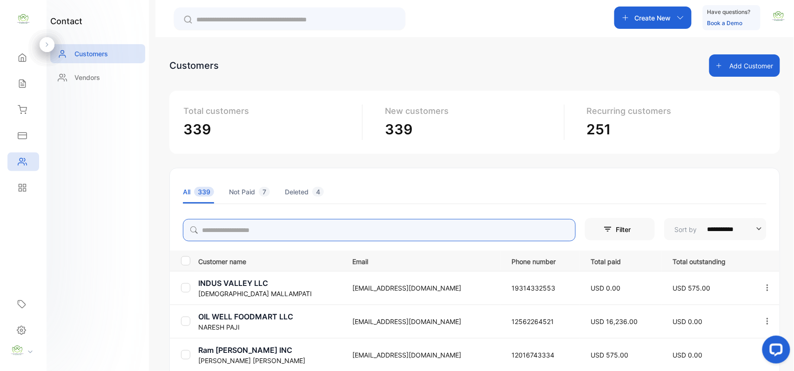
click at [256, 231] on input "search" at bounding box center [379, 230] width 393 height 22
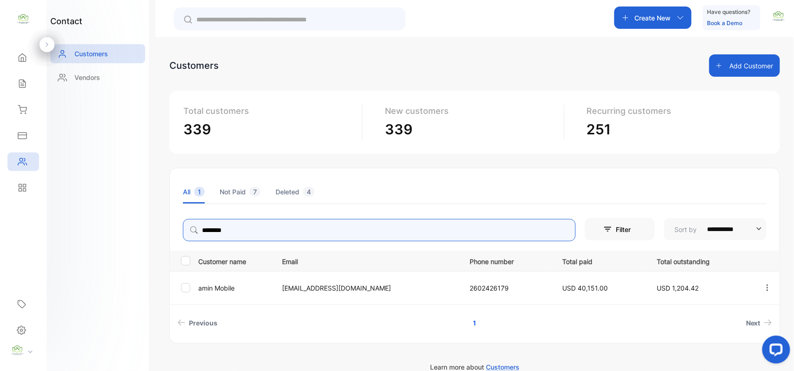
click at [768, 284] on icon "button" at bounding box center [767, 288] width 8 height 8
type input "********"
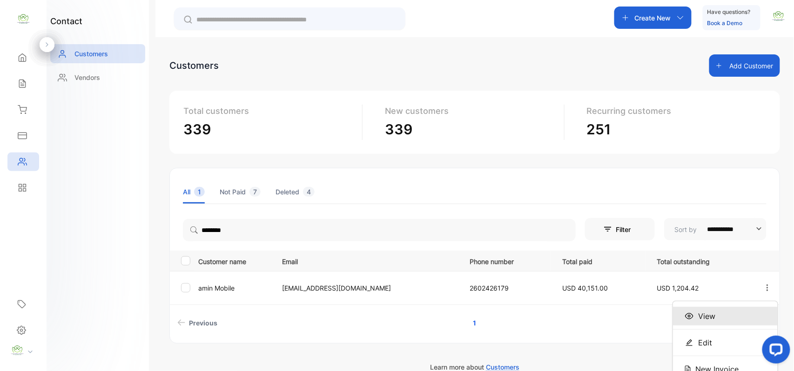
click at [705, 315] on span "View" at bounding box center [706, 316] width 17 height 11
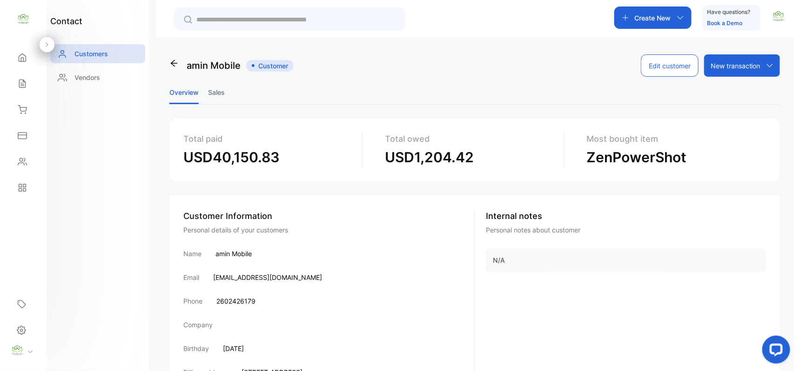
click at [224, 89] on li "Sales" at bounding box center [216, 93] width 17 height 24
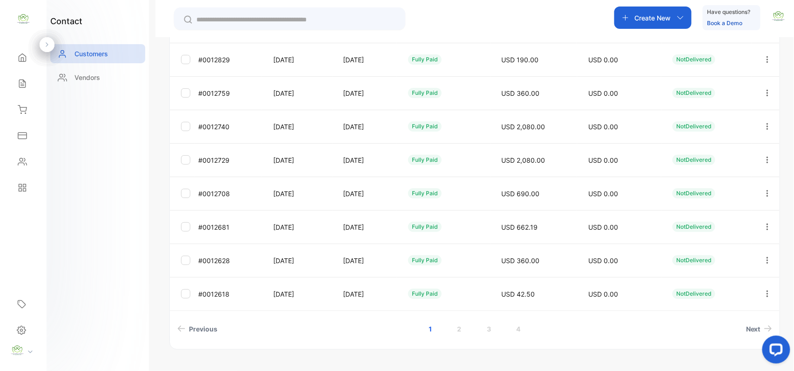
scroll to position [248, 0]
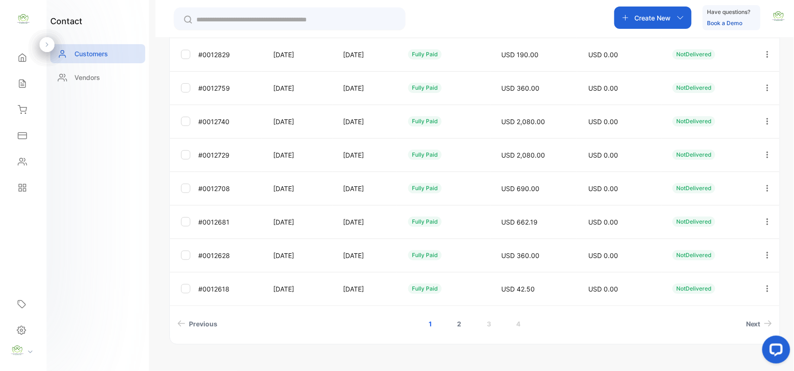
click at [466, 328] on link "2" at bounding box center [459, 324] width 27 height 17
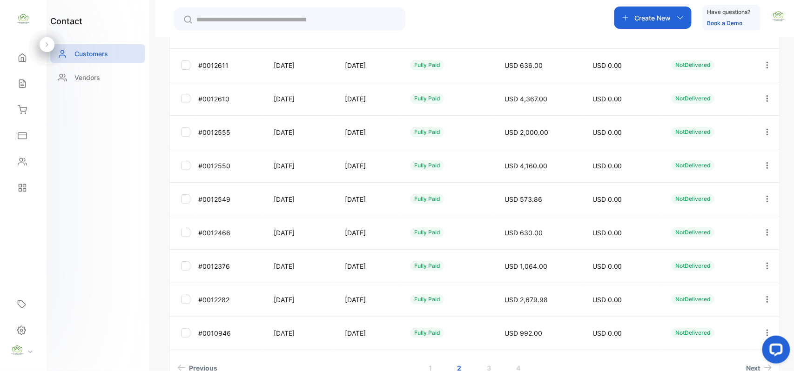
scroll to position [231, 0]
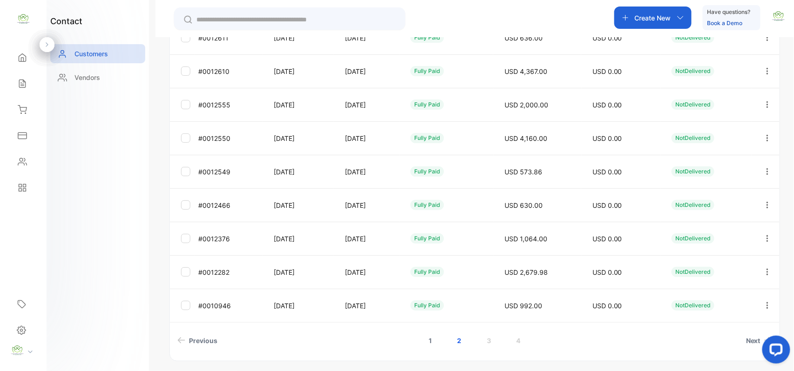
click at [430, 344] on link "1" at bounding box center [431, 340] width 26 height 17
click at [455, 340] on link "2" at bounding box center [459, 340] width 27 height 17
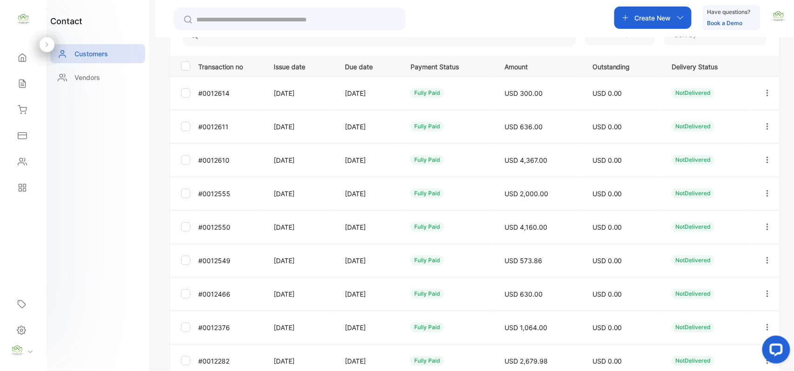
scroll to position [103, 0]
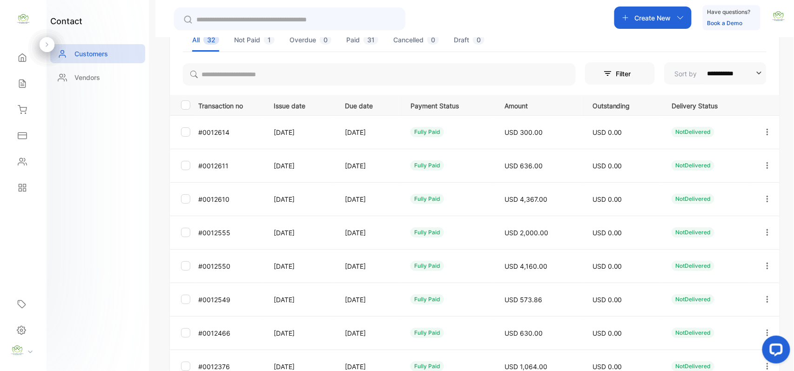
click at [765, 200] on icon "button" at bounding box center [767, 199] width 8 height 8
click at [714, 225] on div "View" at bounding box center [725, 227] width 105 height 19
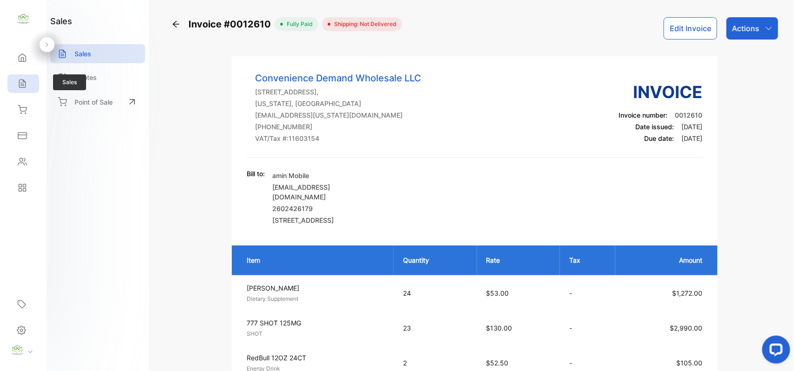
click at [28, 81] on div "Sales" at bounding box center [23, 83] width 32 height 19
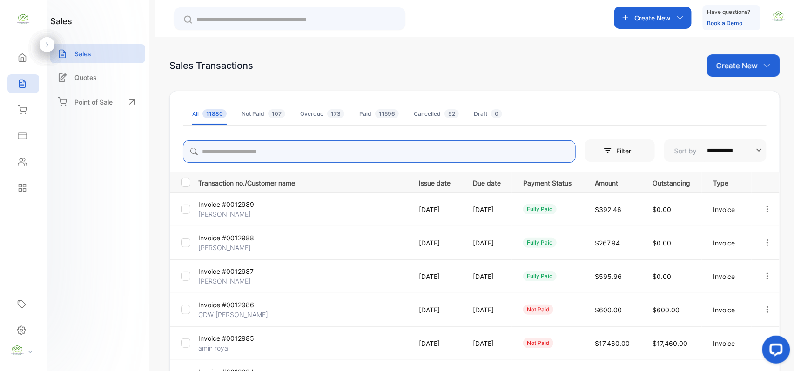
click at [259, 151] on input "search" at bounding box center [379, 152] width 393 height 22
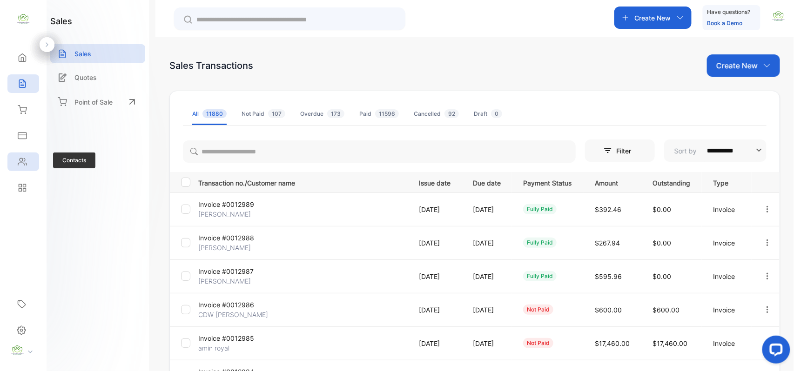
click at [23, 160] on icon at bounding box center [22, 162] width 8 height 7
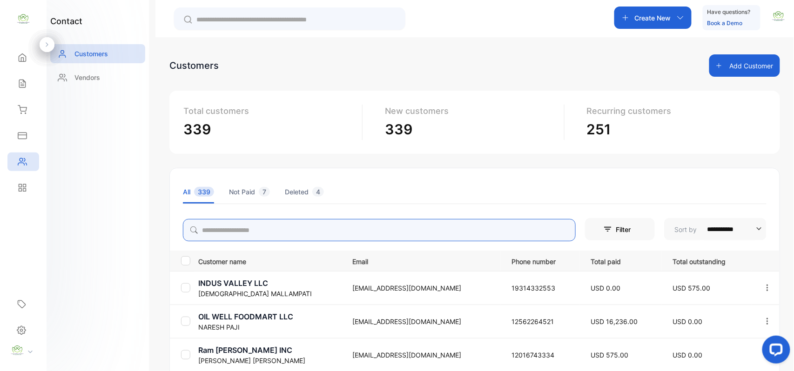
click at [298, 230] on input "search" at bounding box center [379, 230] width 393 height 22
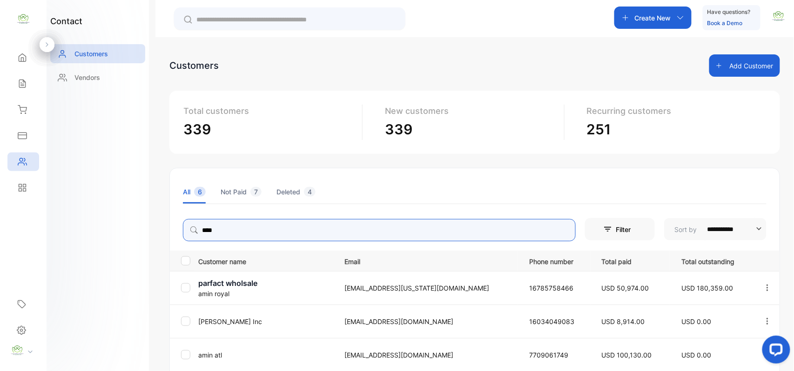
type input "****"
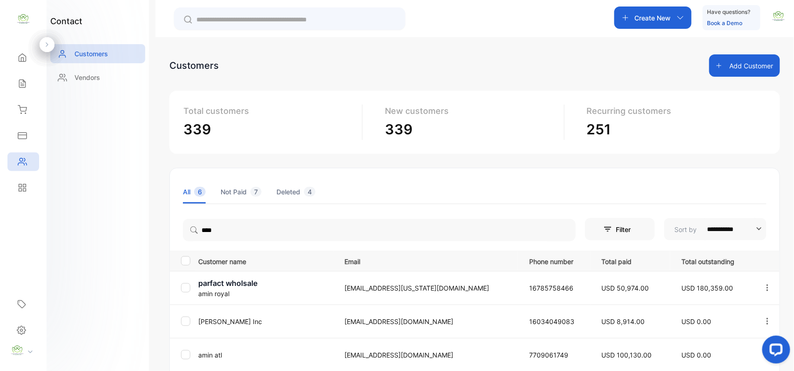
click at [142, 322] on div "contact Customers Vendors" at bounding box center [98, 185] width 102 height 371
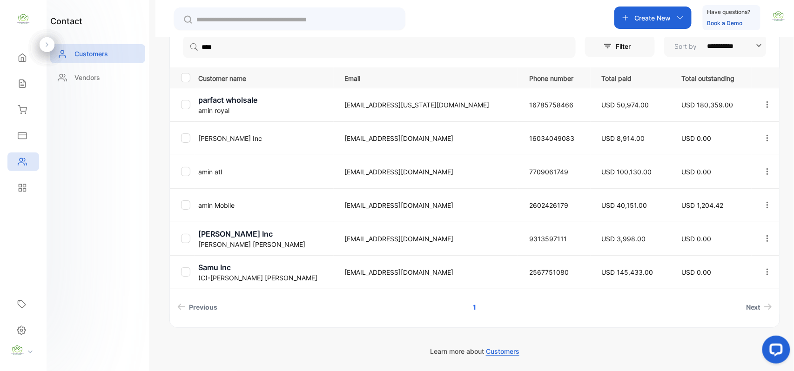
click at [767, 201] on icon "button" at bounding box center [767, 205] width 8 height 8
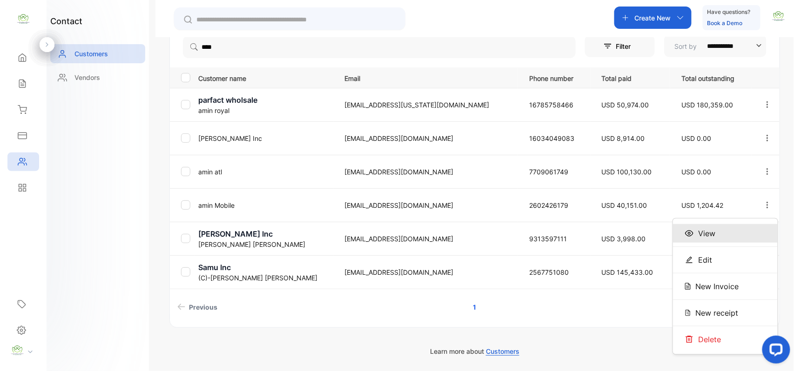
drag, startPoint x: 713, startPoint y: 241, endPoint x: 709, endPoint y: 235, distance: 7.1
click at [712, 240] on div "View" at bounding box center [725, 233] width 105 height 19
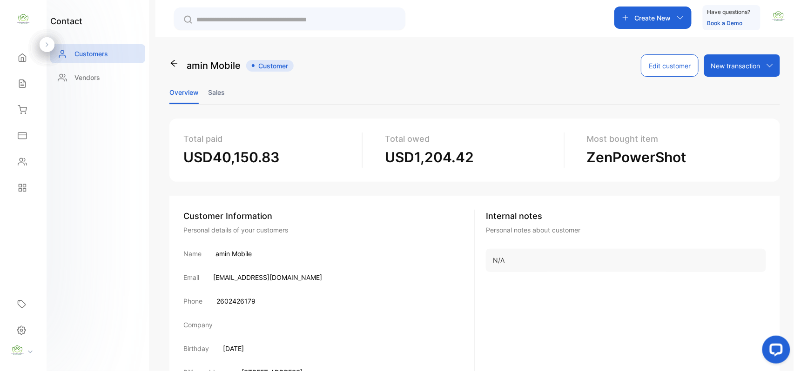
click at [222, 90] on li "Sales" at bounding box center [216, 93] width 17 height 24
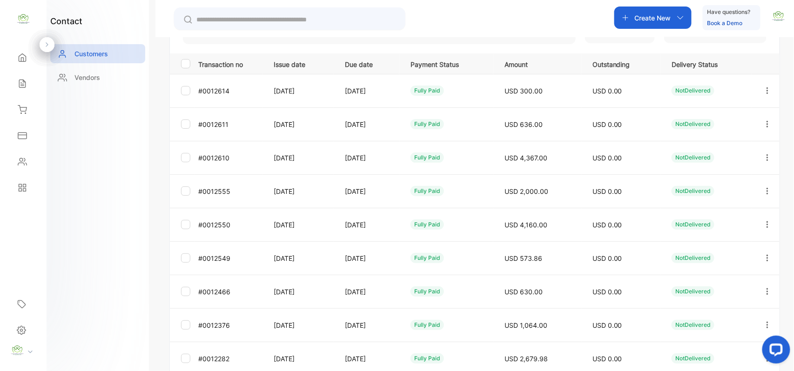
scroll to position [248, 0]
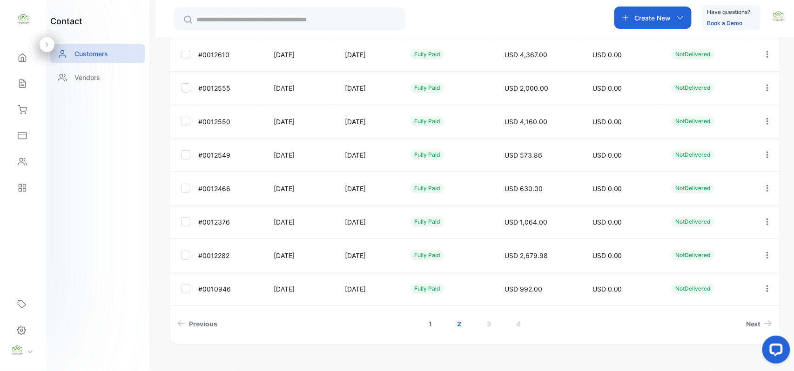
click at [427, 326] on link "1" at bounding box center [431, 324] width 26 height 17
click at [458, 326] on link "2" at bounding box center [459, 324] width 27 height 17
click at [429, 324] on link "1" at bounding box center [431, 324] width 26 height 17
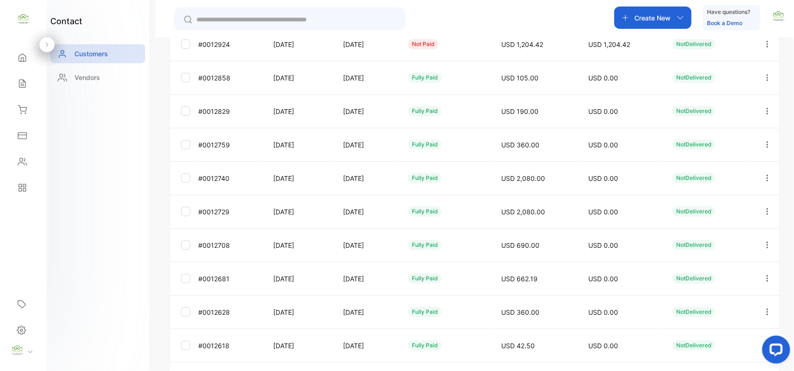
scroll to position [231, 0]
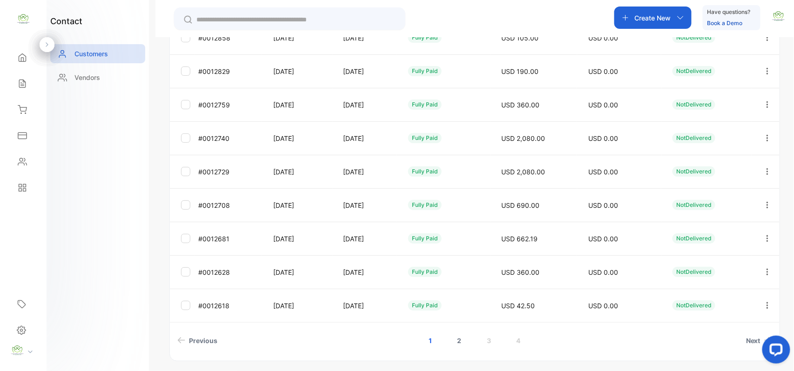
click at [460, 341] on link "2" at bounding box center [459, 340] width 27 height 17
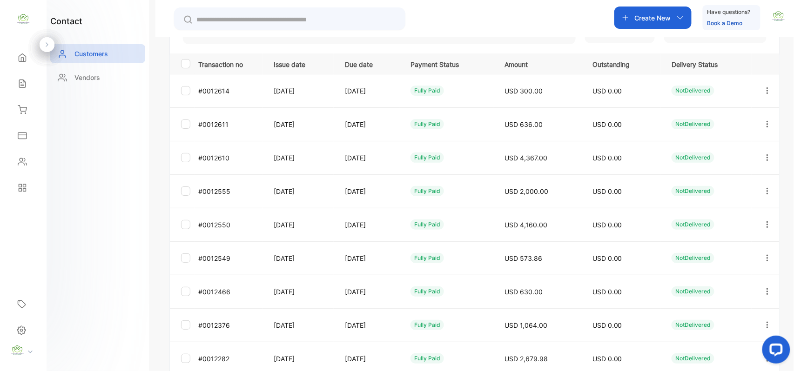
scroll to position [248, 0]
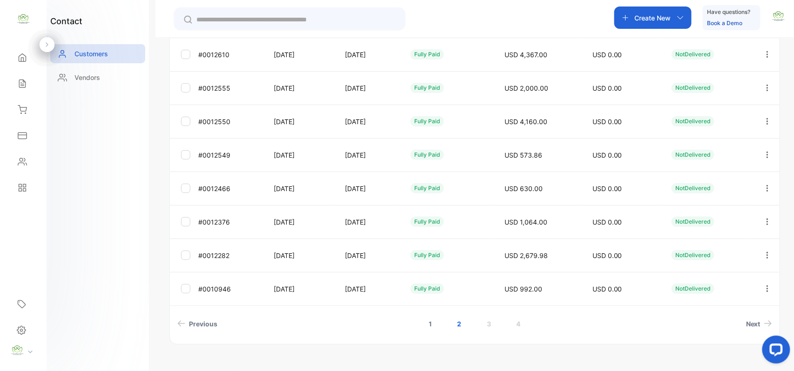
click at [429, 326] on link "1" at bounding box center [431, 324] width 26 height 17
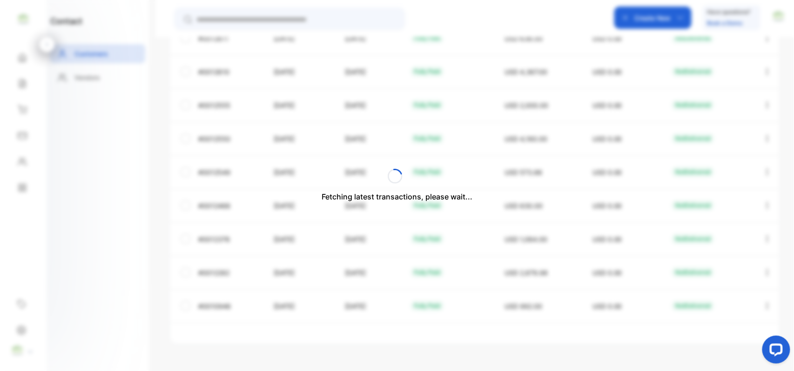
scroll to position [231, 0]
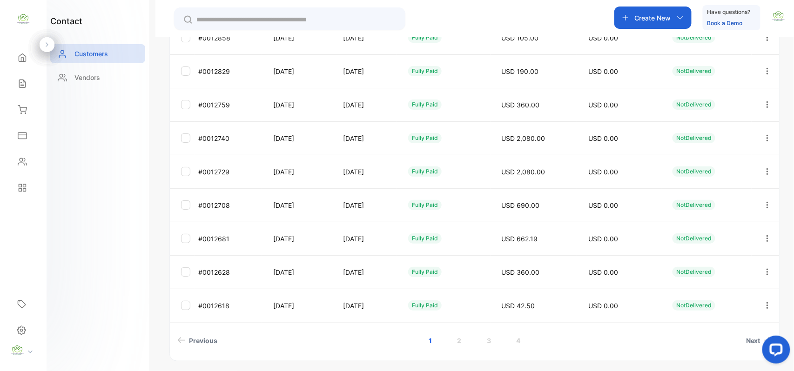
click at [769, 237] on icon "button" at bounding box center [767, 239] width 8 height 8
click at [683, 209] on div "View" at bounding box center [725, 215] width 105 height 19
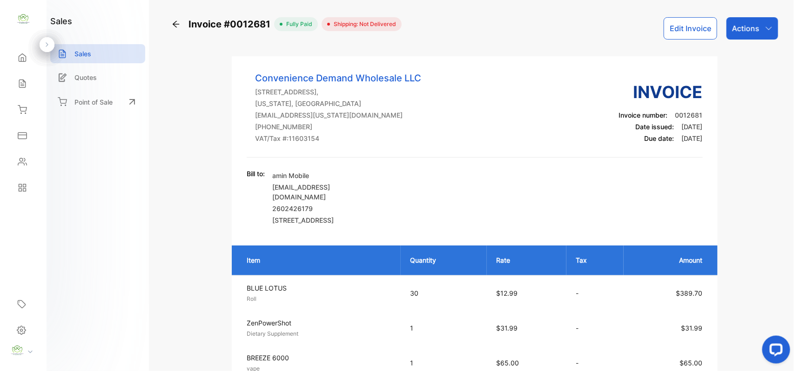
click at [177, 24] on icon at bounding box center [176, 24] width 7 height 7
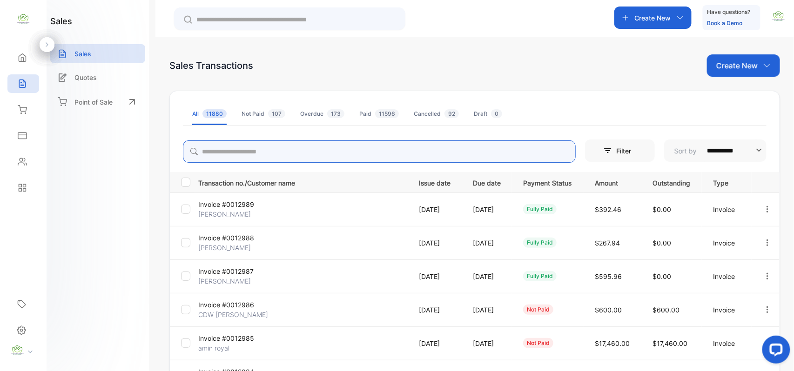
click at [259, 151] on input "search" at bounding box center [379, 152] width 393 height 22
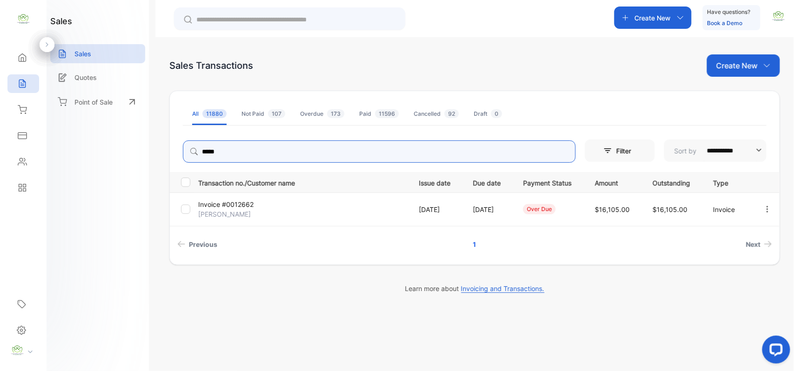
drag, startPoint x: 243, startPoint y: 155, endPoint x: 99, endPoint y: 142, distance: 144.4
click at [99, 142] on div "**********" at bounding box center [397, 213] width 794 height 427
click at [769, 209] on icon "button" at bounding box center [767, 209] width 8 height 8
type input "*****"
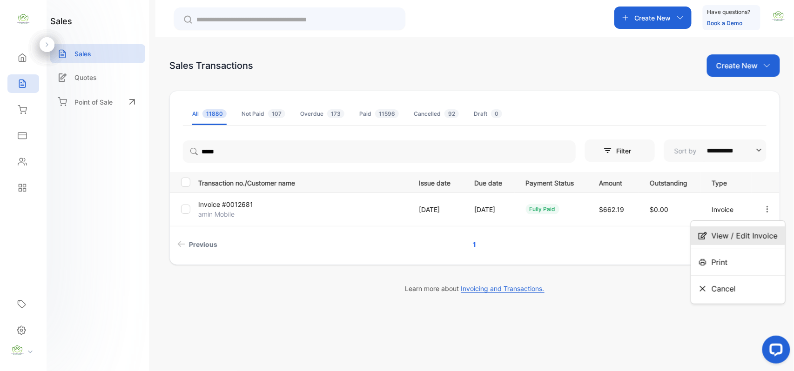
click at [733, 235] on span "View / Edit Invoice" at bounding box center [745, 235] width 66 height 11
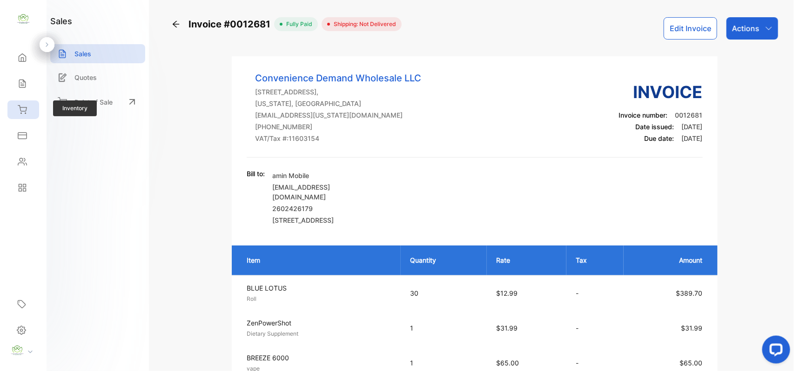
click at [30, 112] on div "Inventory" at bounding box center [23, 110] width 32 height 19
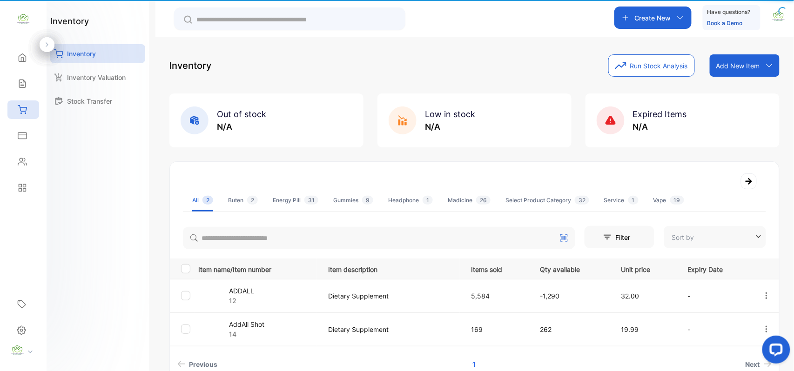
type input "**********"
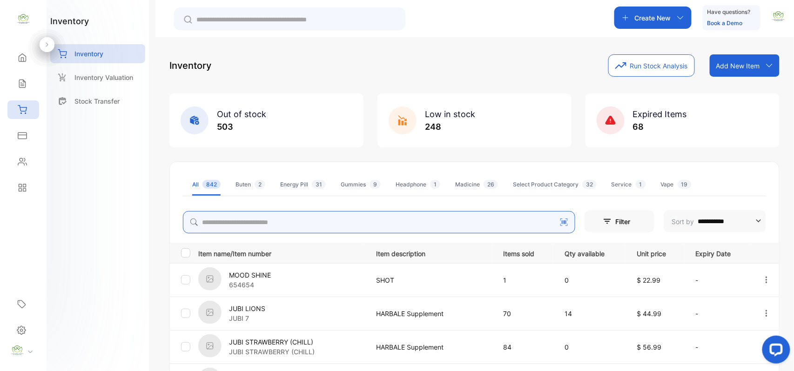
click at [252, 220] on input "search" at bounding box center [379, 222] width 392 height 22
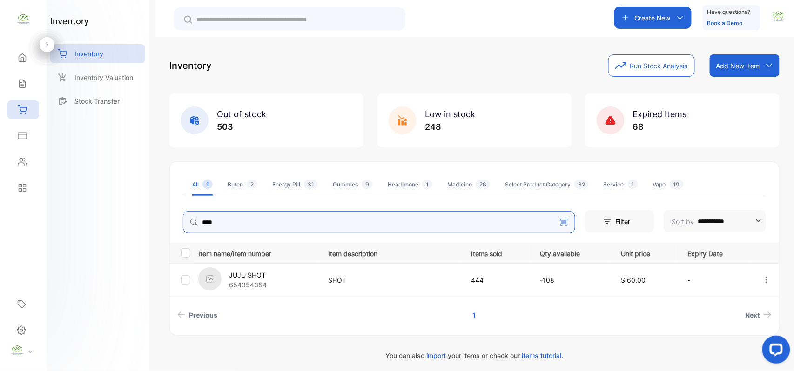
click at [763, 279] on icon "button" at bounding box center [766, 280] width 8 height 8
type input "****"
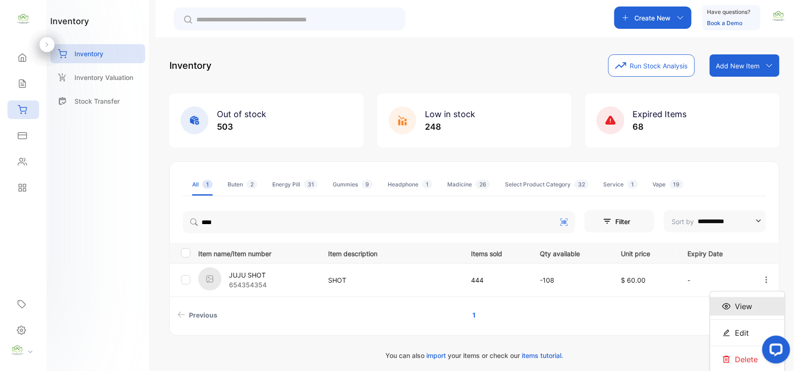
click at [735, 306] on span "View" at bounding box center [743, 306] width 17 height 11
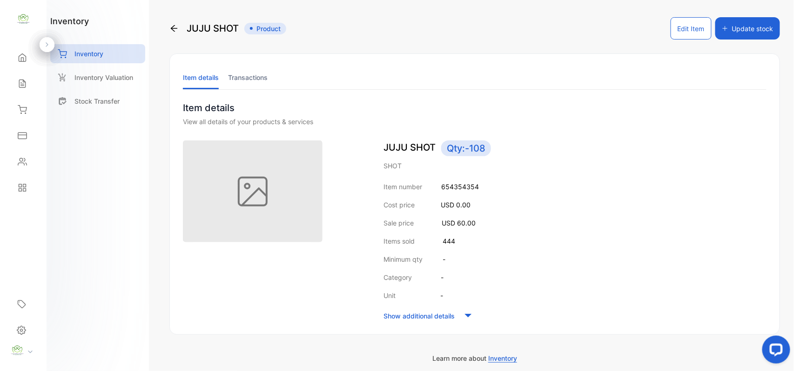
click at [248, 80] on li "Transactions" at bounding box center [248, 78] width 40 height 24
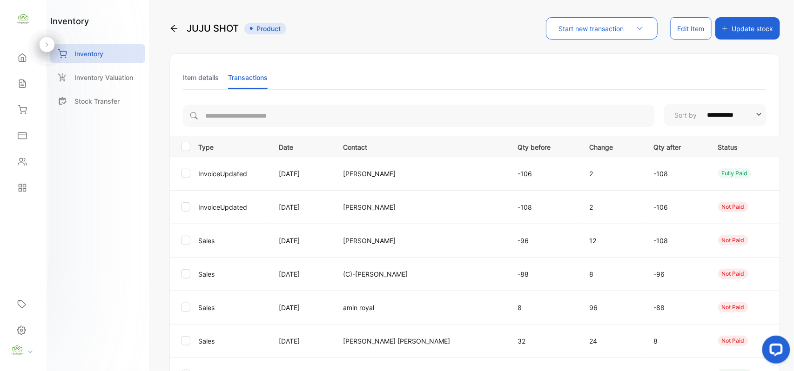
drag, startPoint x: 794, startPoint y: 60, endPoint x: 794, endPoint y: 73, distance: 13.5
click at [794, 73] on div "**********" at bounding box center [474, 185] width 639 height 371
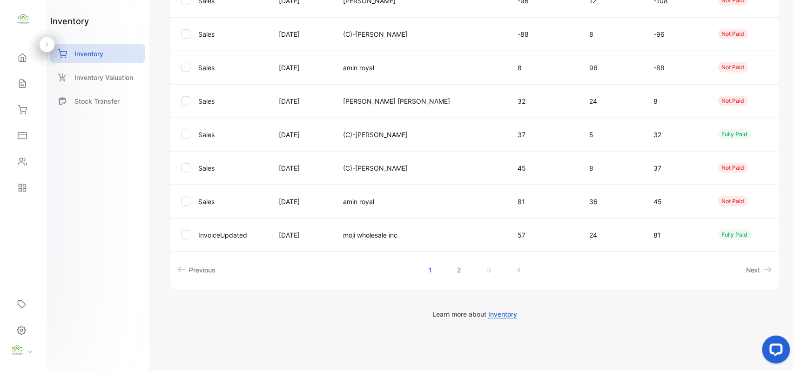
click at [457, 273] on link "2" at bounding box center [459, 270] width 27 height 17
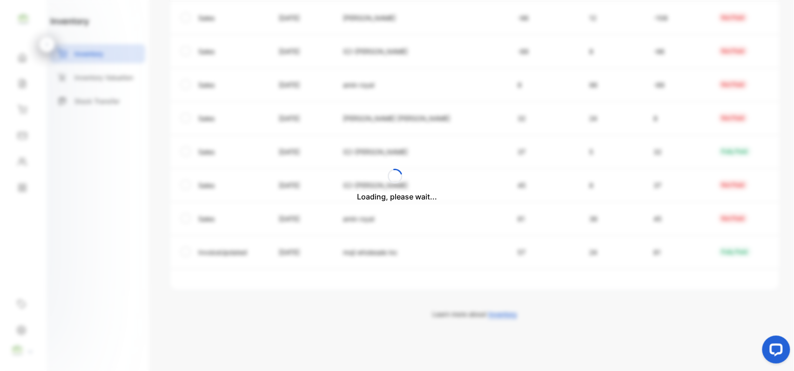
scroll to position [222, 0]
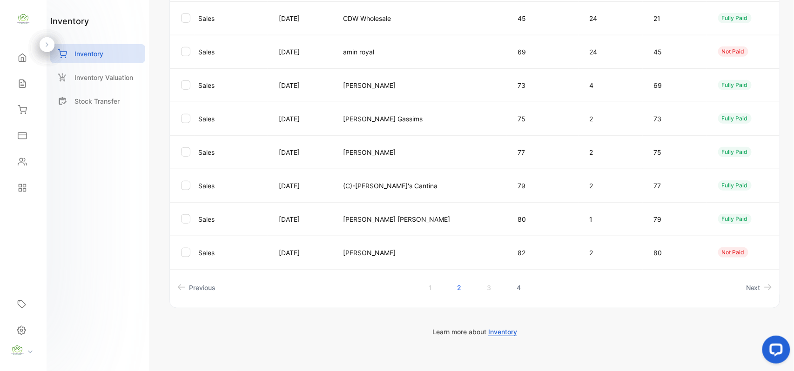
click at [519, 287] on link "4" at bounding box center [518, 287] width 27 height 17
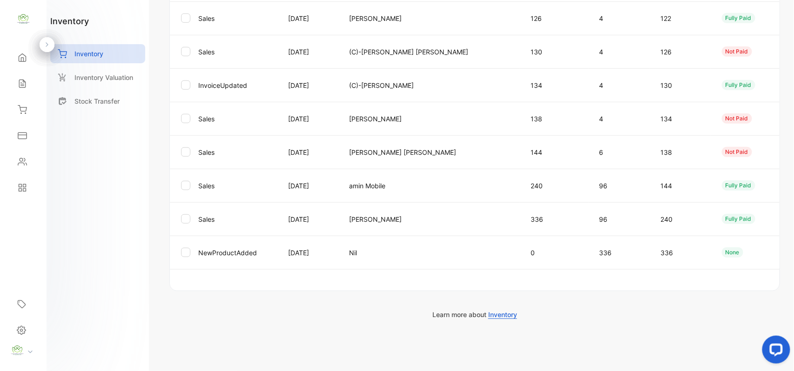
scroll to position [207, 0]
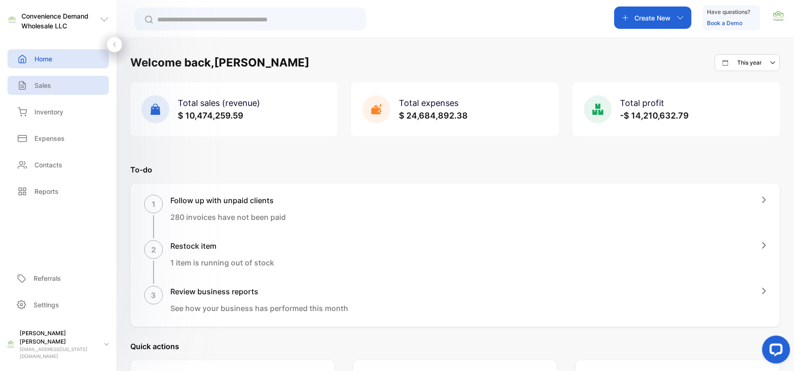
click at [53, 91] on div "Sales" at bounding box center [57, 85] width 101 height 19
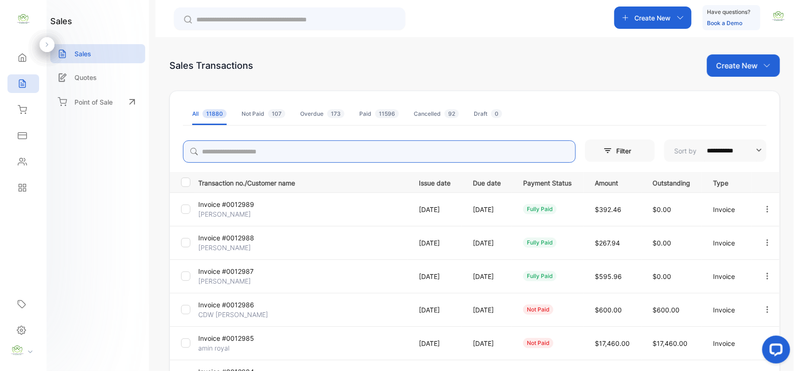
click at [298, 151] on input "search" at bounding box center [379, 152] width 393 height 22
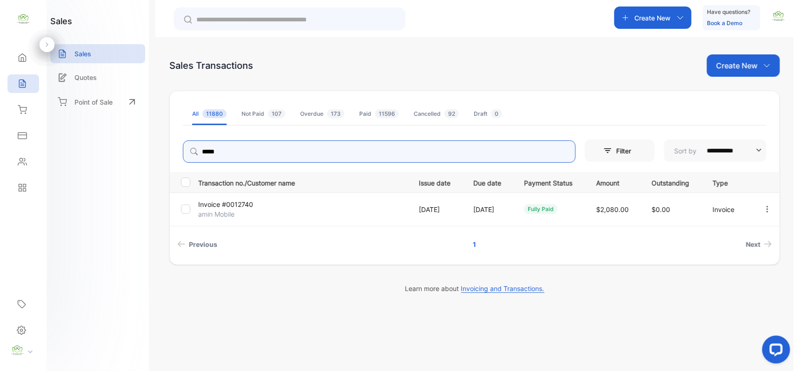
click at [766, 209] on icon "button" at bounding box center [767, 209] width 8 height 8
type input "*****"
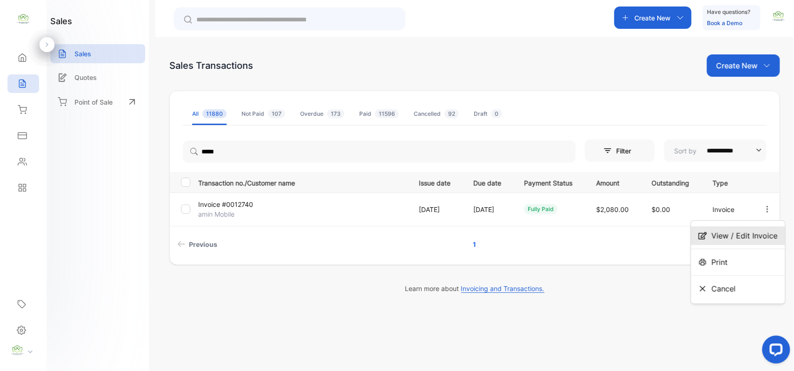
click at [719, 243] on div "View / Edit Invoice" at bounding box center [738, 236] width 94 height 19
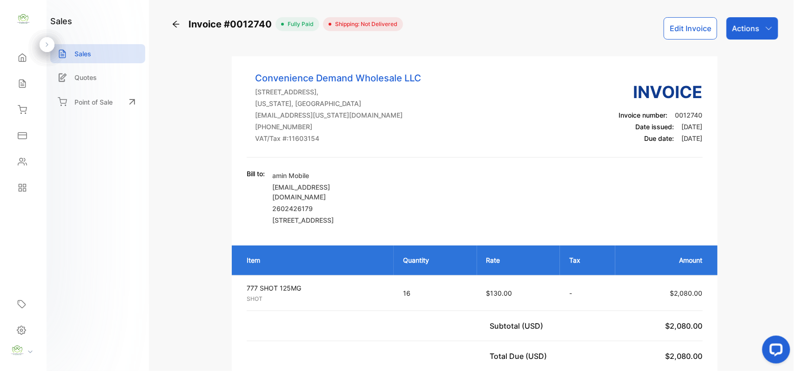
click at [174, 24] on icon at bounding box center [176, 24] width 7 height 7
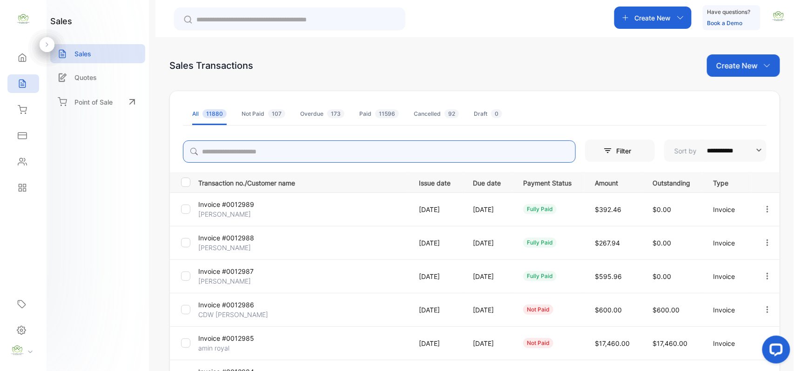
click at [218, 150] on input "search" at bounding box center [379, 152] width 393 height 22
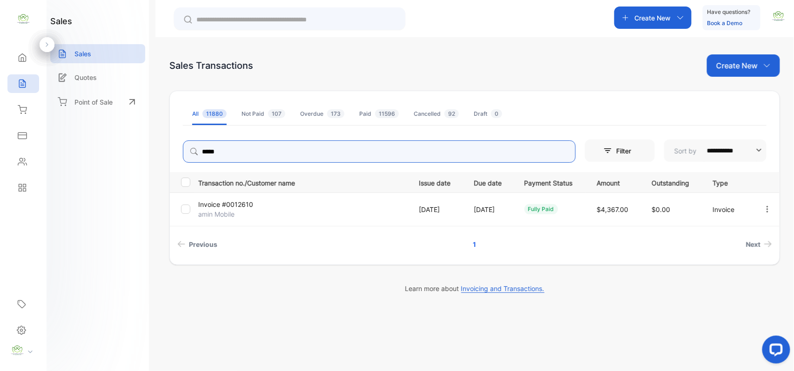
type input "*****"
click at [777, 207] on div at bounding box center [767, 209] width 24 height 19
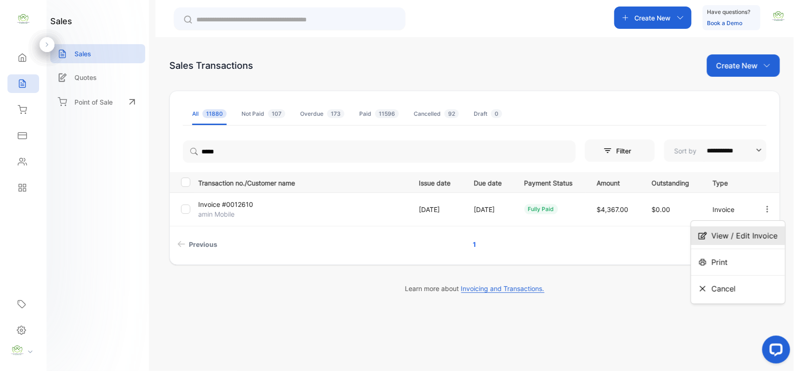
click at [747, 234] on span "View / Edit Invoice" at bounding box center [745, 235] width 66 height 11
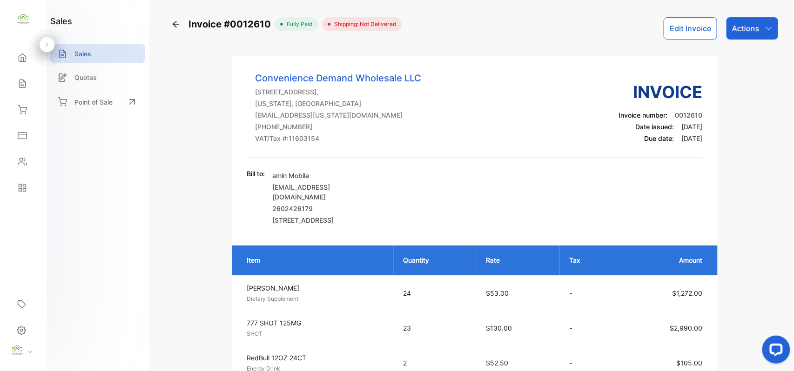
click at [174, 23] on icon at bounding box center [176, 24] width 7 height 7
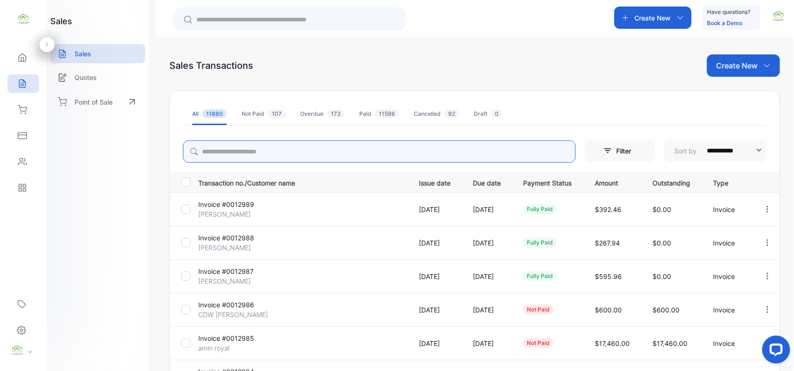
click at [283, 152] on input "search" at bounding box center [379, 152] width 393 height 22
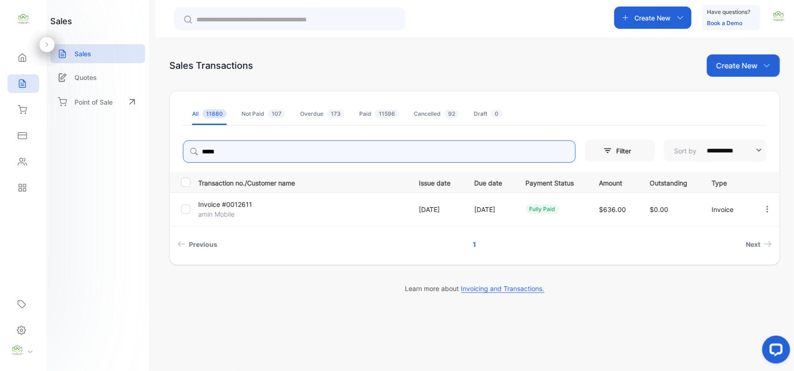
click at [768, 207] on icon "button" at bounding box center [767, 209] width 8 height 8
type input "*****"
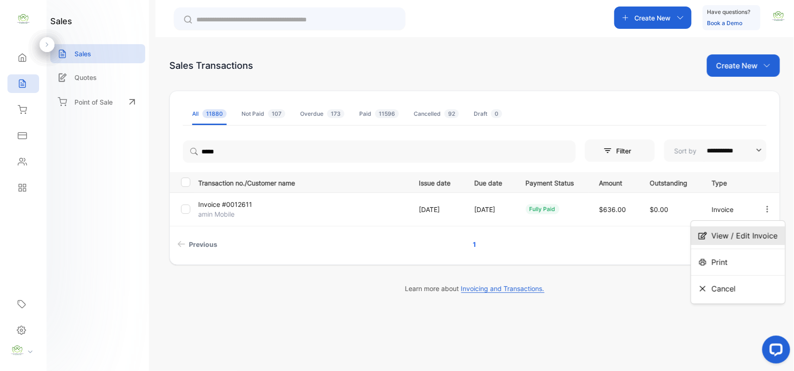
click at [730, 239] on span "View / Edit Invoice" at bounding box center [745, 235] width 66 height 11
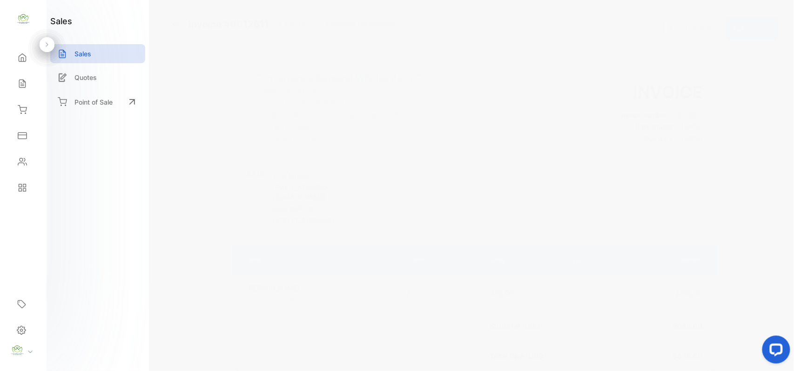
click at [175, 27] on icon at bounding box center [176, 24] width 7 height 7
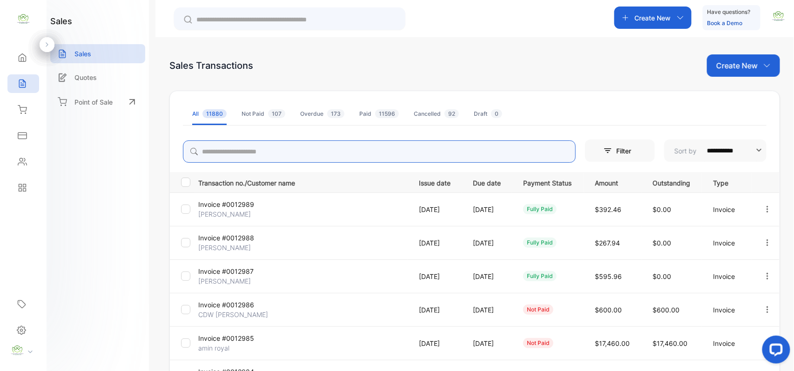
click at [400, 152] on input "search" at bounding box center [379, 152] width 393 height 22
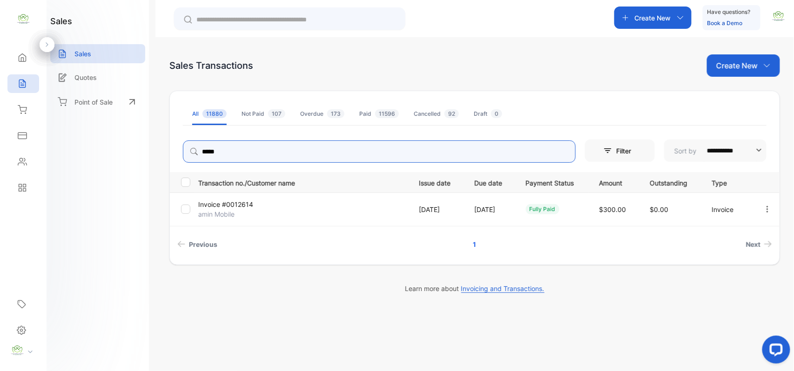
click at [763, 210] on icon "button" at bounding box center [767, 209] width 8 height 8
type input "*****"
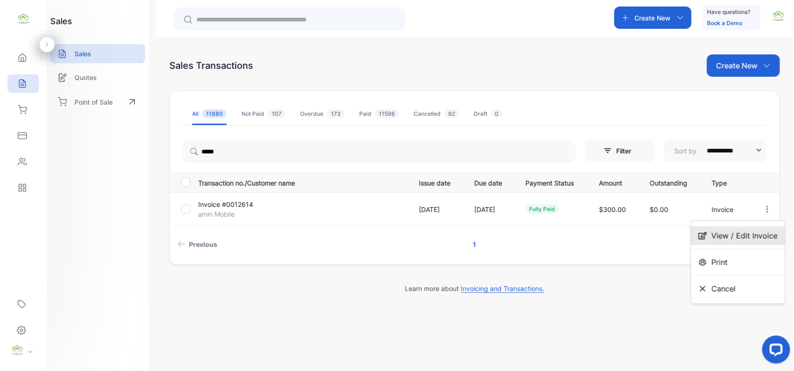
click at [735, 233] on span "View / Edit Invoice" at bounding box center [745, 235] width 66 height 11
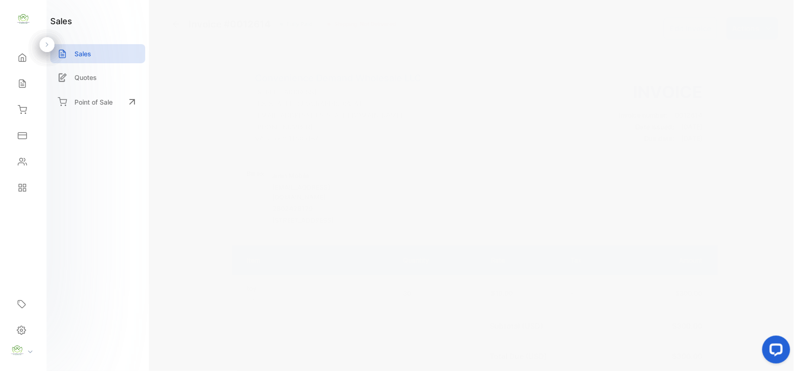
click at [177, 23] on icon at bounding box center [175, 24] width 9 height 9
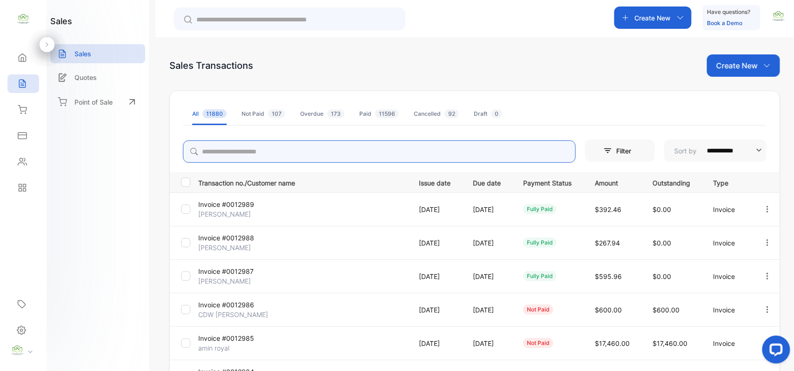
click at [247, 152] on input "search" at bounding box center [379, 152] width 393 height 22
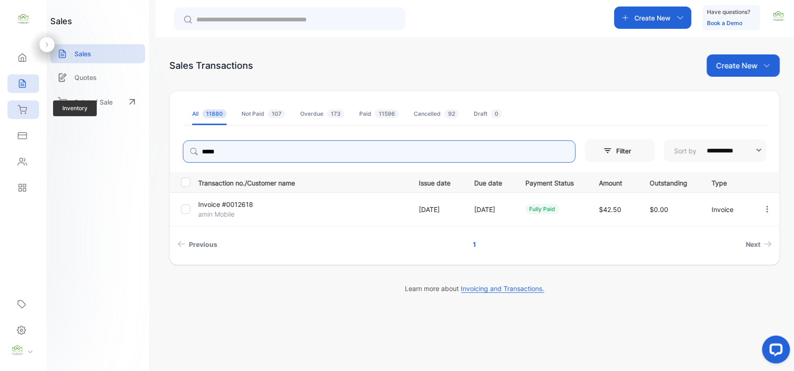
type input "*****"
click at [27, 110] on div "Inventory" at bounding box center [23, 110] width 32 height 19
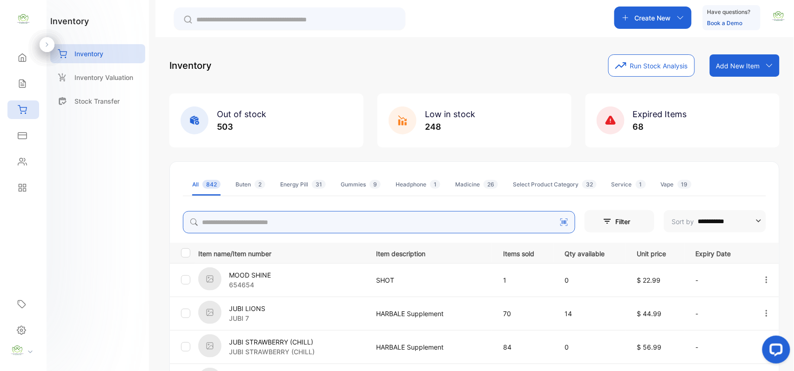
click at [282, 224] on input "search" at bounding box center [379, 222] width 392 height 22
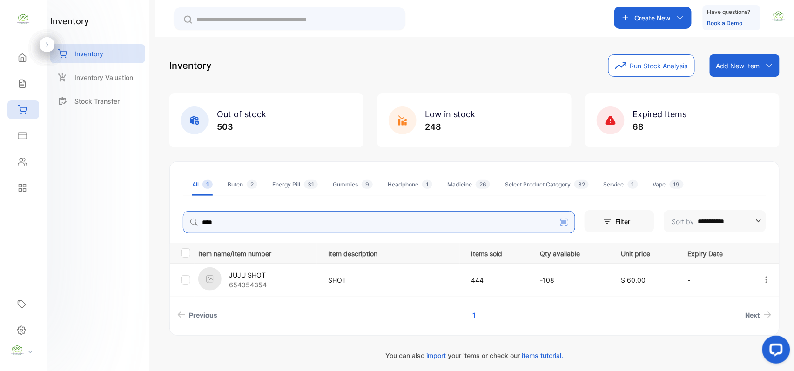
click at [766, 280] on icon "button" at bounding box center [766, 280] width 8 height 8
type input "****"
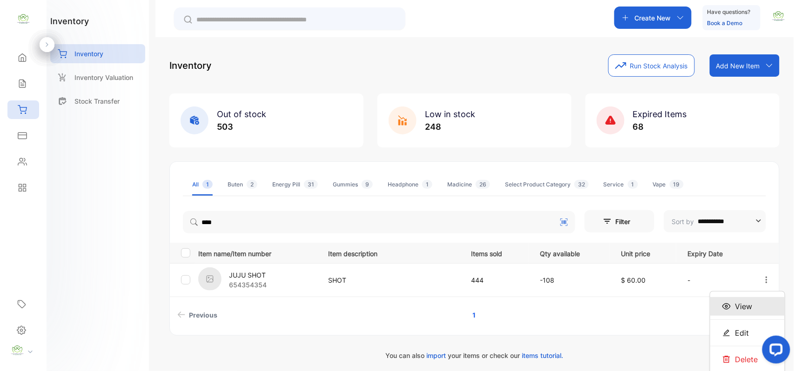
click at [755, 306] on div "View" at bounding box center [747, 306] width 74 height 19
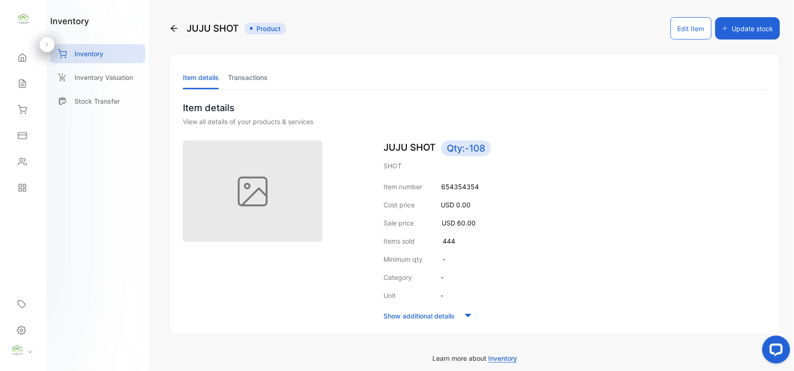
click at [262, 79] on li "Transactions" at bounding box center [248, 78] width 40 height 24
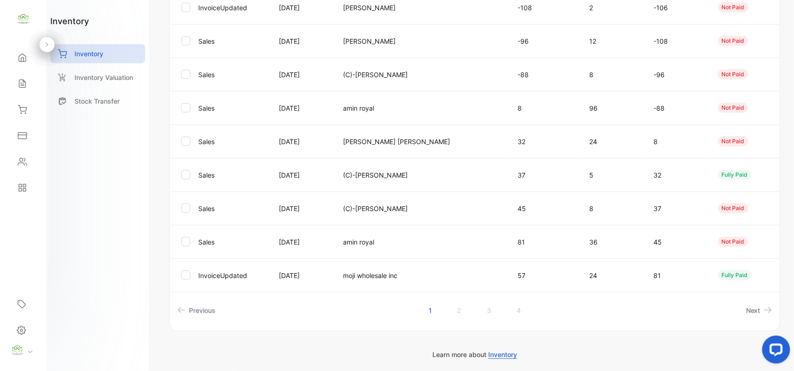
scroll to position [240, 0]
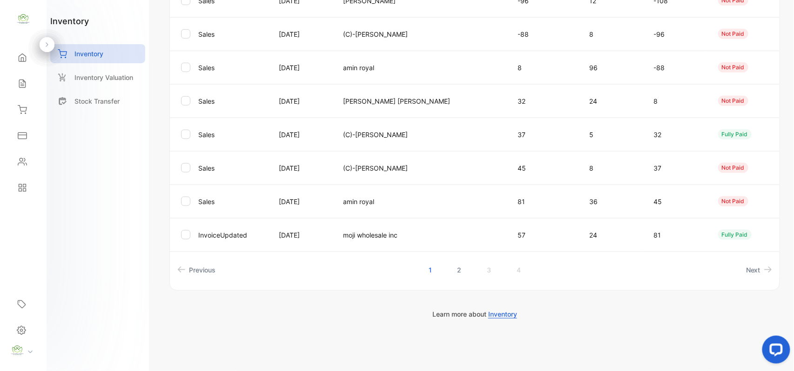
click at [460, 270] on link "2" at bounding box center [459, 270] width 27 height 17
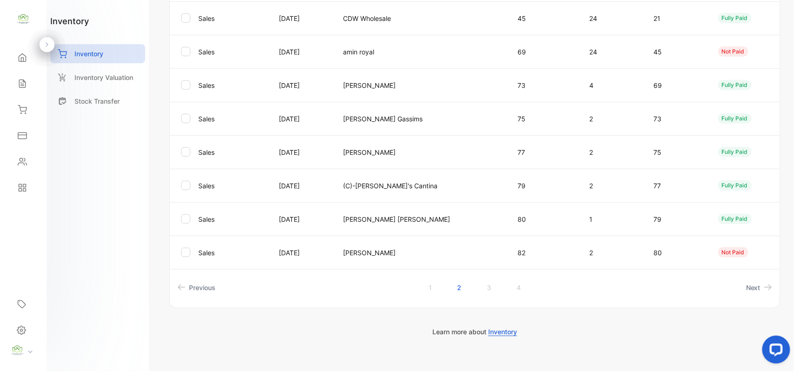
scroll to position [78, 0]
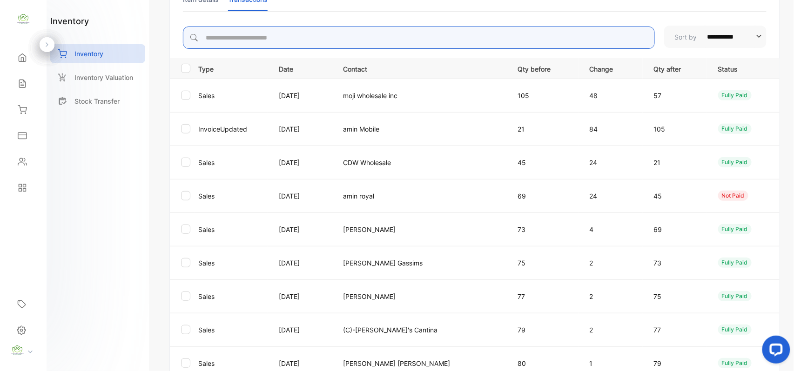
click at [334, 40] on input "search" at bounding box center [419, 38] width 472 height 22
drag, startPoint x: 26, startPoint y: 84, endPoint x: 155, endPoint y: 72, distance: 129.5
click at [27, 84] on div "Sales" at bounding box center [23, 83] width 32 height 19
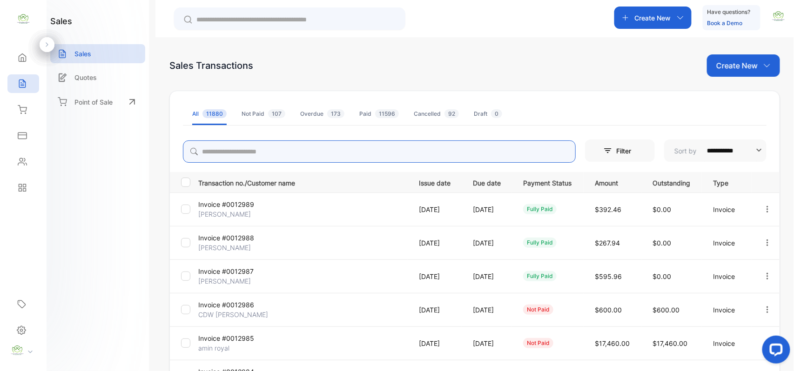
click at [256, 151] on input "search" at bounding box center [379, 152] width 393 height 22
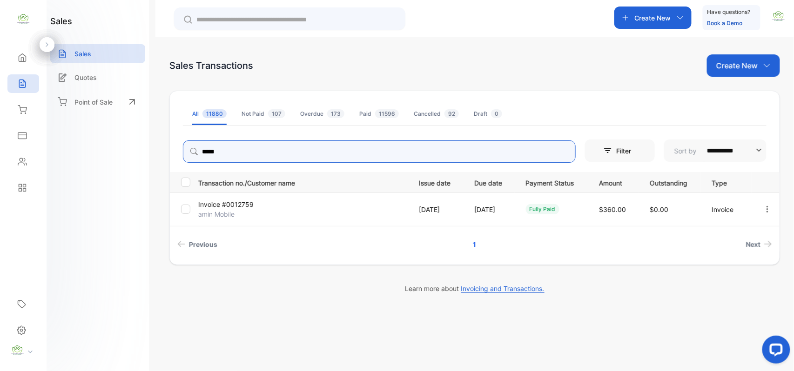
click at [771, 207] on icon "button" at bounding box center [767, 209] width 8 height 8
type input "*****"
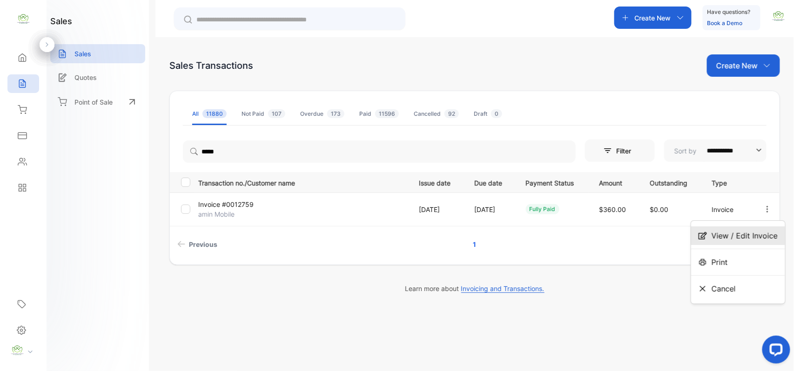
click at [732, 235] on span "View / Edit Invoice" at bounding box center [745, 235] width 66 height 11
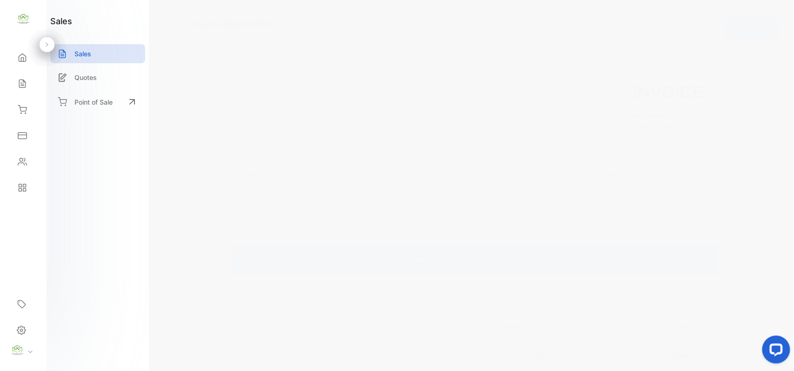
click at [177, 27] on icon at bounding box center [176, 24] width 7 height 7
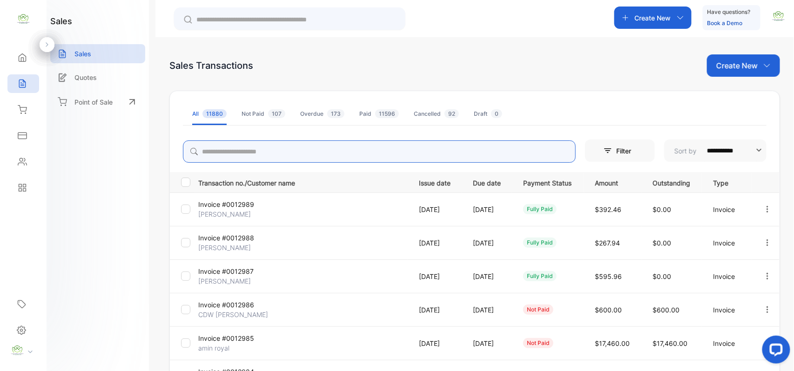
click at [243, 153] on input "search" at bounding box center [379, 152] width 393 height 22
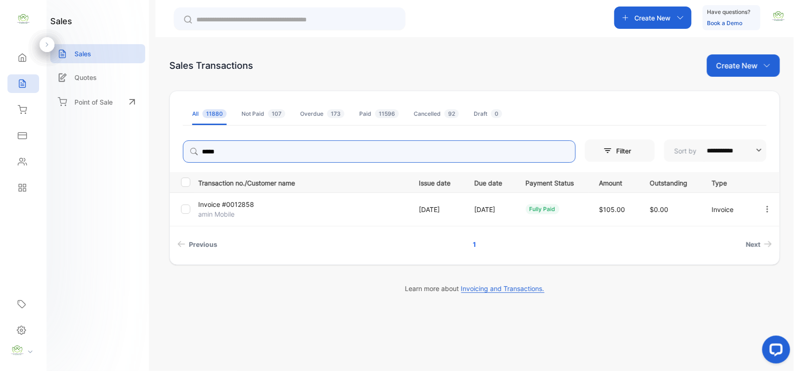
click at [768, 209] on icon "button" at bounding box center [768, 209] width 2 height 7
type input "*****"
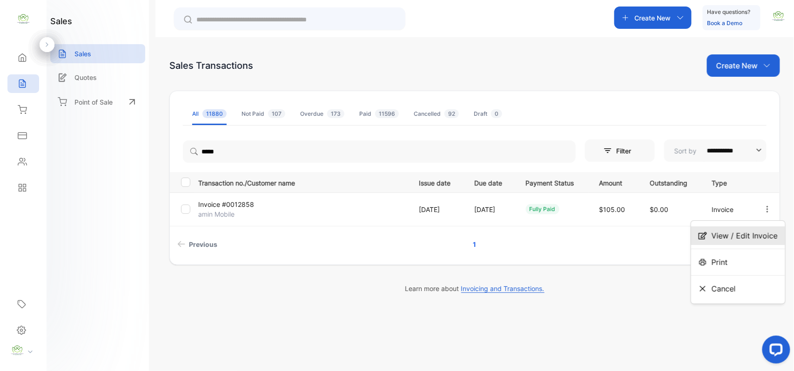
click at [712, 239] on div "View / Edit Invoice" at bounding box center [738, 236] width 94 height 19
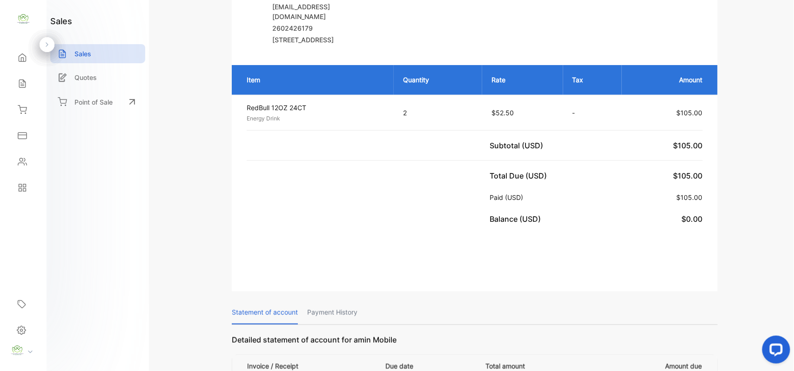
scroll to position [290, 0]
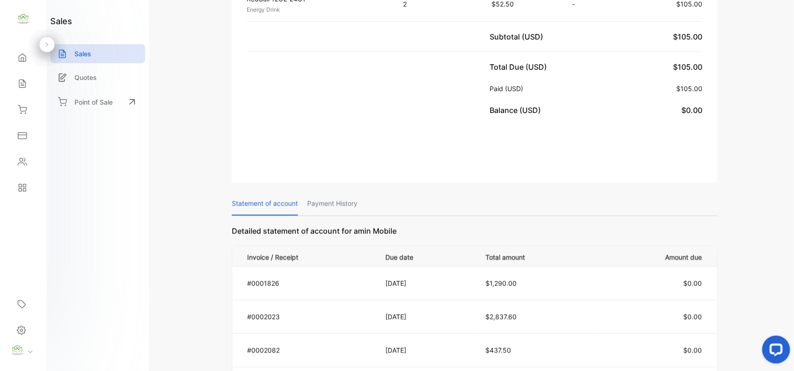
click at [337, 216] on p "Payment History" at bounding box center [332, 204] width 50 height 24
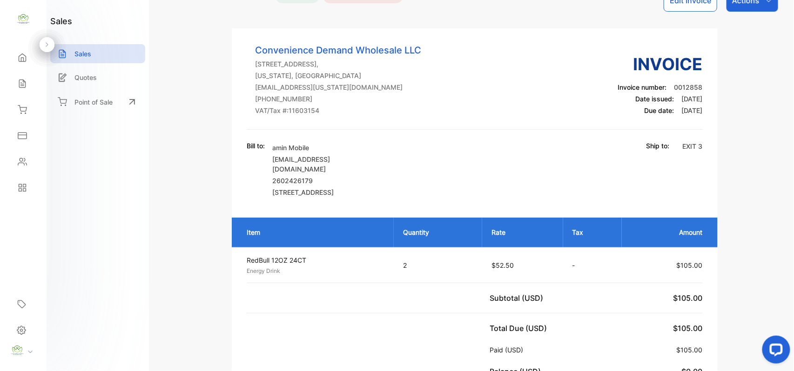
scroll to position [0, 0]
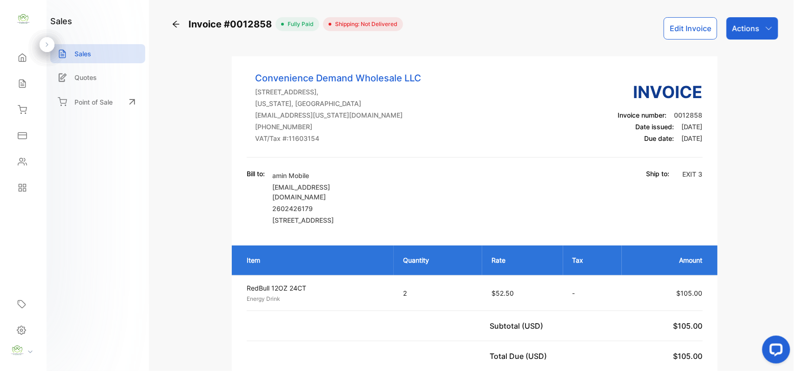
click at [170, 25] on div "Invoice #0012858 fully paid Shipping: Not Delivered Edit Invoice Actions Conven…" at bounding box center [474, 308] width 611 height 583
click at [175, 25] on icon at bounding box center [175, 24] width 9 height 9
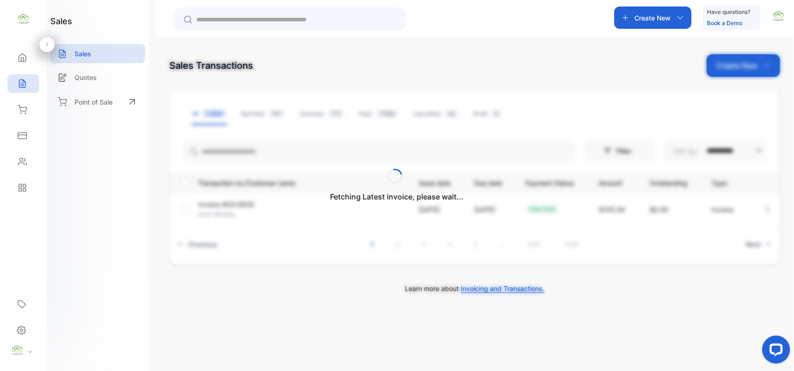
click at [276, 146] on div "Fetching Latest invoice, please wait..." at bounding box center [397, 185] width 794 height 371
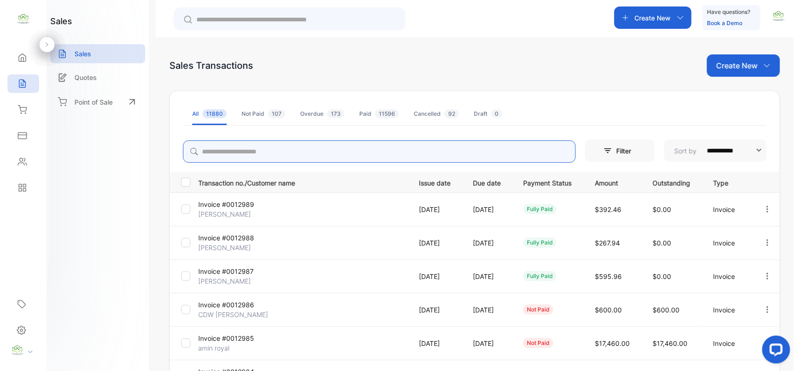
click at [278, 151] on input "search" at bounding box center [379, 152] width 393 height 22
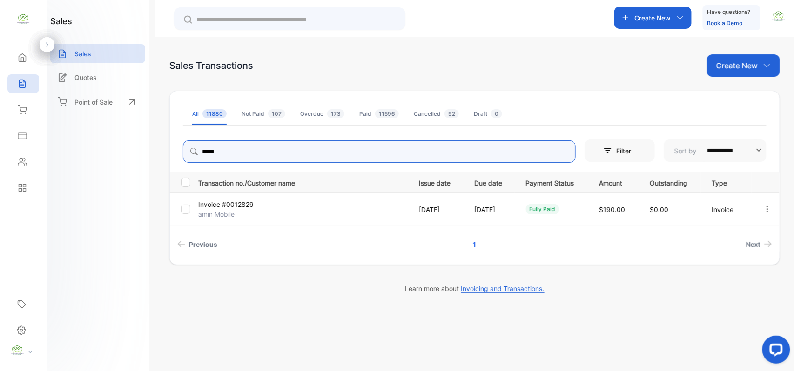
click at [768, 209] on icon "button" at bounding box center [767, 209] width 8 height 8
type input "*****"
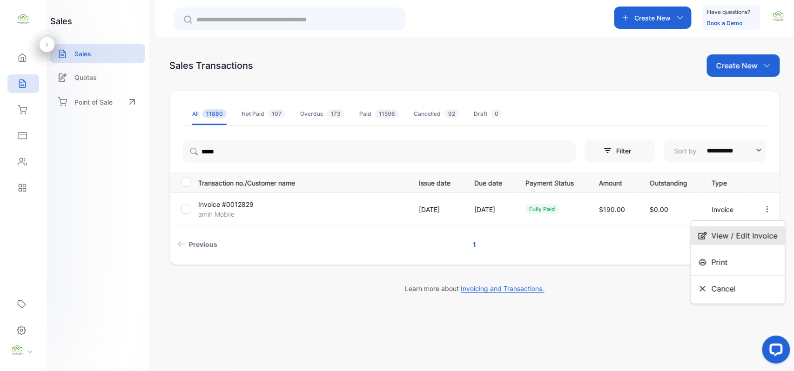
click at [733, 236] on span "View / Edit Invoice" at bounding box center [745, 235] width 66 height 11
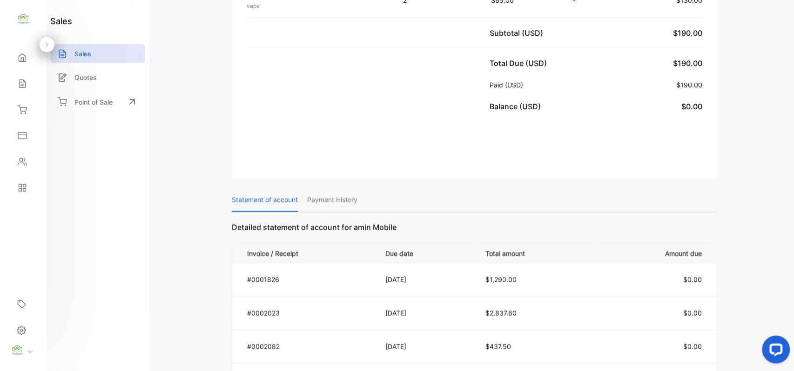
scroll to position [434, 0]
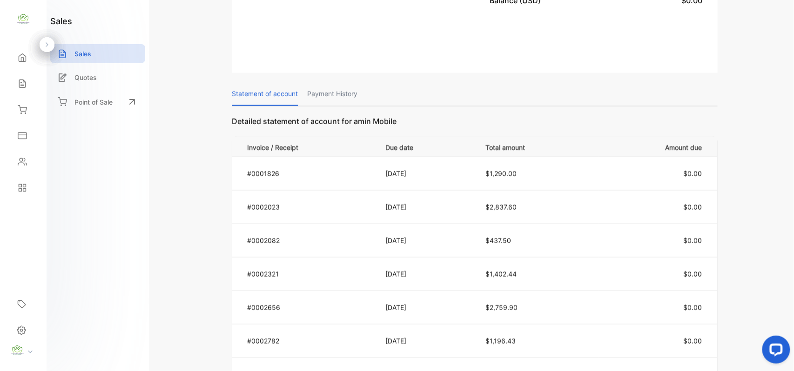
click at [332, 106] on p "Payment History" at bounding box center [332, 94] width 50 height 24
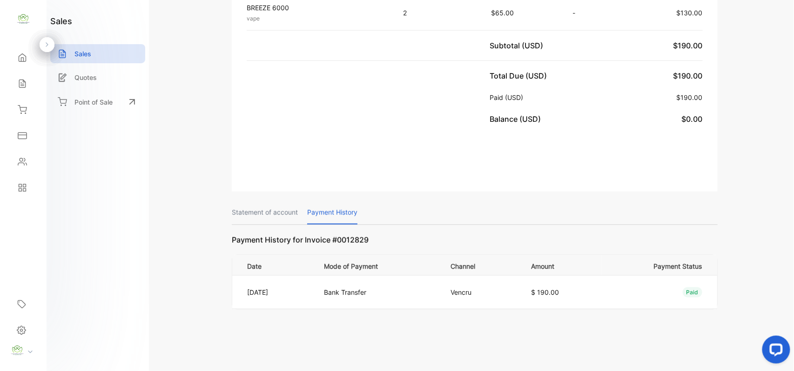
scroll to position [0, 0]
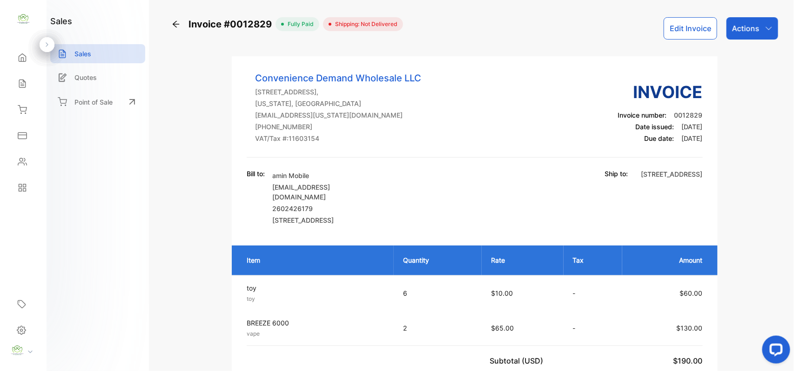
click at [179, 21] on icon at bounding box center [175, 24] width 9 height 9
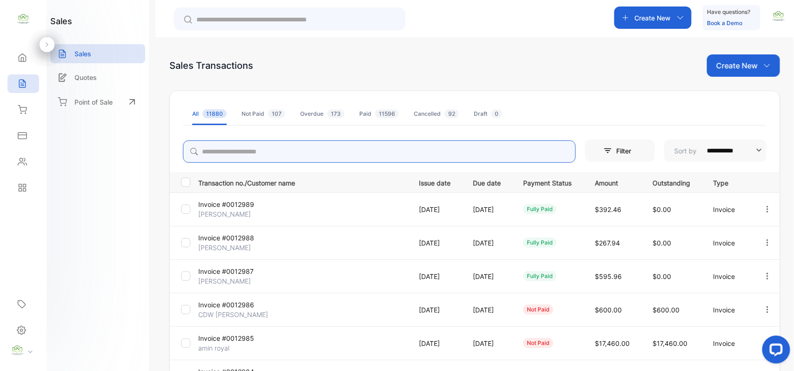
click at [263, 150] on input "search" at bounding box center [379, 152] width 393 height 22
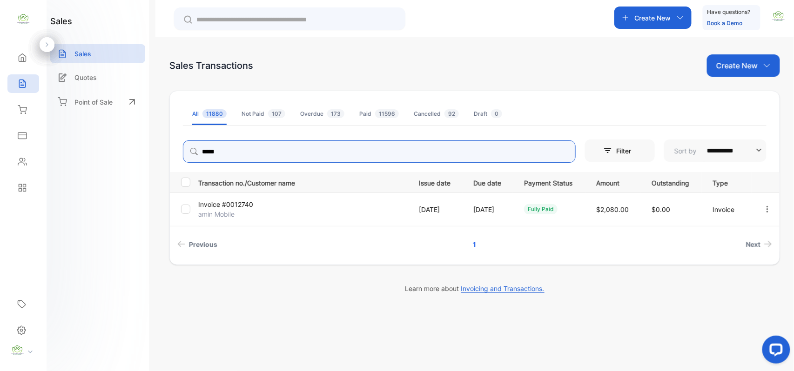
click at [769, 207] on icon "button" at bounding box center [767, 209] width 8 height 8
type input "*****"
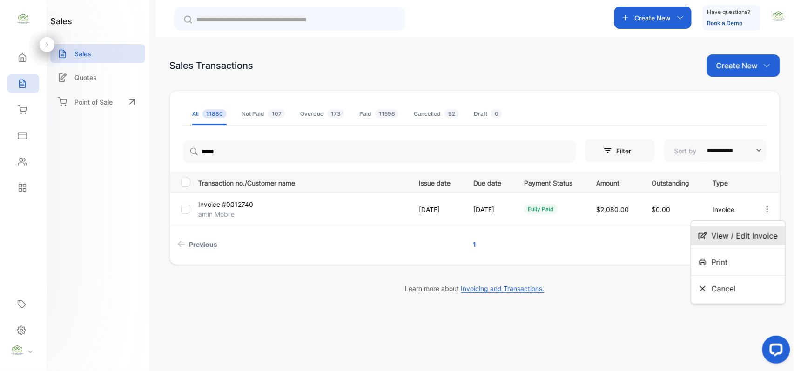
click at [717, 234] on span "View / Edit Invoice" at bounding box center [745, 235] width 66 height 11
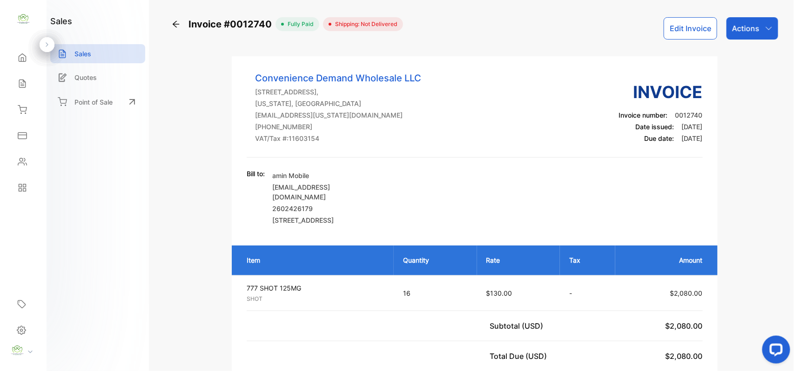
click at [172, 24] on icon at bounding box center [175, 24] width 9 height 9
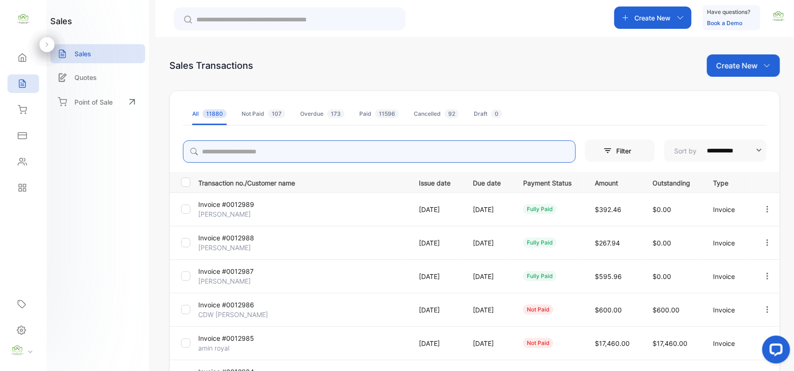
click at [256, 147] on input "search" at bounding box center [379, 152] width 393 height 22
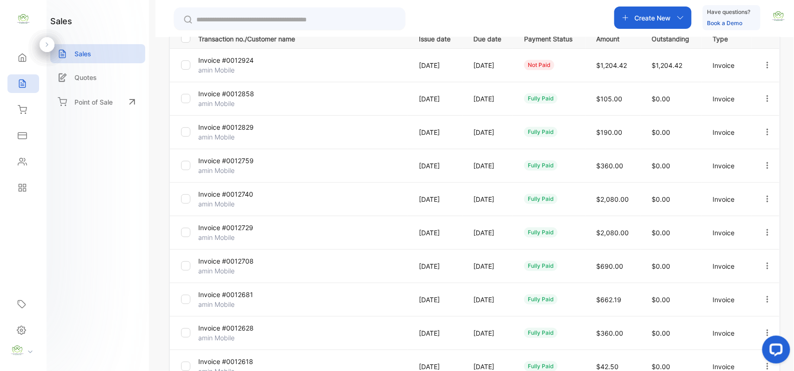
type input "*******"
click at [235, 293] on p "Invoice #0012681" at bounding box center [233, 295] width 70 height 10
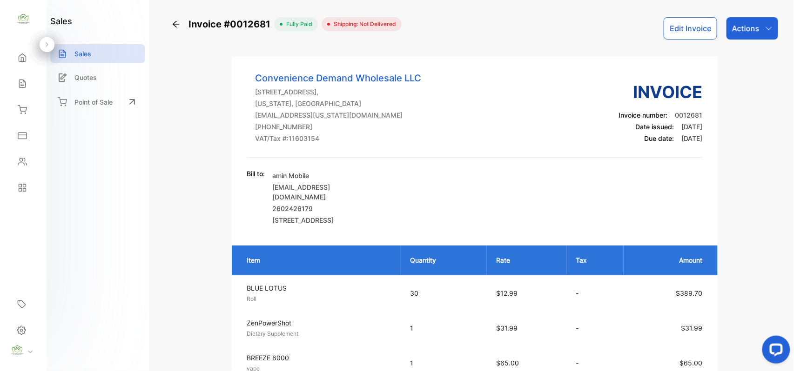
drag, startPoint x: 24, startPoint y: 77, endPoint x: 168, endPoint y: 112, distance: 148.0
click at [24, 77] on div "Sales" at bounding box center [23, 83] width 32 height 19
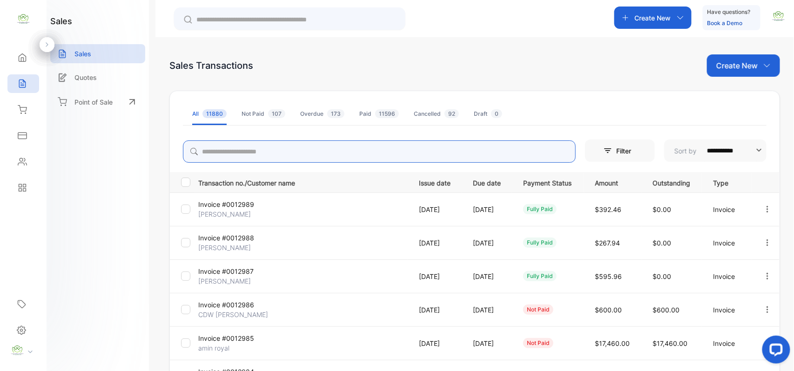
click at [277, 149] on input "search" at bounding box center [379, 152] width 393 height 22
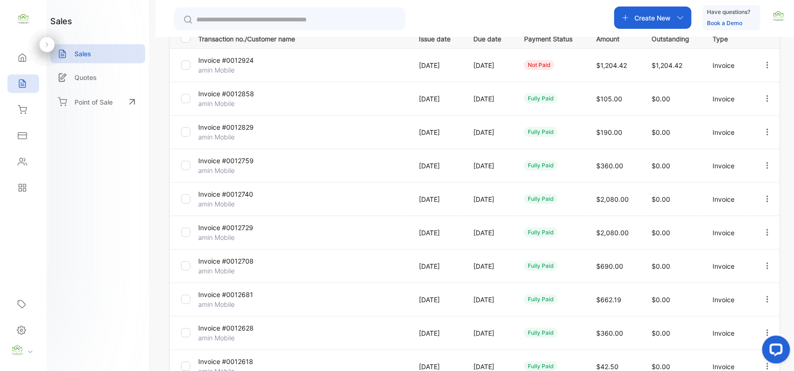
type input "********"
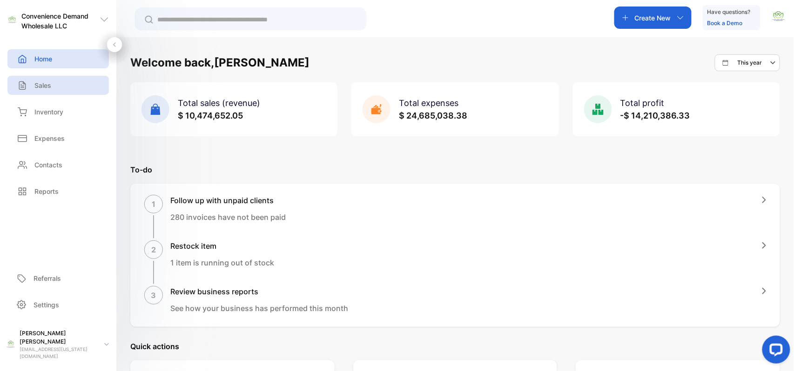
drag, startPoint x: 55, startPoint y: 88, endPoint x: 794, endPoint y: 178, distance: 744.2
click at [56, 88] on div "Sales" at bounding box center [57, 85] width 101 height 19
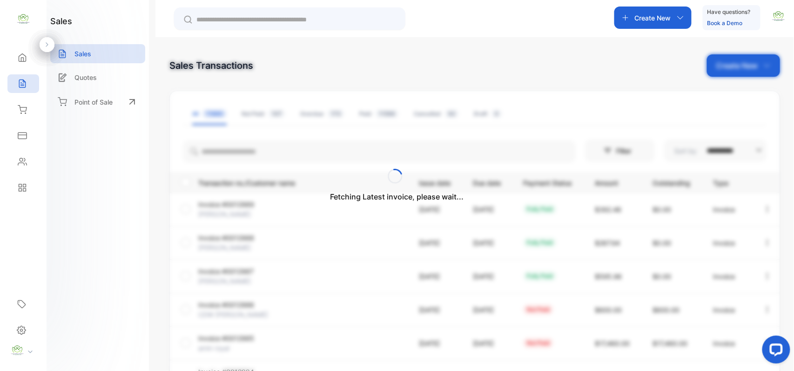
click at [343, 149] on div "Fetching Latest invoice, please wait..." at bounding box center [397, 185] width 794 height 371
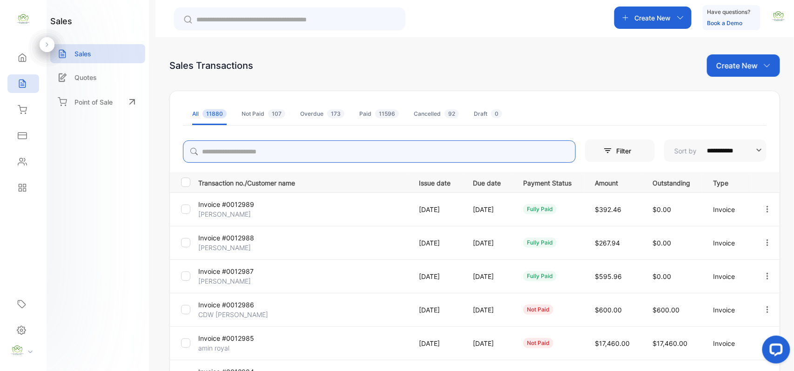
click at [343, 149] on input "search" at bounding box center [379, 152] width 393 height 22
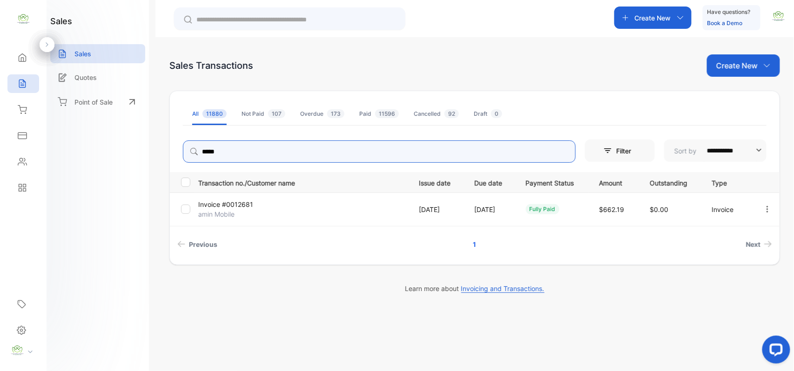
click at [771, 209] on icon "button" at bounding box center [767, 209] width 8 height 8
type input "*****"
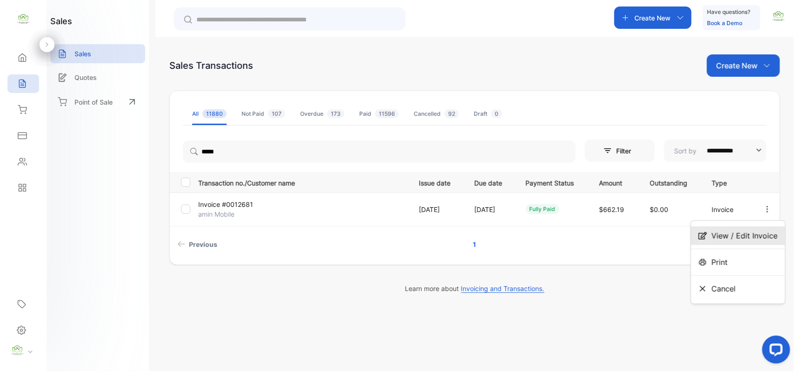
click at [734, 240] on span "View / Edit Invoice" at bounding box center [745, 235] width 66 height 11
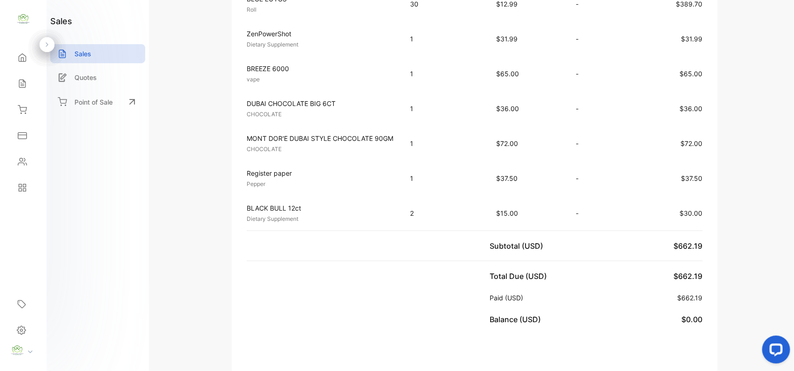
scroll to position [434, 0]
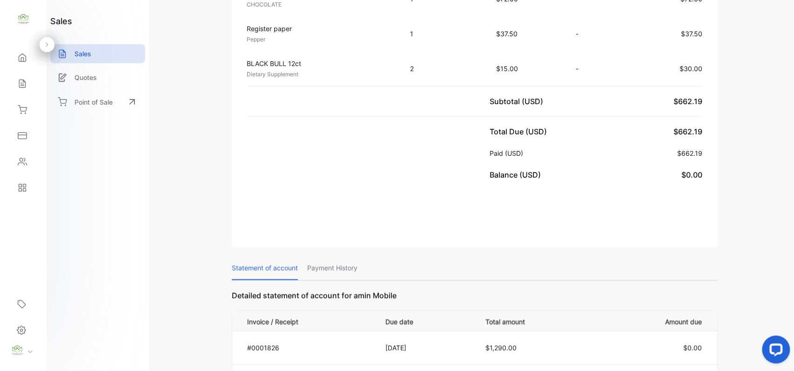
click at [346, 276] on p "Payment History" at bounding box center [332, 269] width 50 height 24
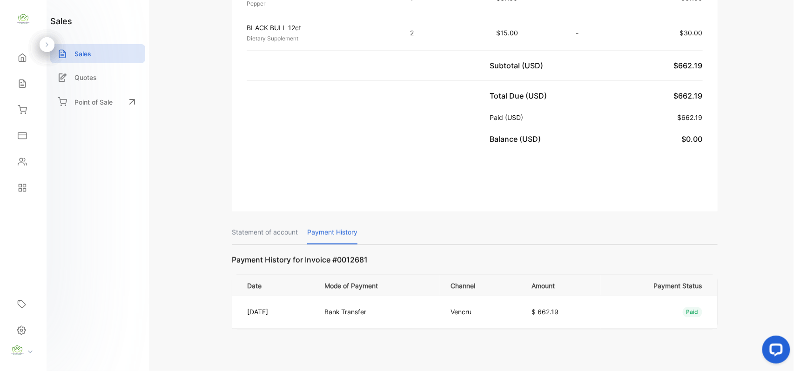
scroll to position [500, 0]
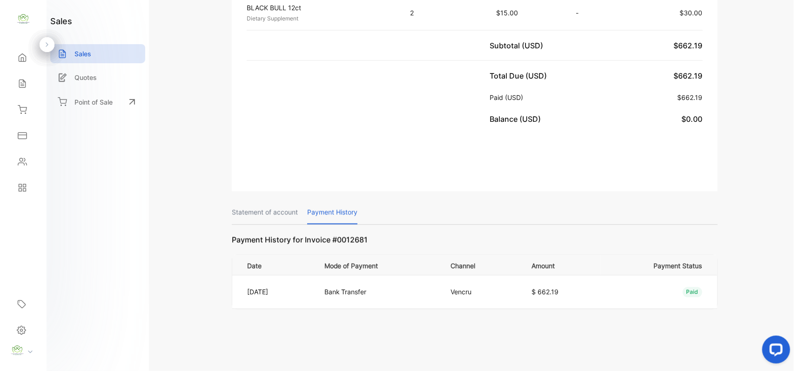
click at [272, 211] on p "Statement of account" at bounding box center [265, 213] width 66 height 24
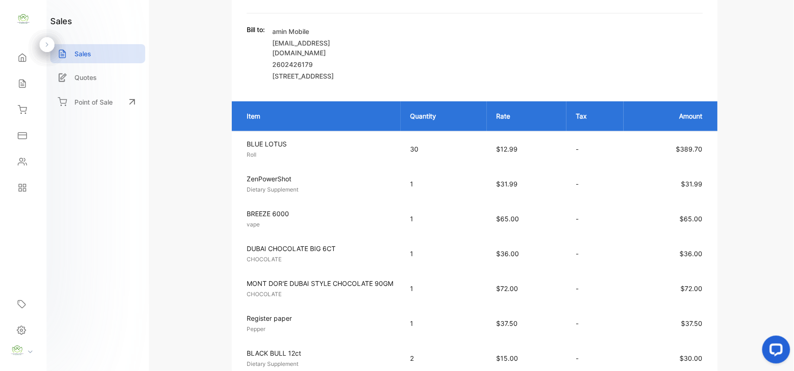
scroll to position [0, 0]
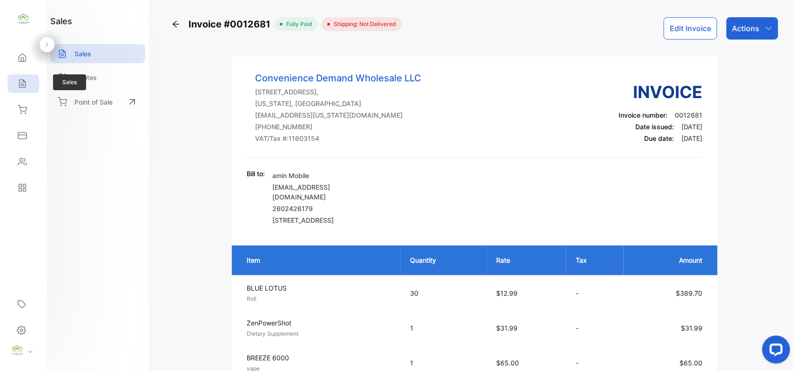
click at [30, 85] on div "Sales" at bounding box center [23, 83] width 32 height 19
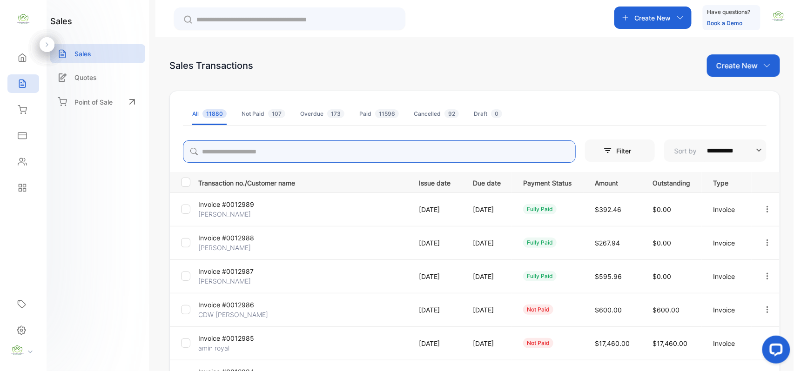
click at [342, 149] on input "search" at bounding box center [379, 152] width 393 height 22
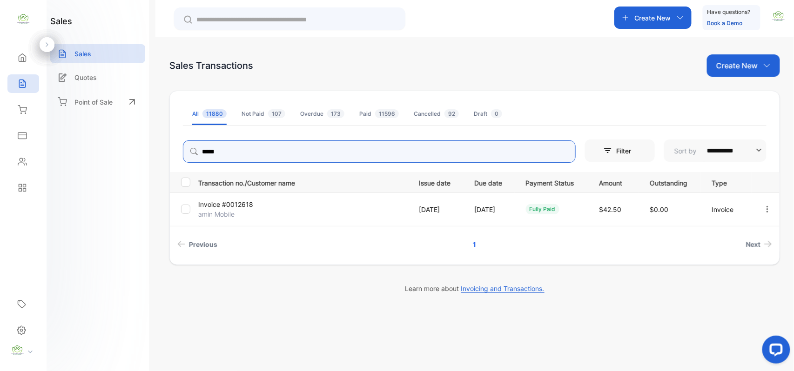
type input "*****"
click at [224, 213] on p "amin Mobile" at bounding box center [233, 214] width 70 height 10
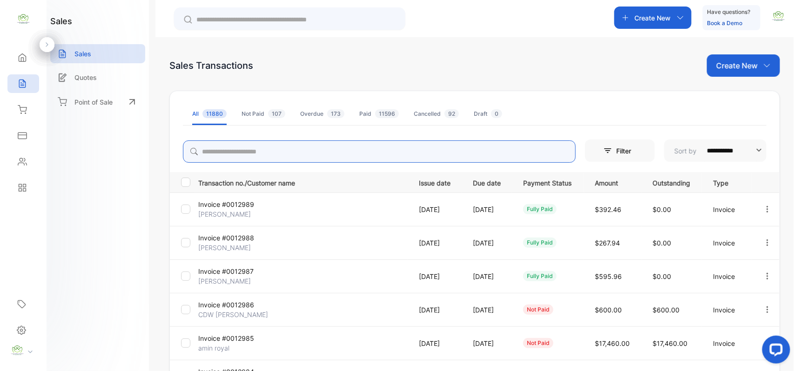
click at [290, 142] on input "search" at bounding box center [379, 152] width 393 height 22
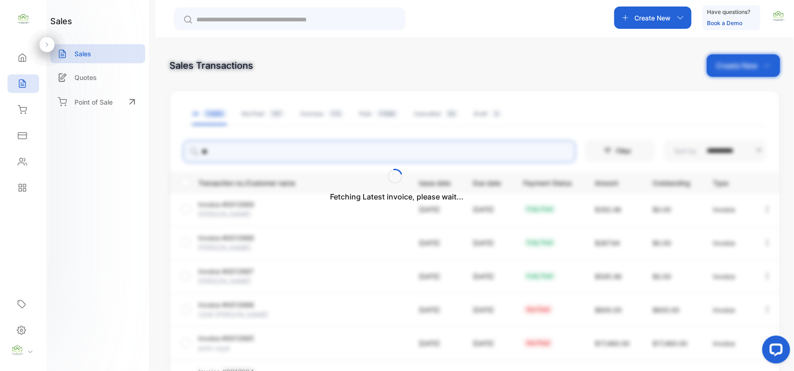
type input "*"
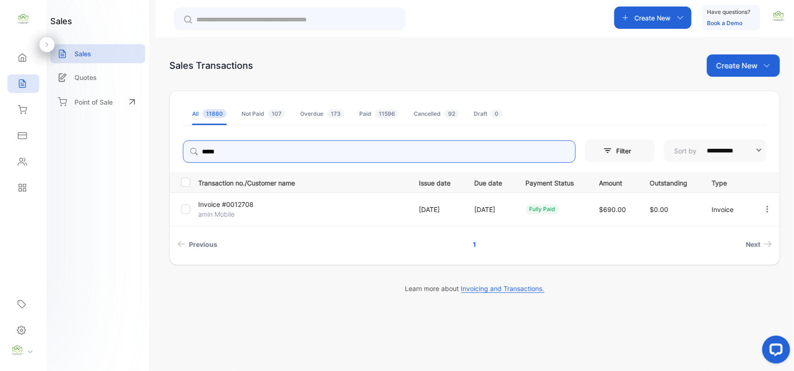
type input "*****"
click at [216, 209] on p "Invoice #0012708" at bounding box center [233, 205] width 70 height 10
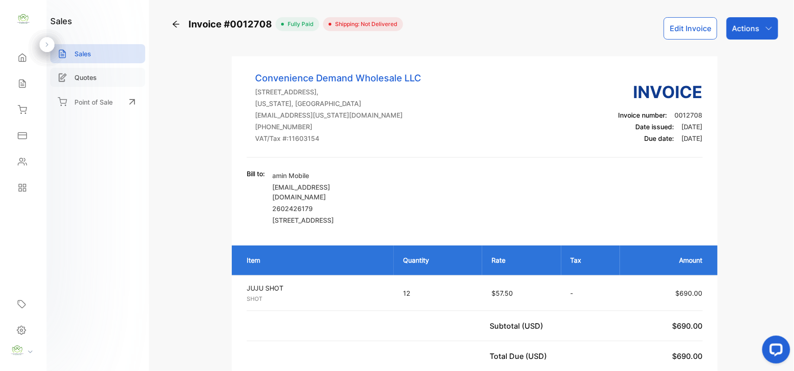
drag, startPoint x: 23, startPoint y: 82, endPoint x: 124, endPoint y: 79, distance: 100.6
click at [23, 82] on icon at bounding box center [22, 84] width 6 height 8
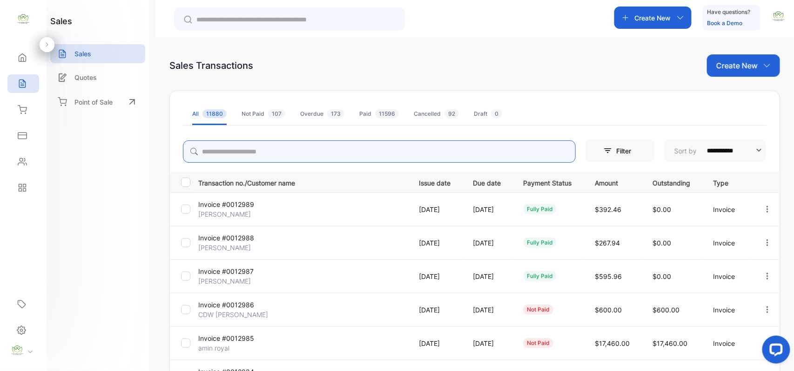
click at [261, 148] on input "search" at bounding box center [379, 152] width 393 height 22
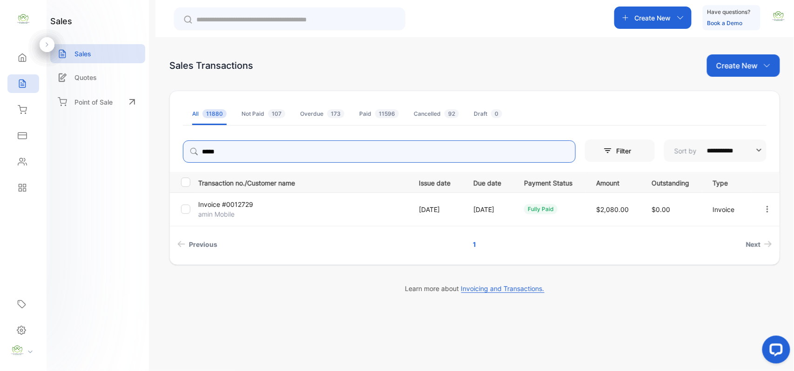
type input "*****"
click at [237, 204] on p "Invoice #0012729" at bounding box center [233, 205] width 70 height 10
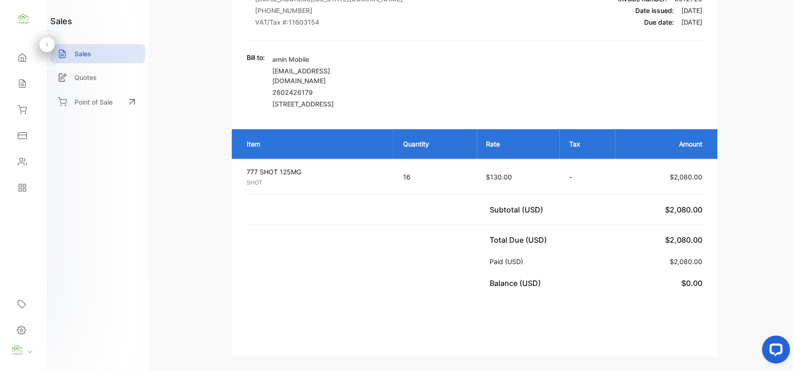
scroll to position [144, 0]
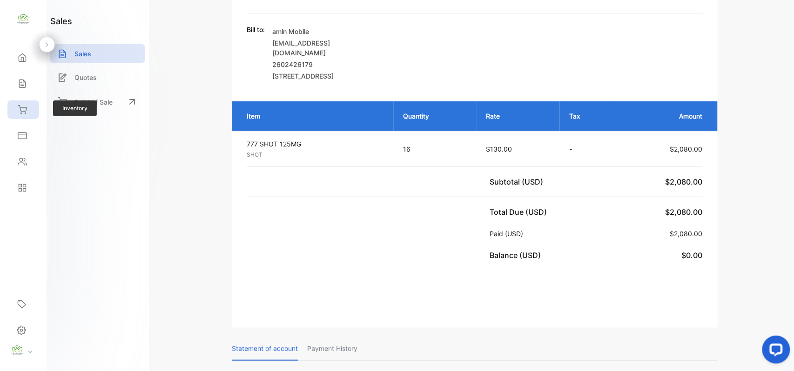
click at [24, 112] on icon at bounding box center [22, 110] width 8 height 8
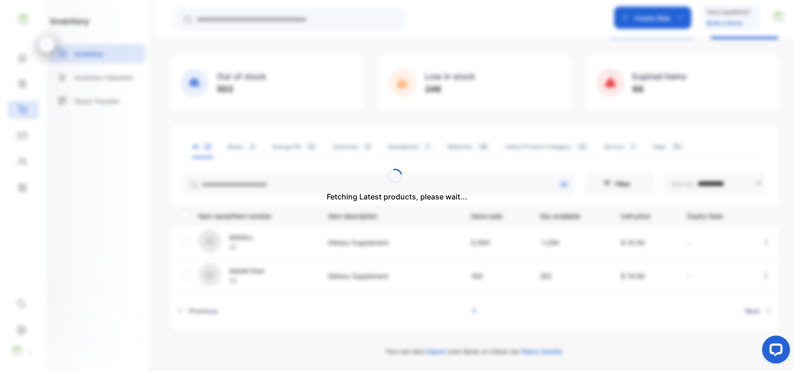
scroll to position [54, 0]
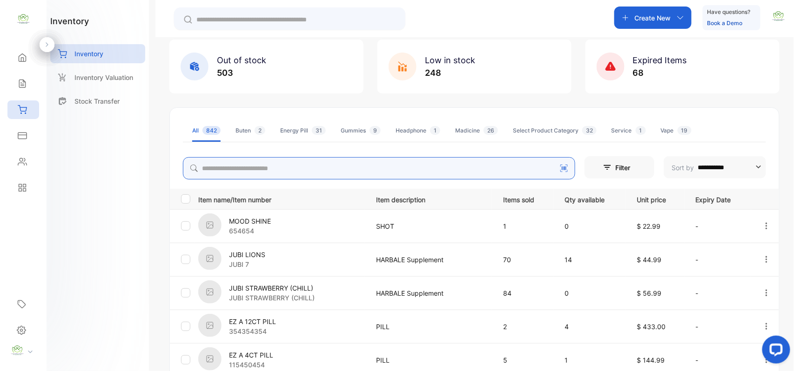
click at [298, 171] on input "search" at bounding box center [379, 168] width 392 height 22
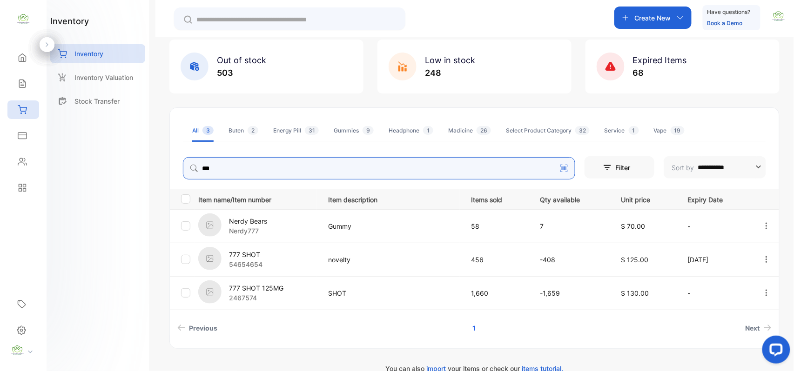
type input "***"
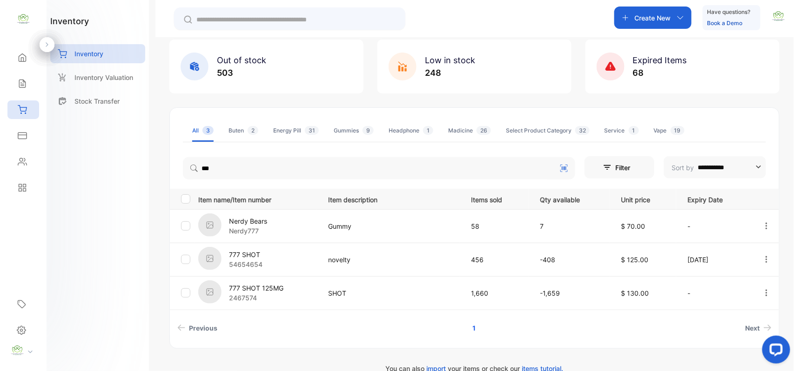
click at [255, 256] on p "777 SHOT" at bounding box center [246, 255] width 34 height 10
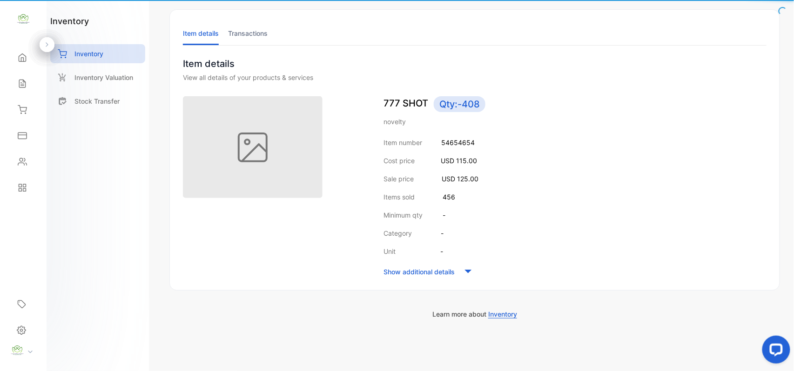
scroll to position [45, 0]
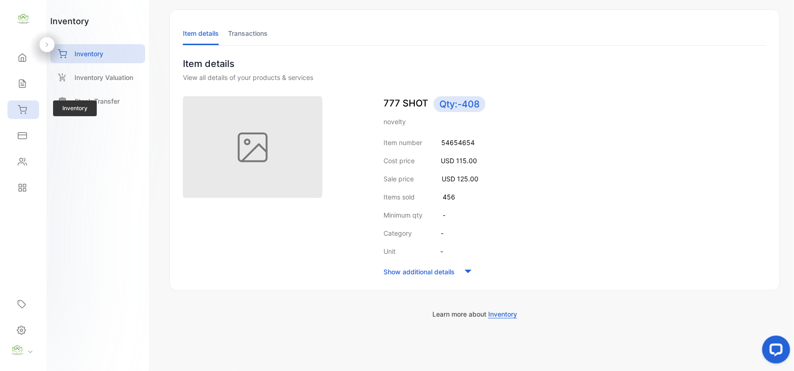
click at [23, 106] on icon at bounding box center [22, 109] width 9 height 9
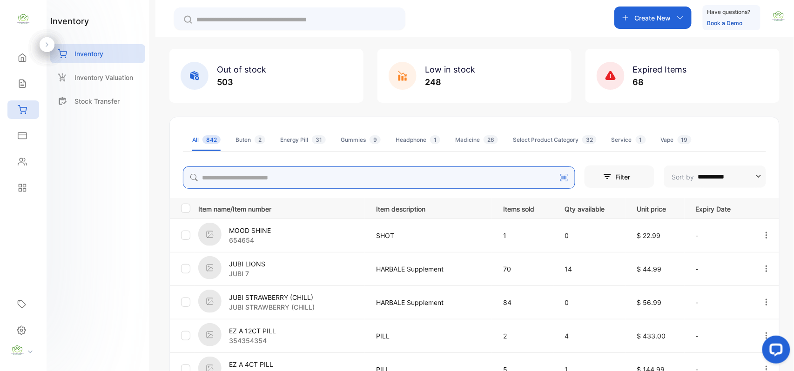
click at [271, 175] on input "search" at bounding box center [379, 178] width 392 height 22
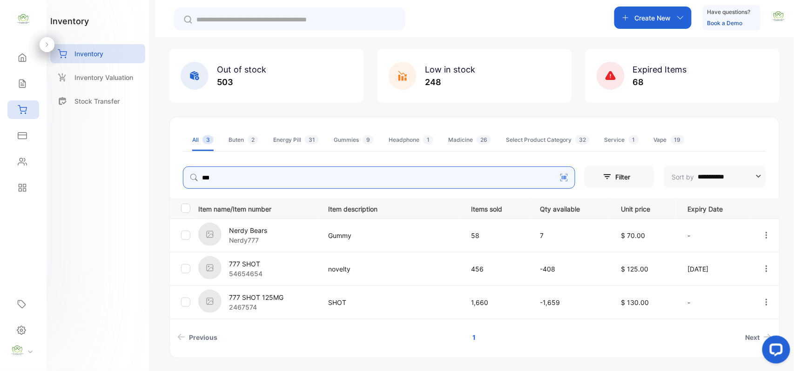
click at [766, 302] on icon "button" at bounding box center [766, 302] width 8 height 8
type input "***"
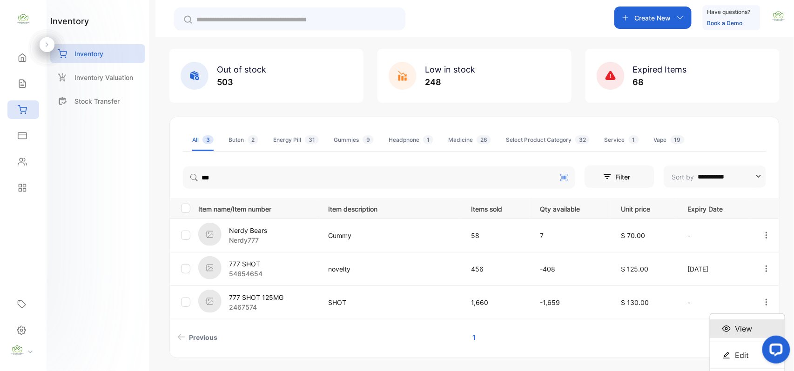
click at [744, 328] on span "View" at bounding box center [743, 329] width 17 height 11
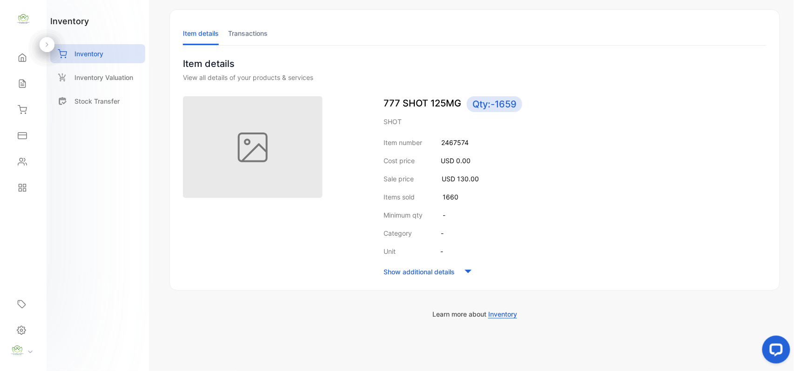
click at [245, 32] on li "Transactions" at bounding box center [248, 33] width 40 height 24
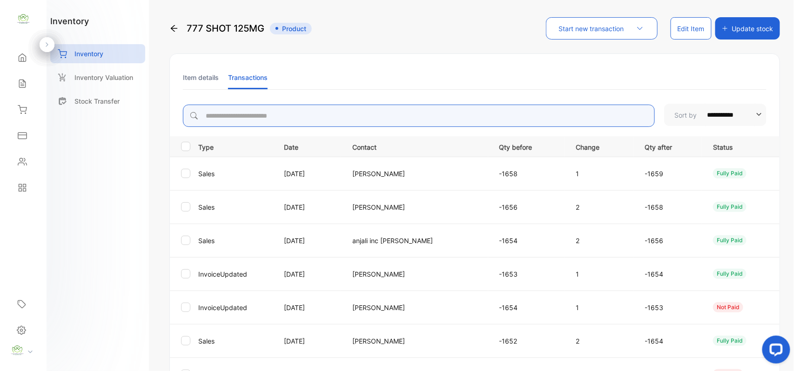
click at [269, 120] on input "search" at bounding box center [419, 116] width 472 height 22
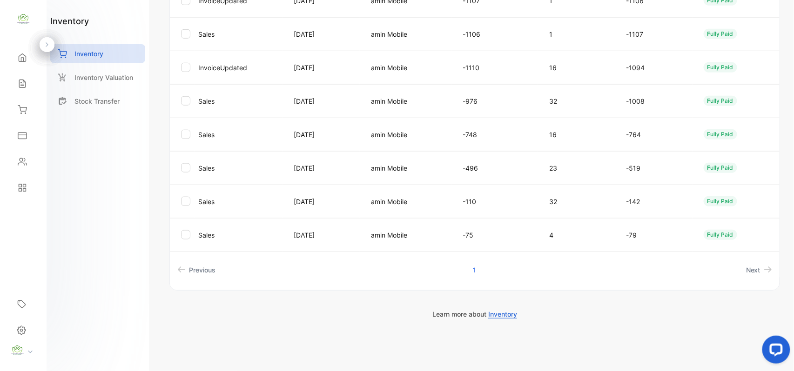
scroll to position [62, 0]
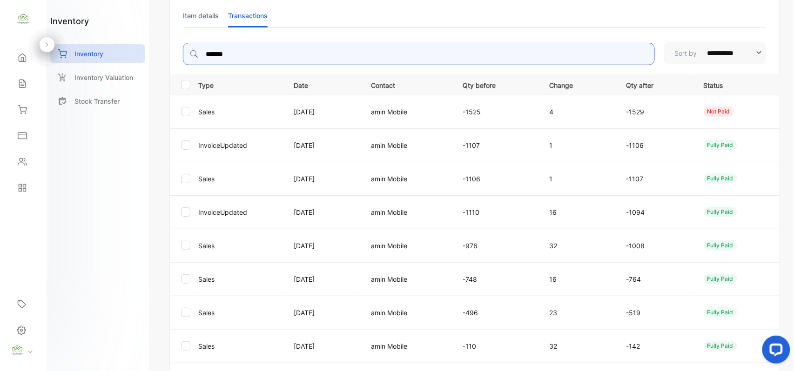
type input "*******"
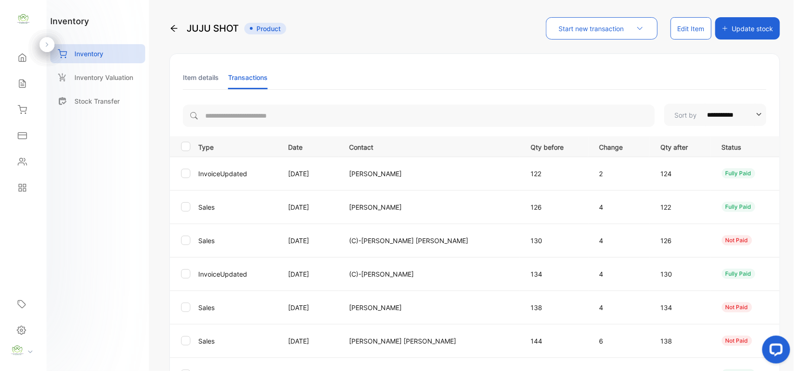
click at [171, 28] on icon at bounding box center [174, 28] width 7 height 7
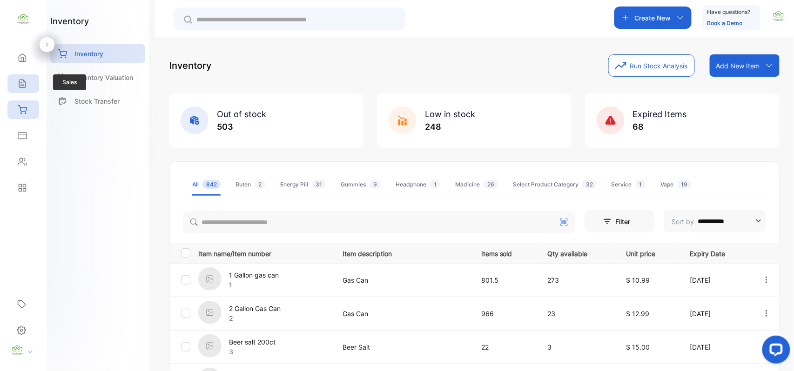
click at [30, 88] on div "Sales" at bounding box center [23, 83] width 32 height 19
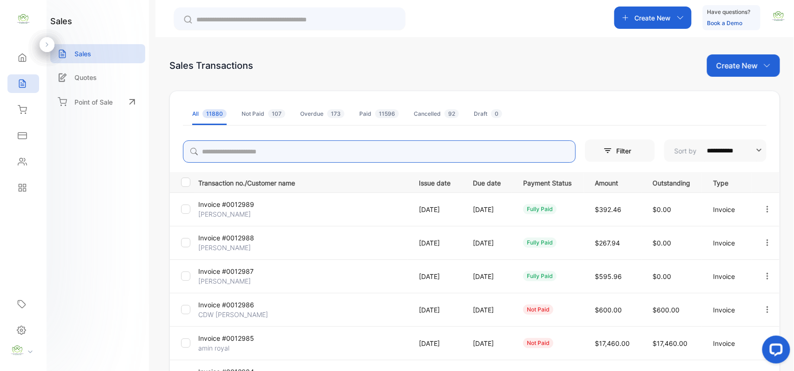
click at [279, 154] on input "search" at bounding box center [379, 152] width 393 height 22
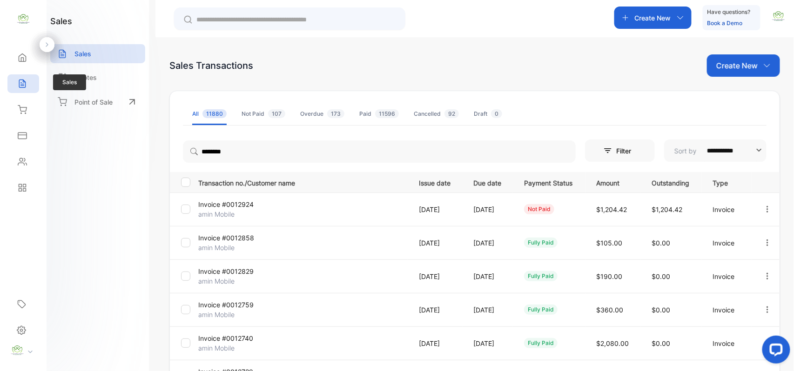
click at [32, 81] on div "Sales" at bounding box center [23, 83] width 32 height 19
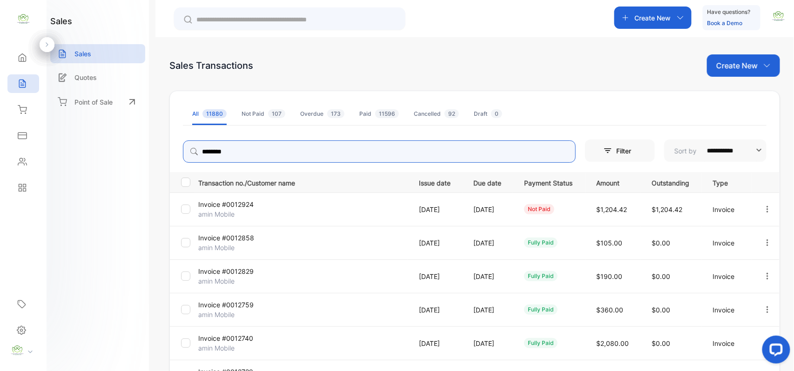
click at [308, 156] on input "********" at bounding box center [379, 152] width 393 height 22
type input "*"
click at [759, 68] on div "Create New" at bounding box center [743, 65] width 73 height 22
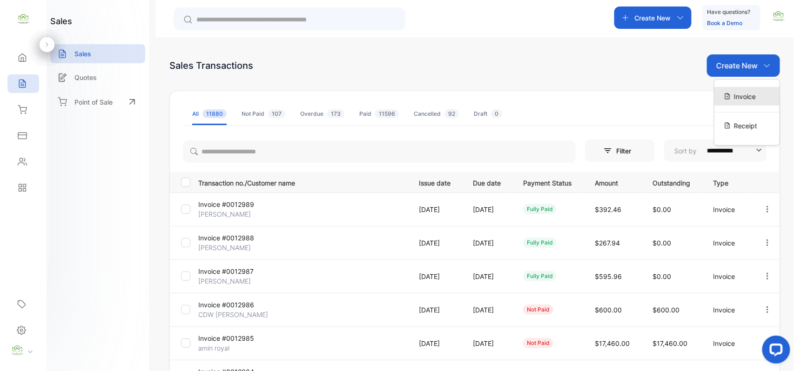
click at [747, 97] on span "Invoice" at bounding box center [745, 97] width 22 height 10
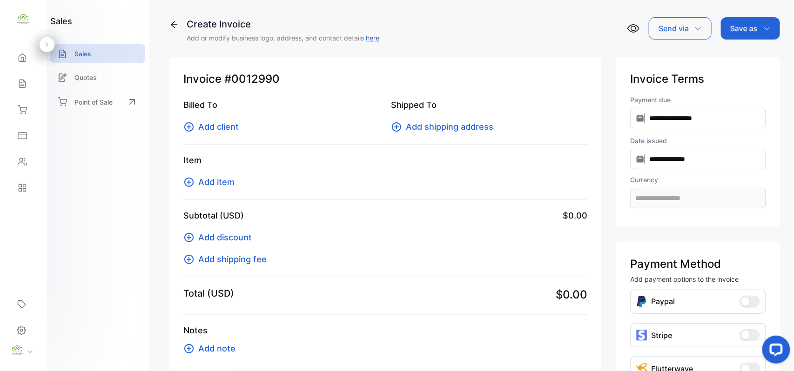
type input "**********"
click at [215, 126] on span "Add client" at bounding box center [218, 127] width 40 height 13
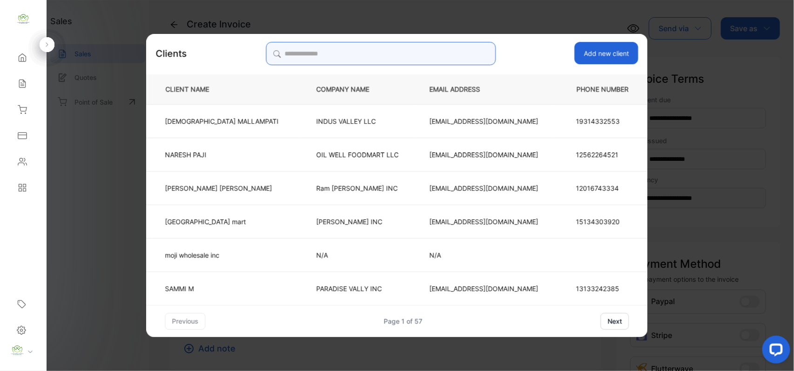
click at [336, 58] on input "search" at bounding box center [381, 53] width 230 height 23
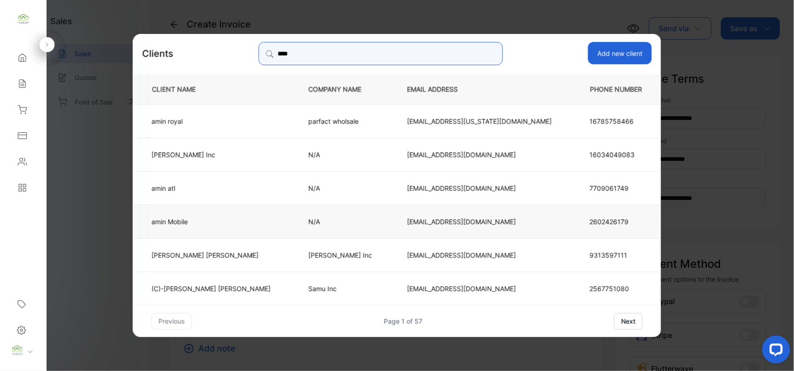
type input "****"
click at [218, 224] on p "amin Mobile" at bounding box center [211, 221] width 119 height 10
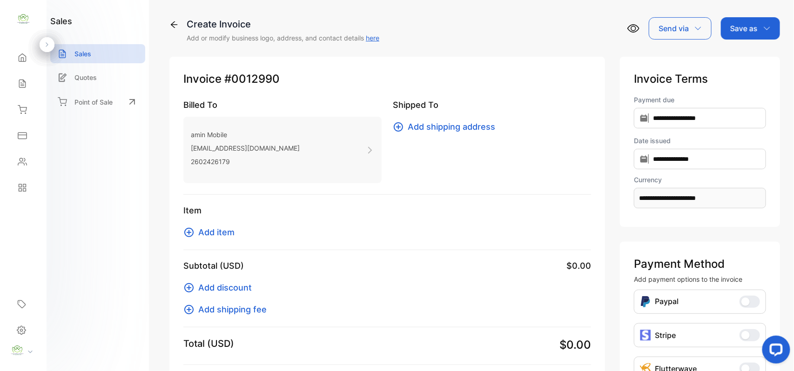
click at [226, 235] on span "Add item" at bounding box center [216, 232] width 36 height 13
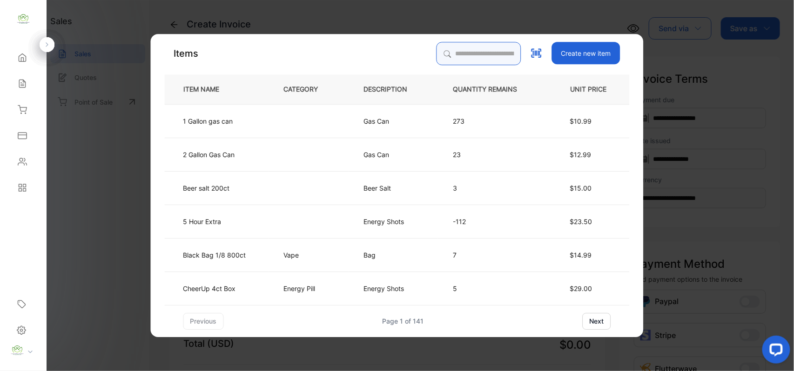
click at [462, 54] on input "search" at bounding box center [479, 53] width 85 height 23
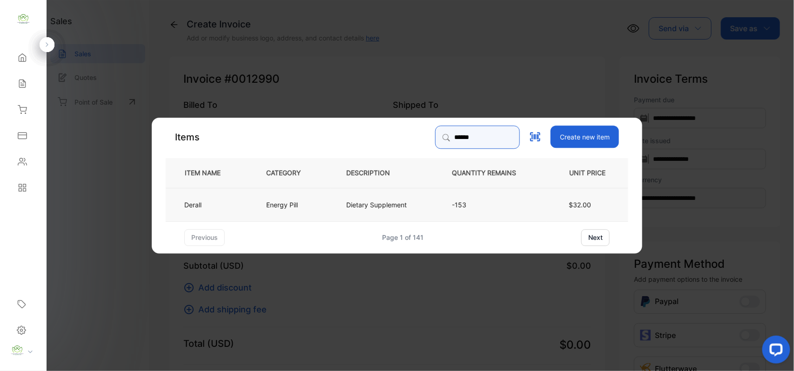
type input "******"
click at [279, 198] on td "Energy Pill" at bounding box center [291, 205] width 80 height 34
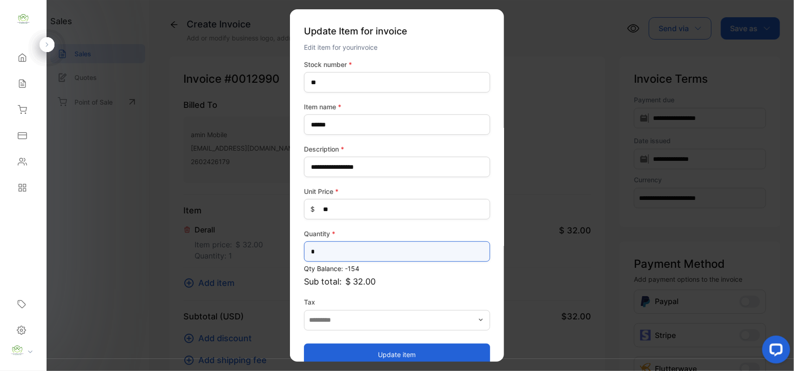
click at [354, 251] on input "*" at bounding box center [397, 252] width 186 height 20
type input "*"
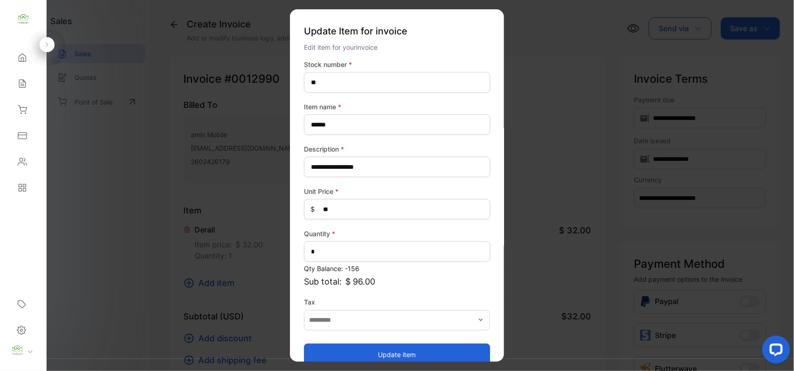
click at [377, 350] on button "Update item" at bounding box center [397, 355] width 186 height 22
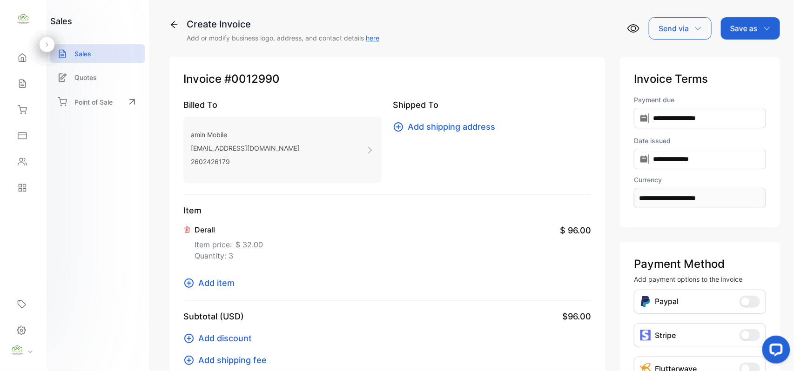
click at [218, 278] on span "Add item" at bounding box center [216, 283] width 36 height 13
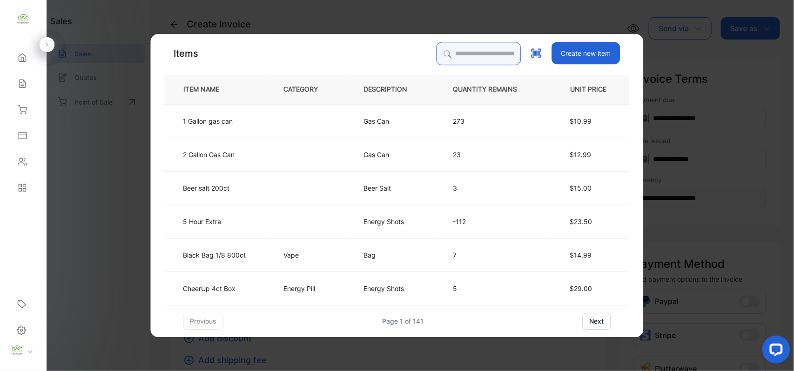
click at [474, 57] on input "search" at bounding box center [479, 53] width 85 height 23
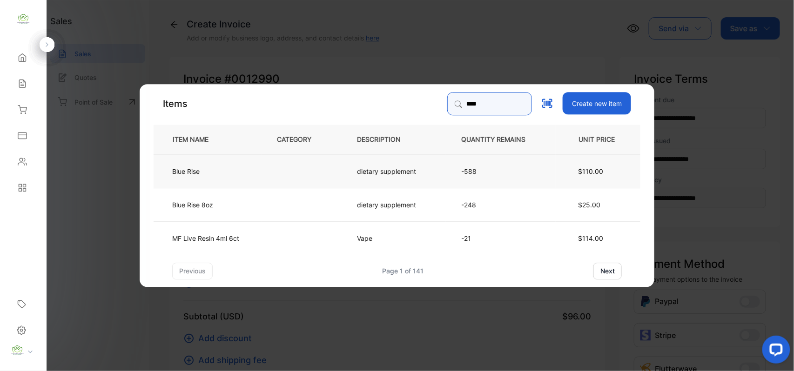
type input "****"
click at [267, 167] on td at bounding box center [302, 171] width 80 height 34
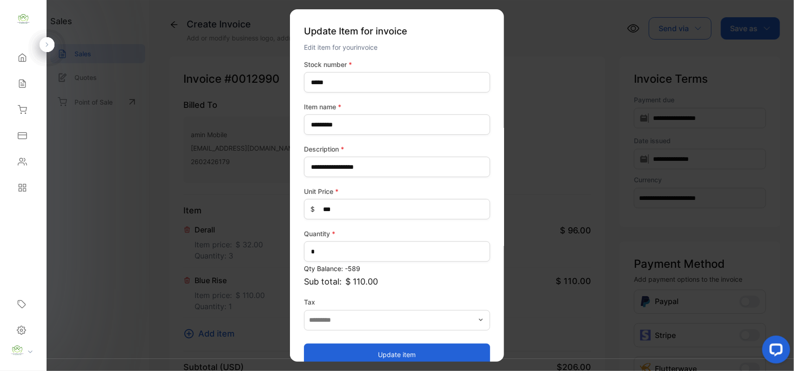
click at [356, 353] on button "Update item" at bounding box center [397, 355] width 186 height 22
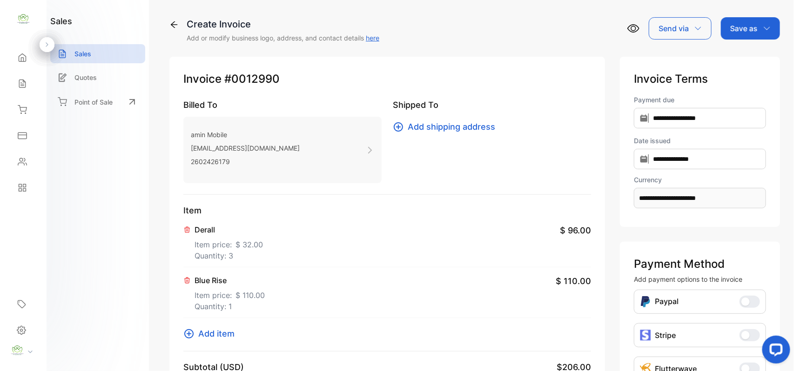
click at [747, 25] on p "Save as" at bounding box center [743, 28] width 27 height 11
click at [743, 53] on div "Invoice" at bounding box center [748, 59] width 54 height 19
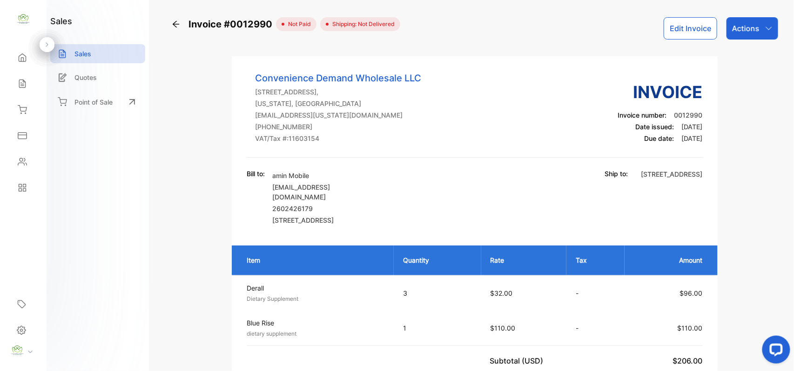
click at [753, 34] on p "Actions" at bounding box center [745, 28] width 27 height 11
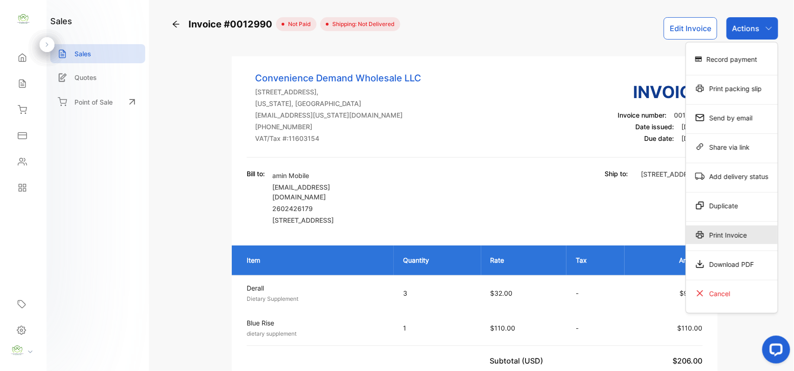
click at [741, 231] on div "Print Invoice" at bounding box center [732, 235] width 92 height 19
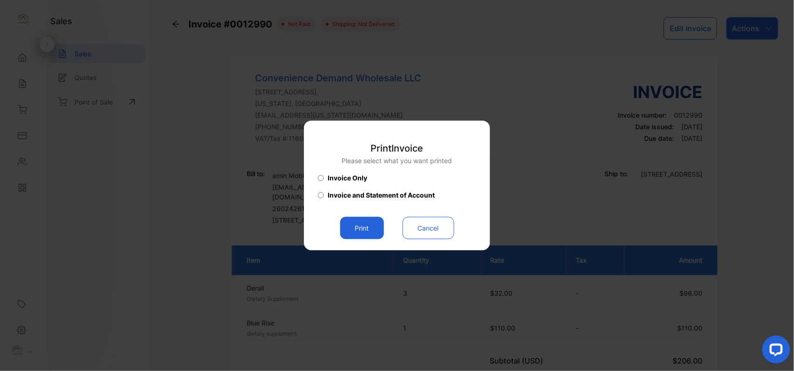
click at [361, 225] on button "Print" at bounding box center [362, 228] width 44 height 22
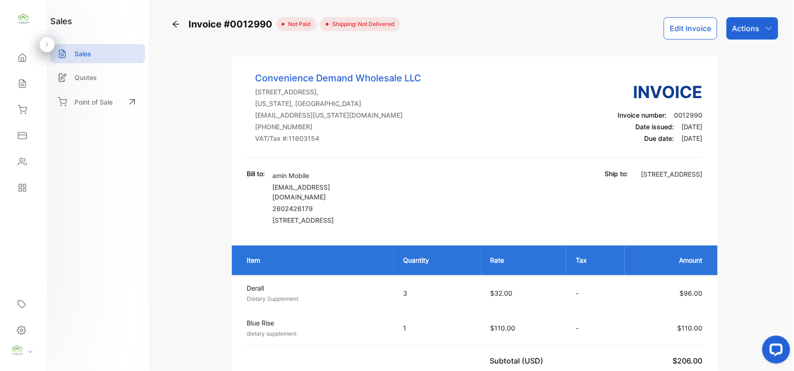
click at [26, 87] on icon at bounding box center [22, 83] width 9 height 9
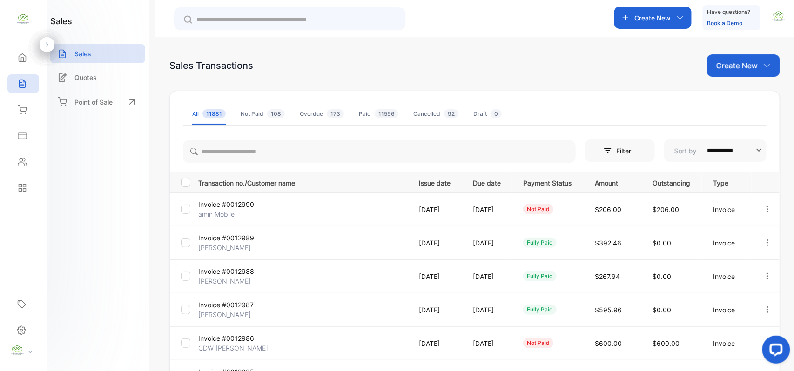
click at [30, 170] on div "Contacts" at bounding box center [23, 162] width 32 height 19
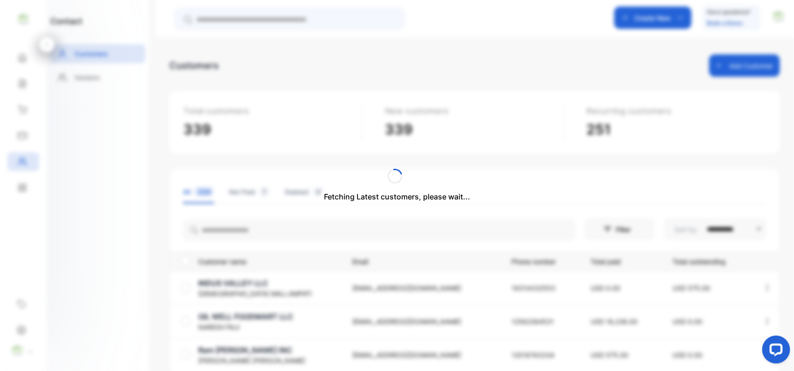
click at [276, 230] on div "Fetching Latest customers, please wait..." at bounding box center [397, 185] width 794 height 371
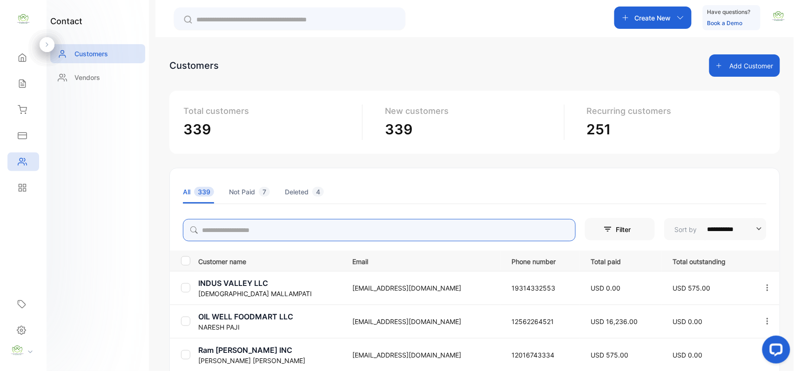
click at [276, 231] on input "search" at bounding box center [379, 230] width 393 height 22
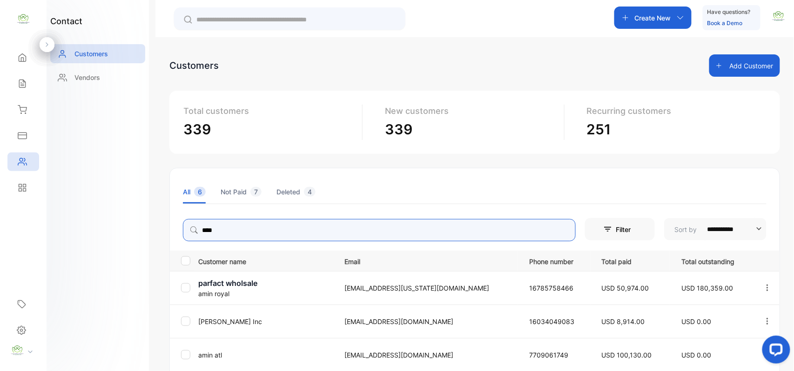
type input "****"
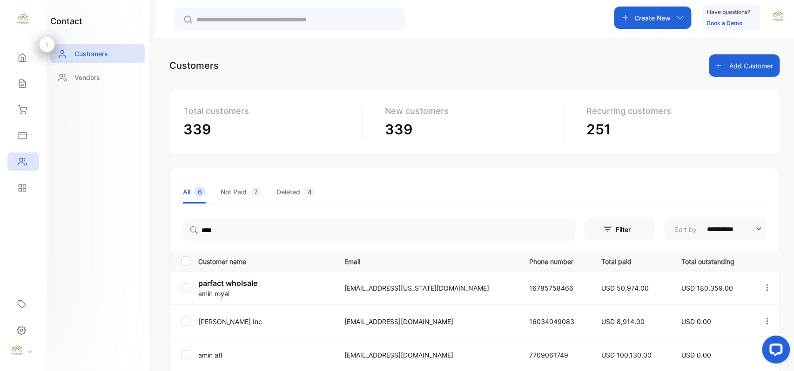
drag, startPoint x: 130, startPoint y: 265, endPoint x: 243, endPoint y: 370, distance: 153.2
click at [141, 272] on div "contact Customers Vendors" at bounding box center [98, 185] width 102 height 371
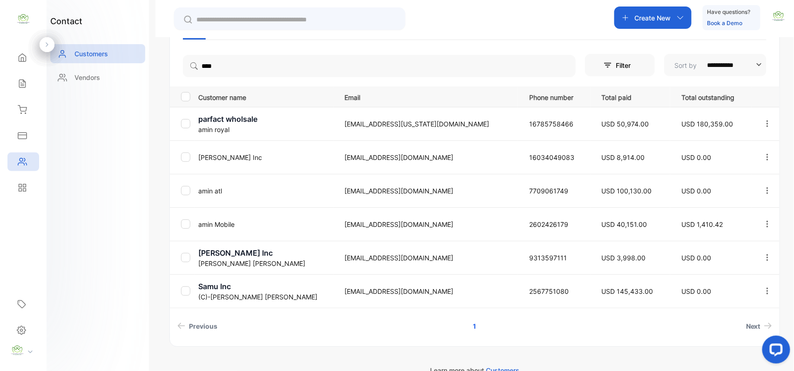
scroll to position [183, 0]
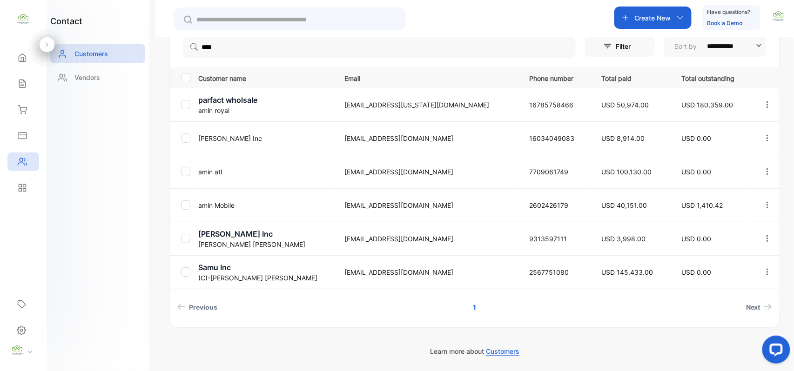
click at [233, 203] on p "amin Mobile" at bounding box center [265, 206] width 135 height 10
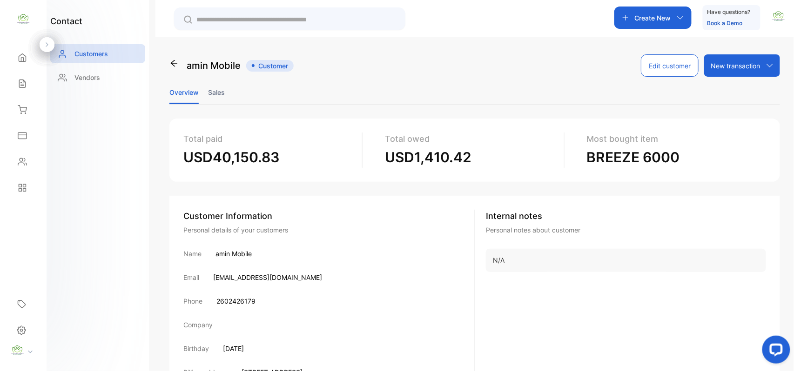
click at [215, 90] on li "Sales" at bounding box center [216, 93] width 17 height 24
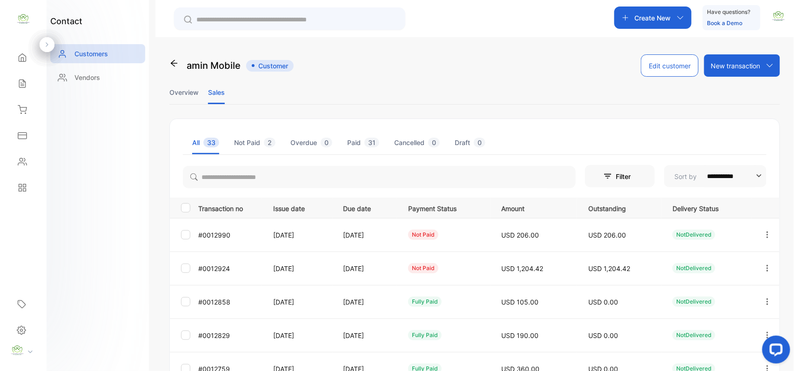
scroll to position [144, 0]
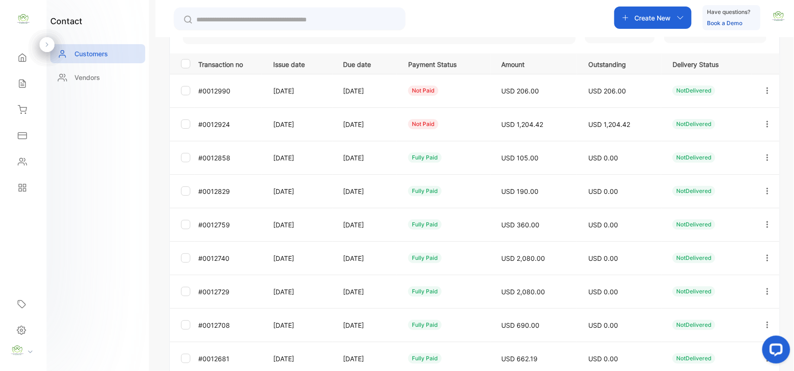
click at [766, 89] on icon "button" at bounding box center [767, 91] width 8 height 8
click at [749, 118] on div "View" at bounding box center [725, 119] width 105 height 19
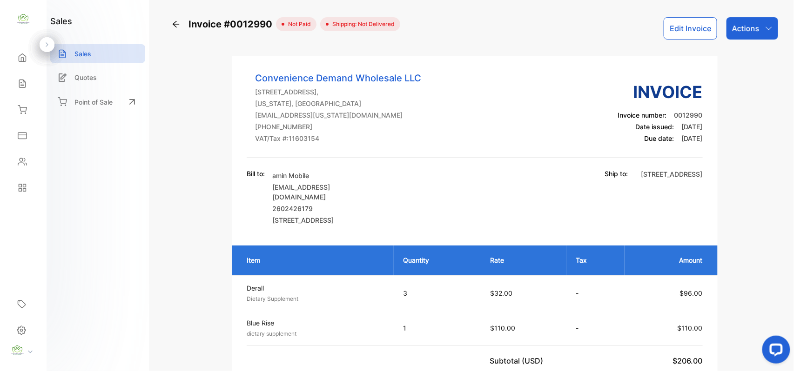
click at [705, 30] on button "Edit Invoice" at bounding box center [691, 28] width 54 height 22
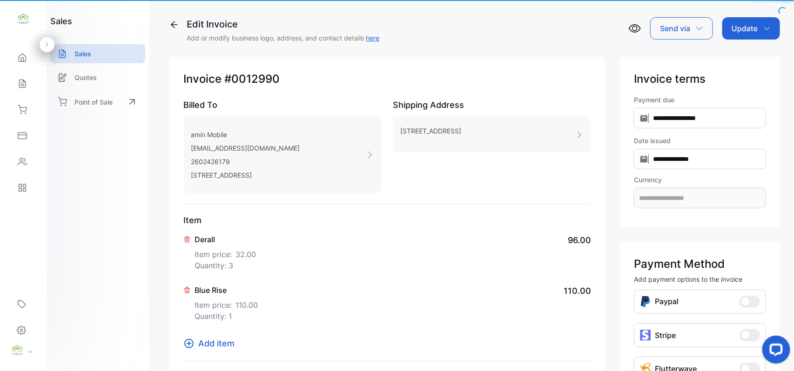
type input "**********"
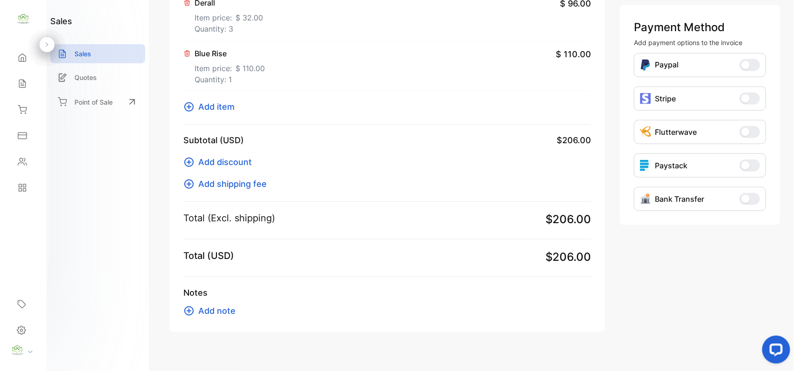
scroll to position [250, 0]
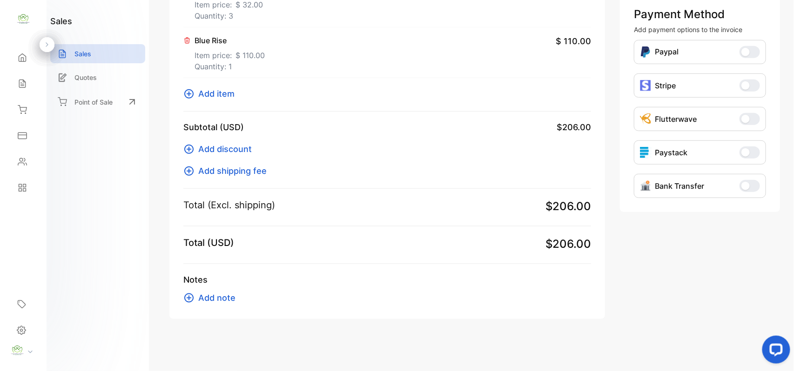
click at [232, 295] on span "Add note" at bounding box center [216, 298] width 37 height 13
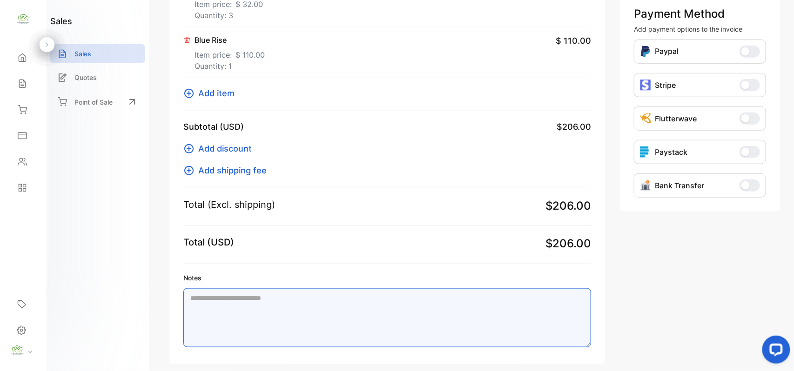
click at [236, 293] on textarea "Notes" at bounding box center [387, 318] width 408 height 59
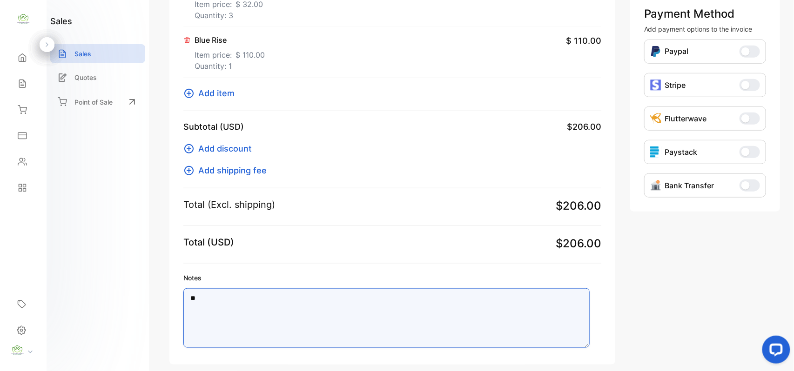
type textarea "*"
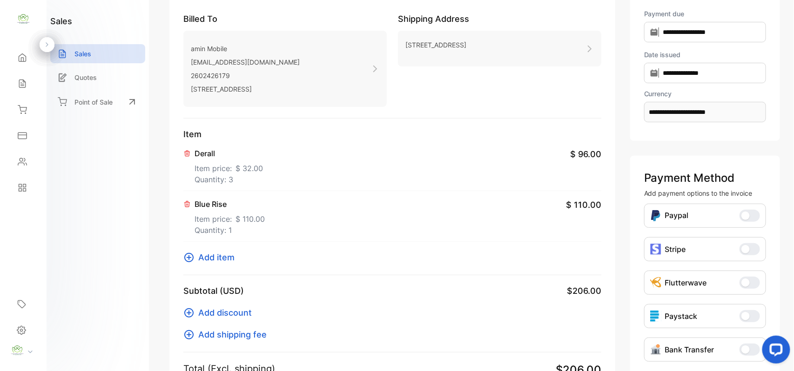
scroll to position [0, 0]
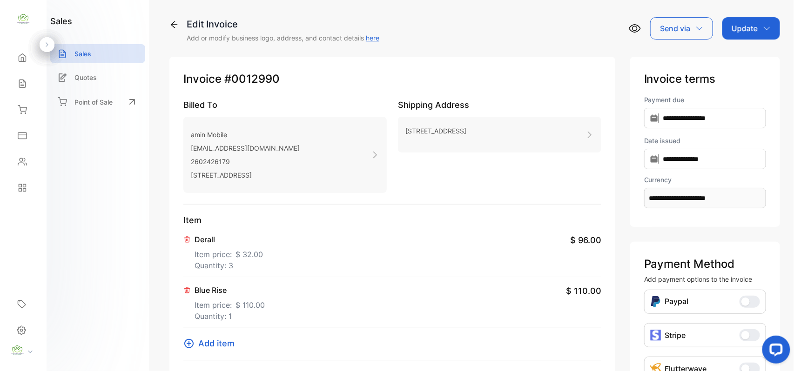
click at [744, 32] on p "Update" at bounding box center [745, 28] width 26 height 11
type textarea "**********"
click at [741, 56] on div "Invoice" at bounding box center [753, 59] width 54 height 19
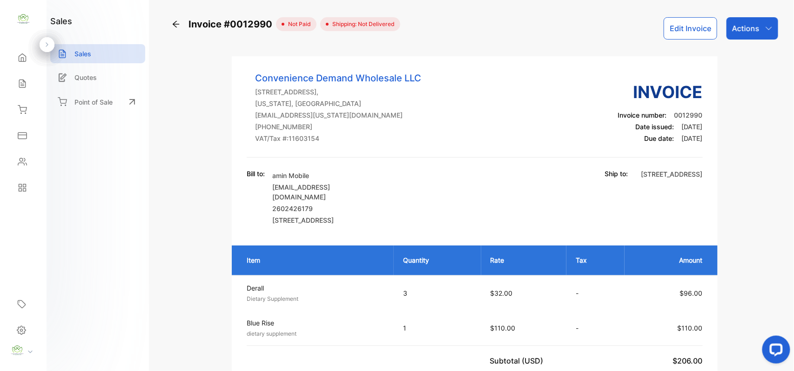
click at [755, 26] on p "Actions" at bounding box center [745, 28] width 27 height 11
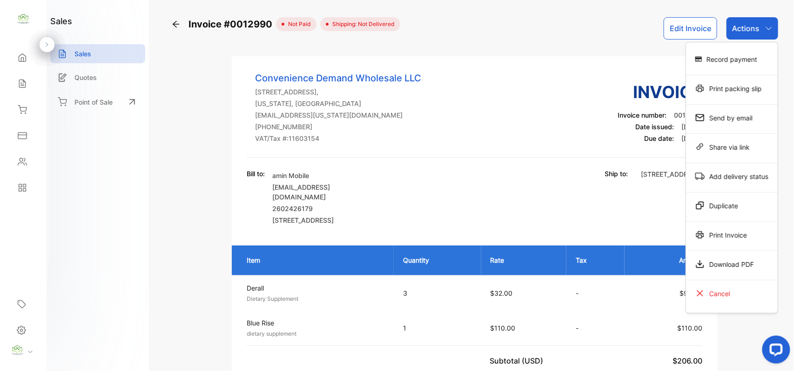
click at [740, 230] on div "Print Invoice" at bounding box center [732, 235] width 92 height 19
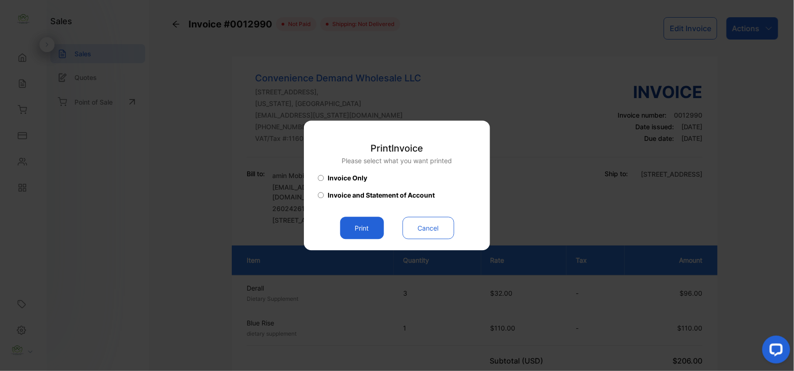
click at [371, 234] on button "Print" at bounding box center [362, 228] width 44 height 22
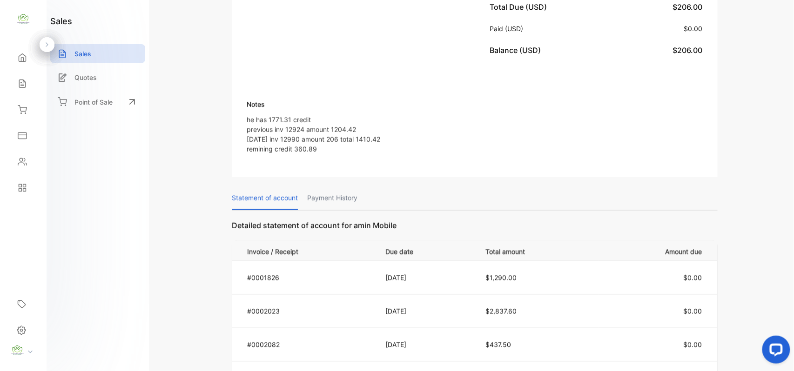
scroll to position [434, 0]
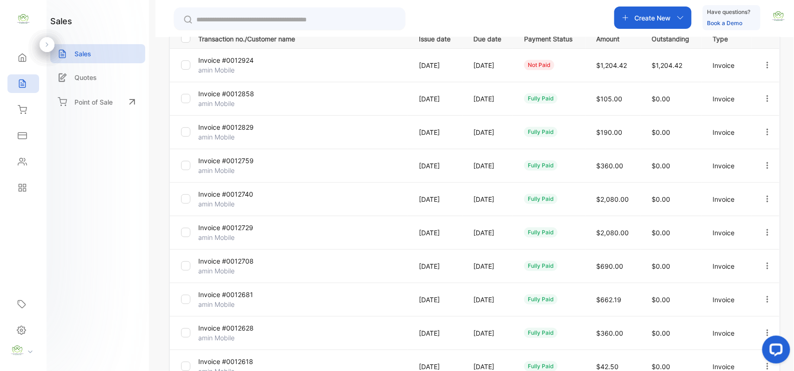
drag, startPoint x: 28, startPoint y: 158, endPoint x: 40, endPoint y: 159, distance: 11.2
click at [38, 159] on div "Contacts" at bounding box center [23, 162] width 32 height 19
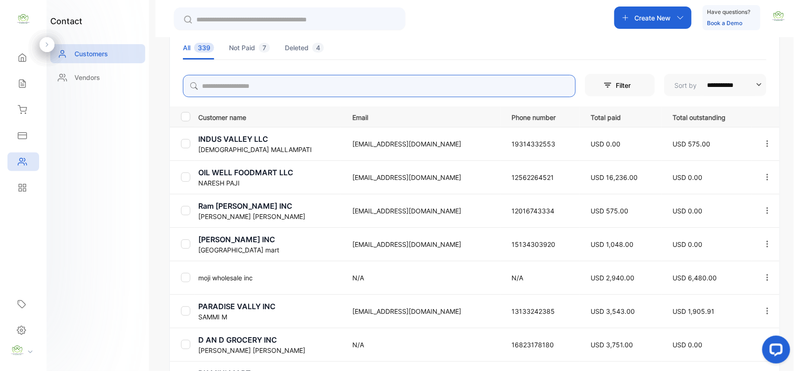
click at [369, 84] on input "search" at bounding box center [379, 86] width 393 height 22
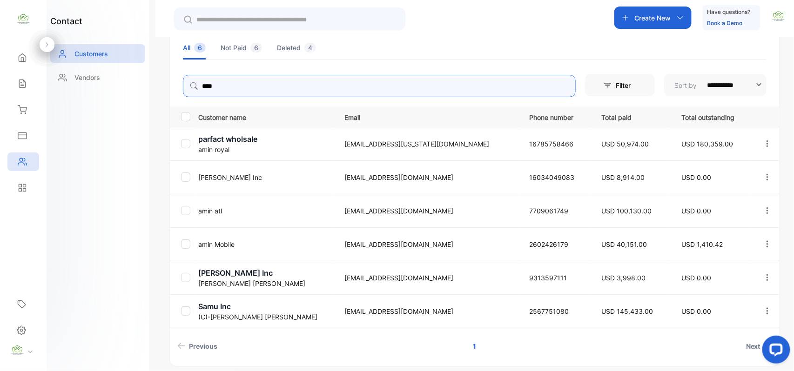
type input "****"
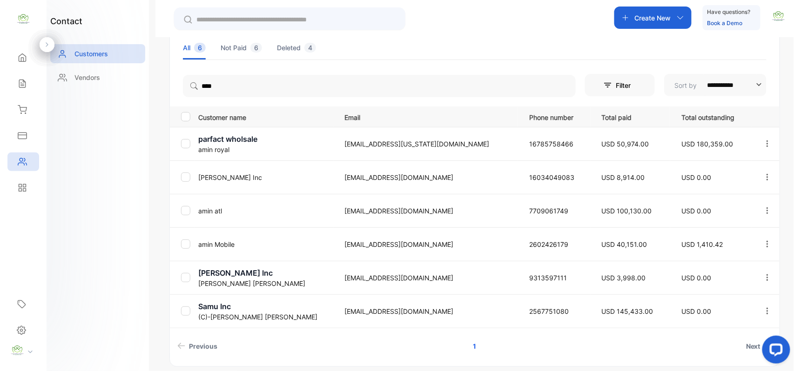
drag, startPoint x: 210, startPoint y: 241, endPoint x: 209, endPoint y: 246, distance: 5.7
click at [210, 241] on p "amin Mobile" at bounding box center [265, 245] width 135 height 10
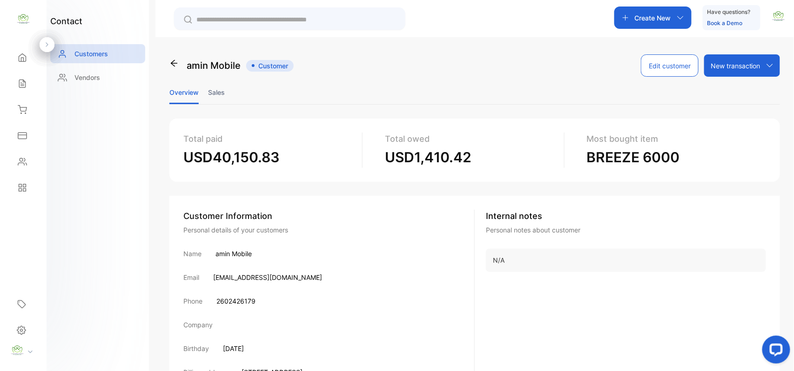
click at [216, 94] on li "Sales" at bounding box center [216, 93] width 17 height 24
